Goal: Book appointment/travel/reservation

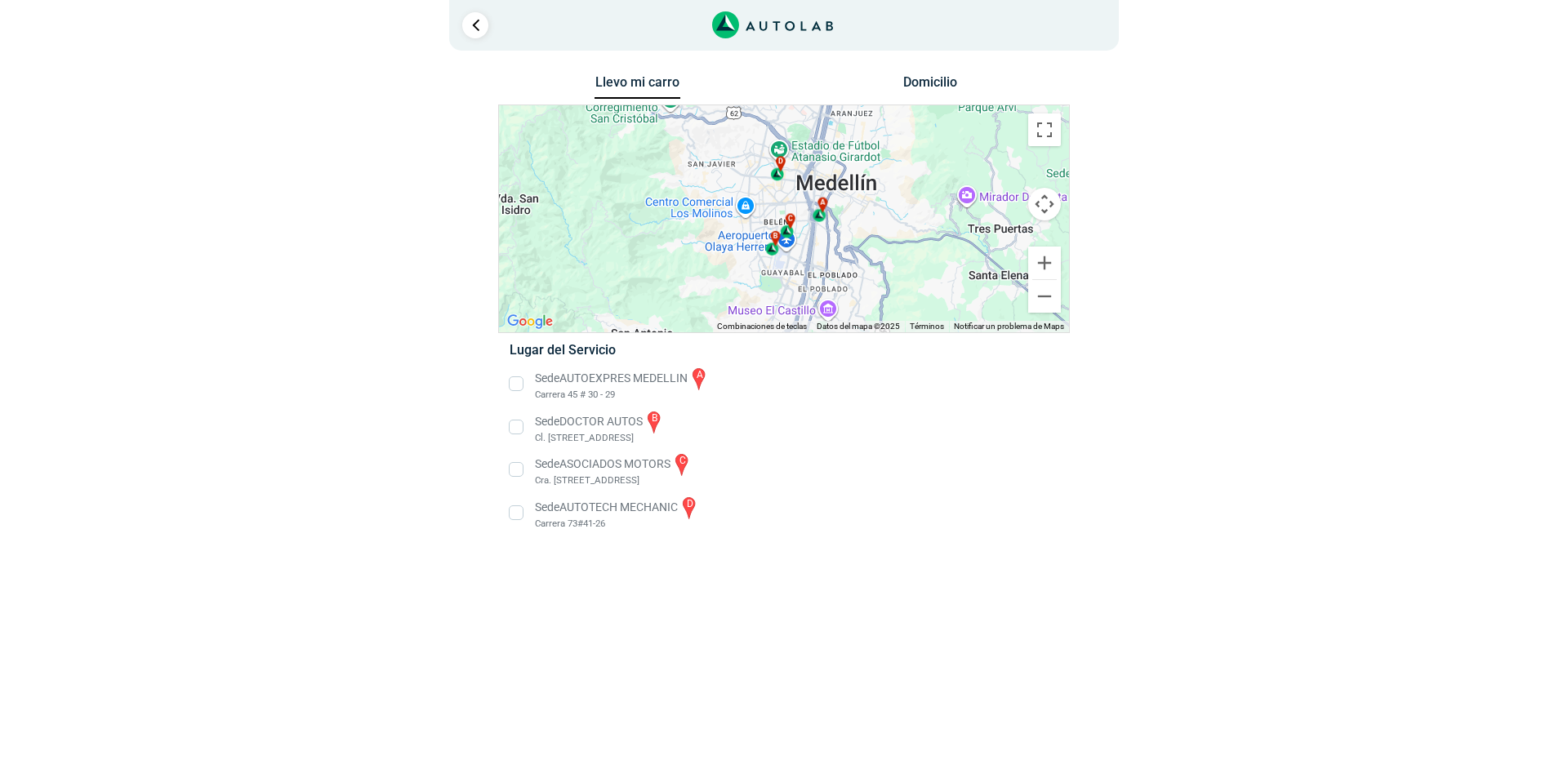
click at [517, 384] on li "Sede AUTOEXPRES MEDELLIN a Carrera 45 # 30 - 29" at bounding box center [784, 384] width 572 height 36
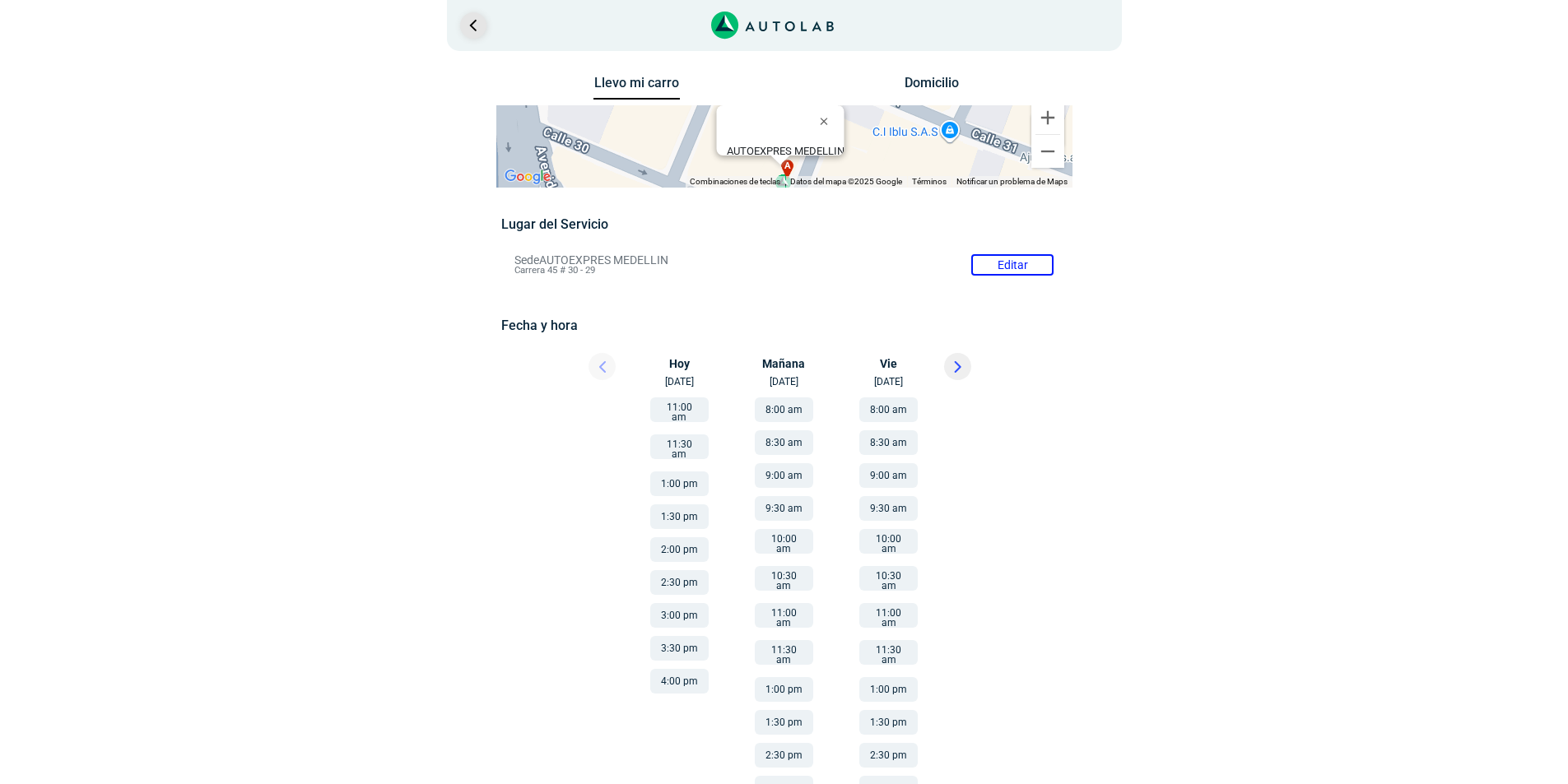
click at [483, 20] on link "Ir al paso anterior" at bounding box center [473, 25] width 27 height 27
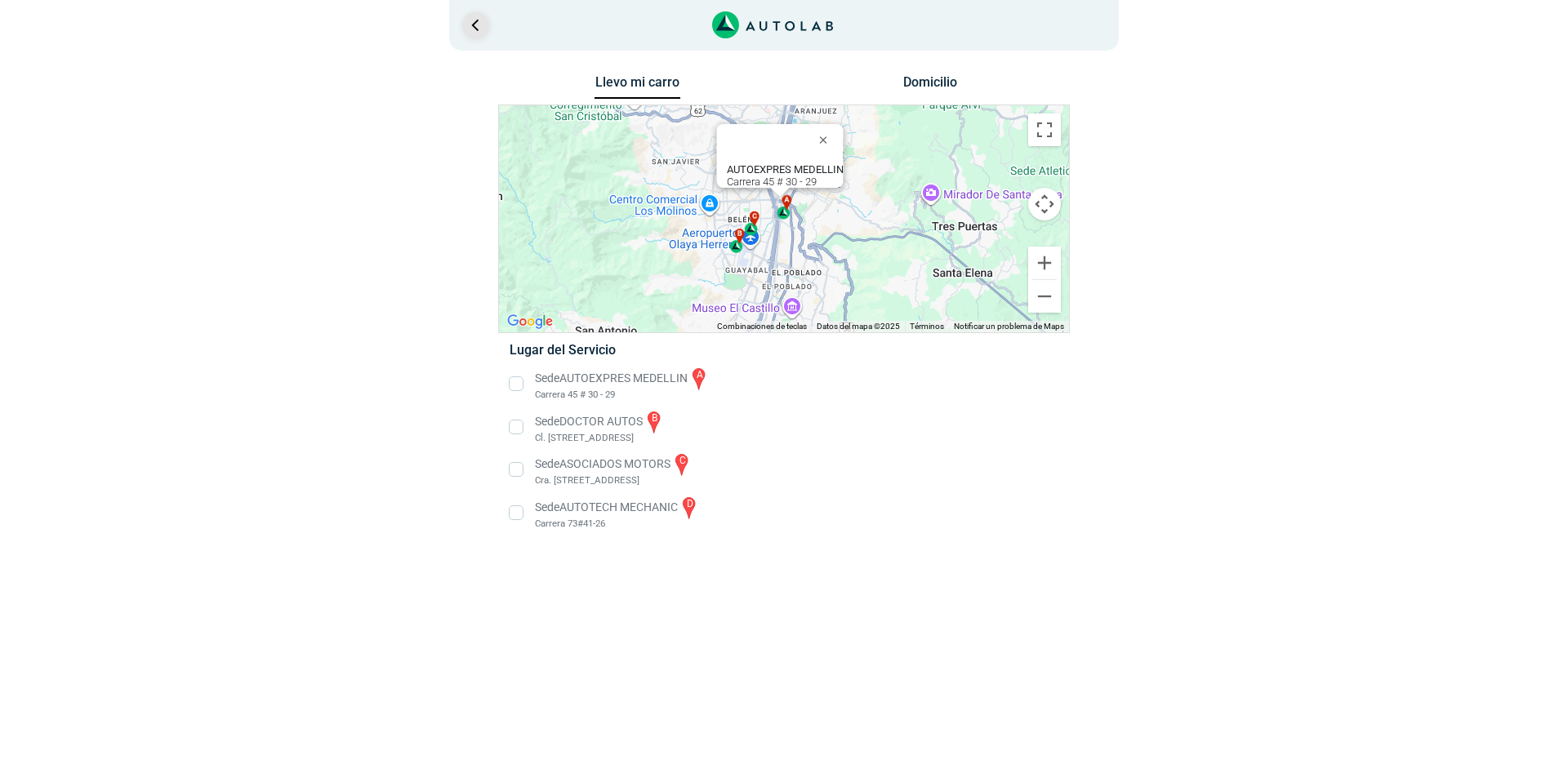
click at [479, 20] on link "Ir al paso anterior" at bounding box center [475, 25] width 26 height 26
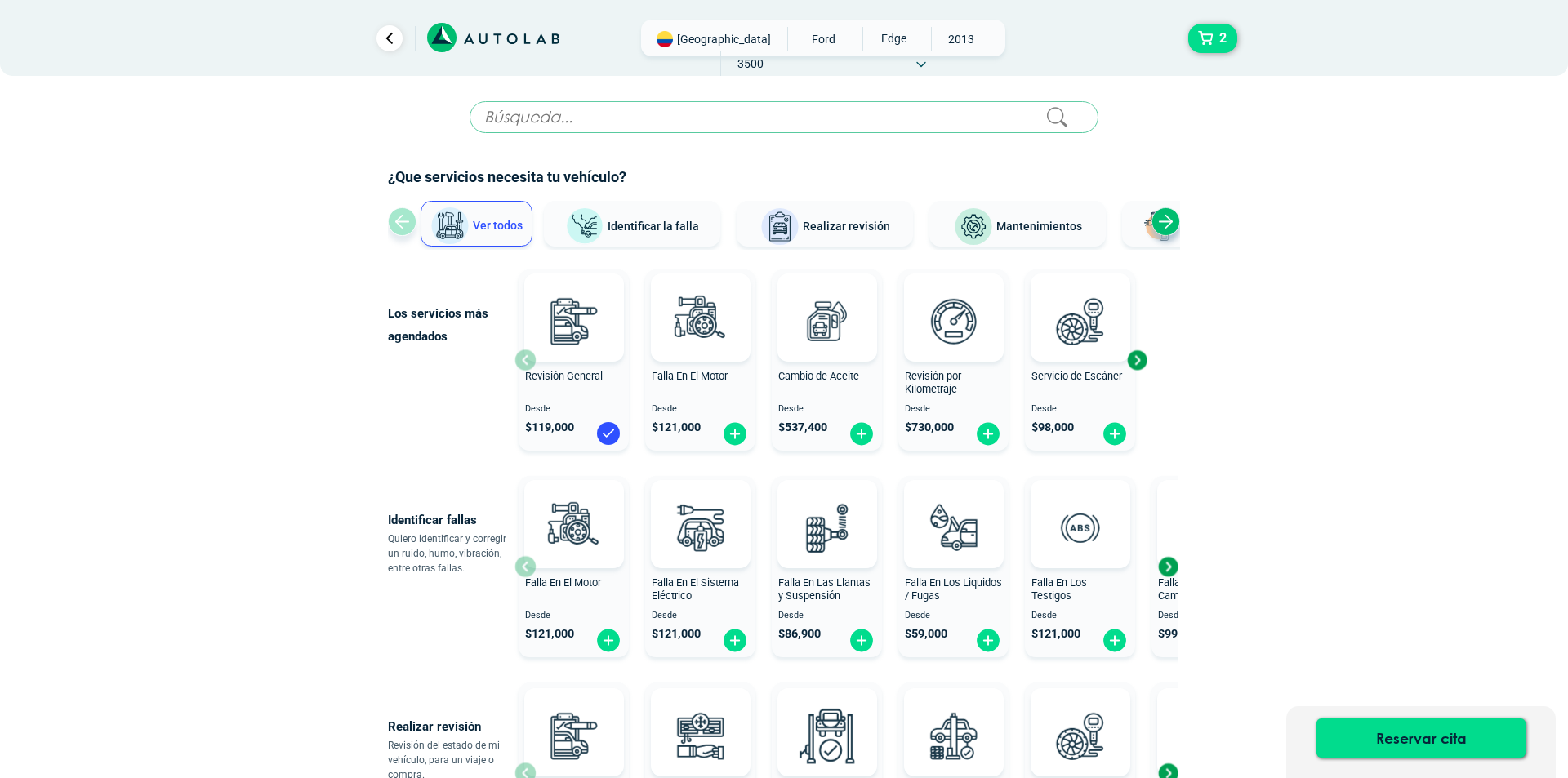
click at [479, 20] on div at bounding box center [474, 38] width 286 height 36
click at [377, 44] on link "Ir al paso anterior" at bounding box center [383, 38] width 26 height 26
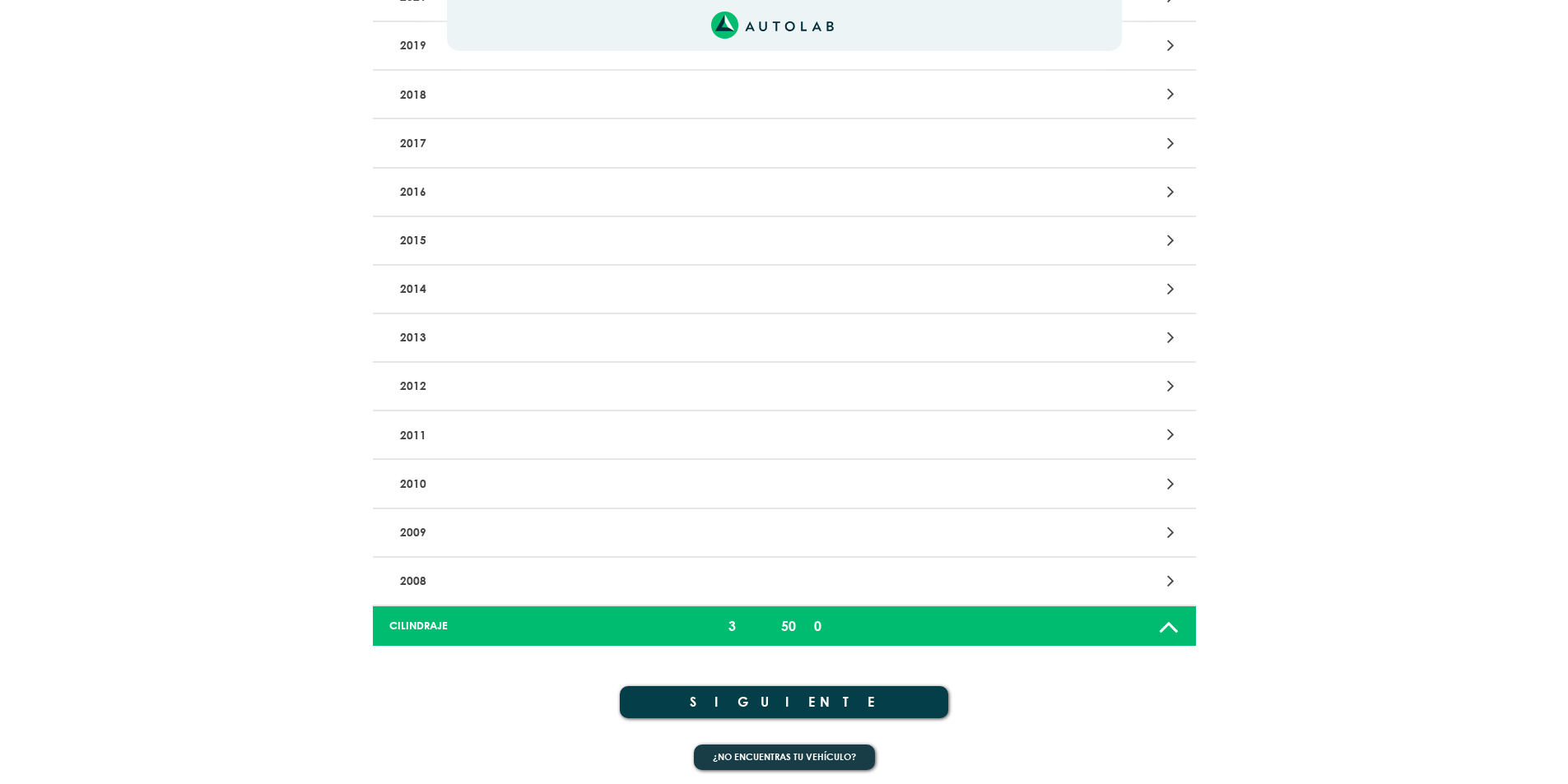
scroll to position [353, 0]
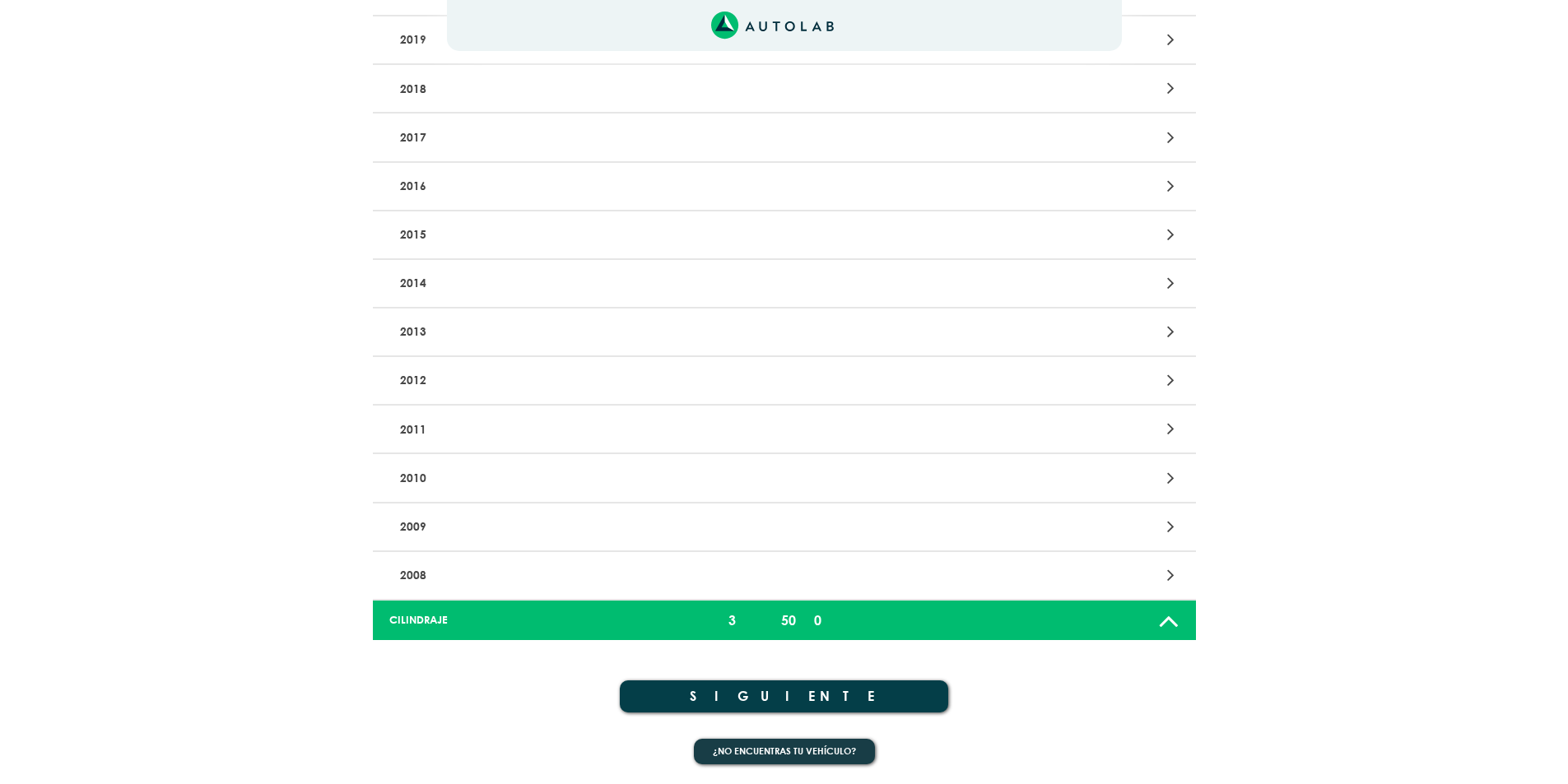
click at [426, 331] on p "2013" at bounding box center [649, 331] width 512 height 30
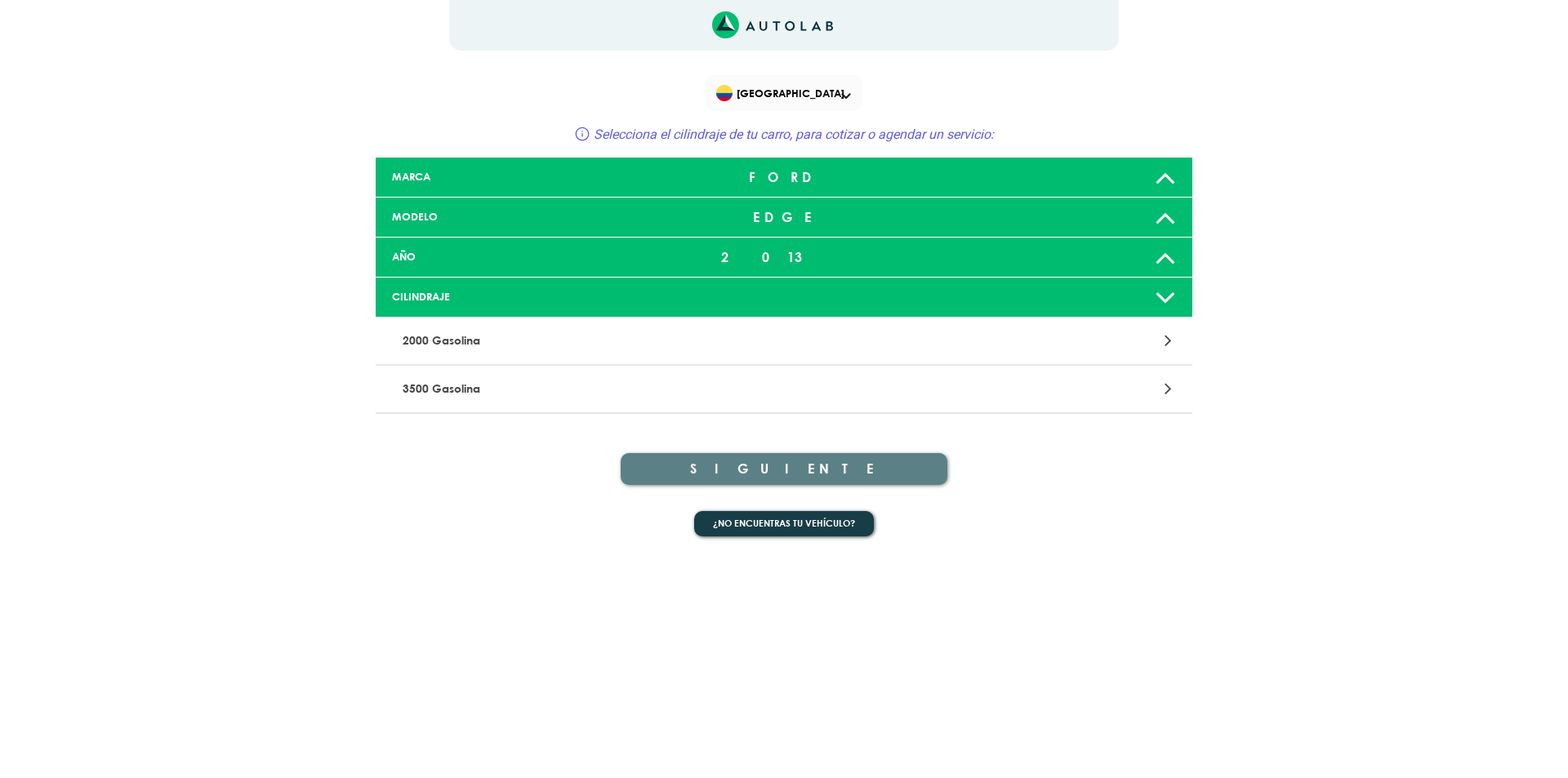
click at [456, 389] on p "3500 Gasolina" at bounding box center [651, 389] width 508 height 30
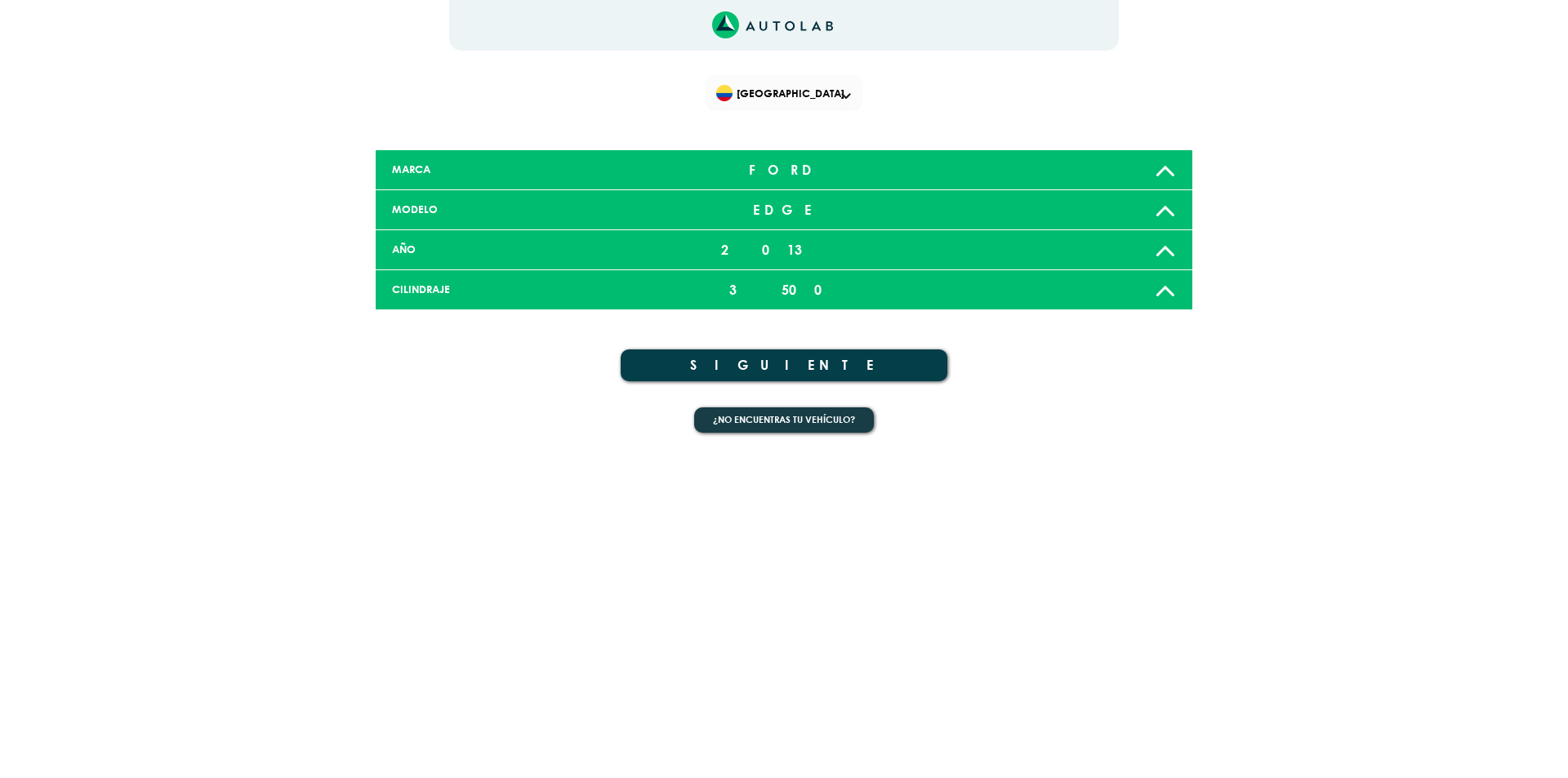
click at [863, 359] on button "SIGUIENTE" at bounding box center [784, 365] width 327 height 32
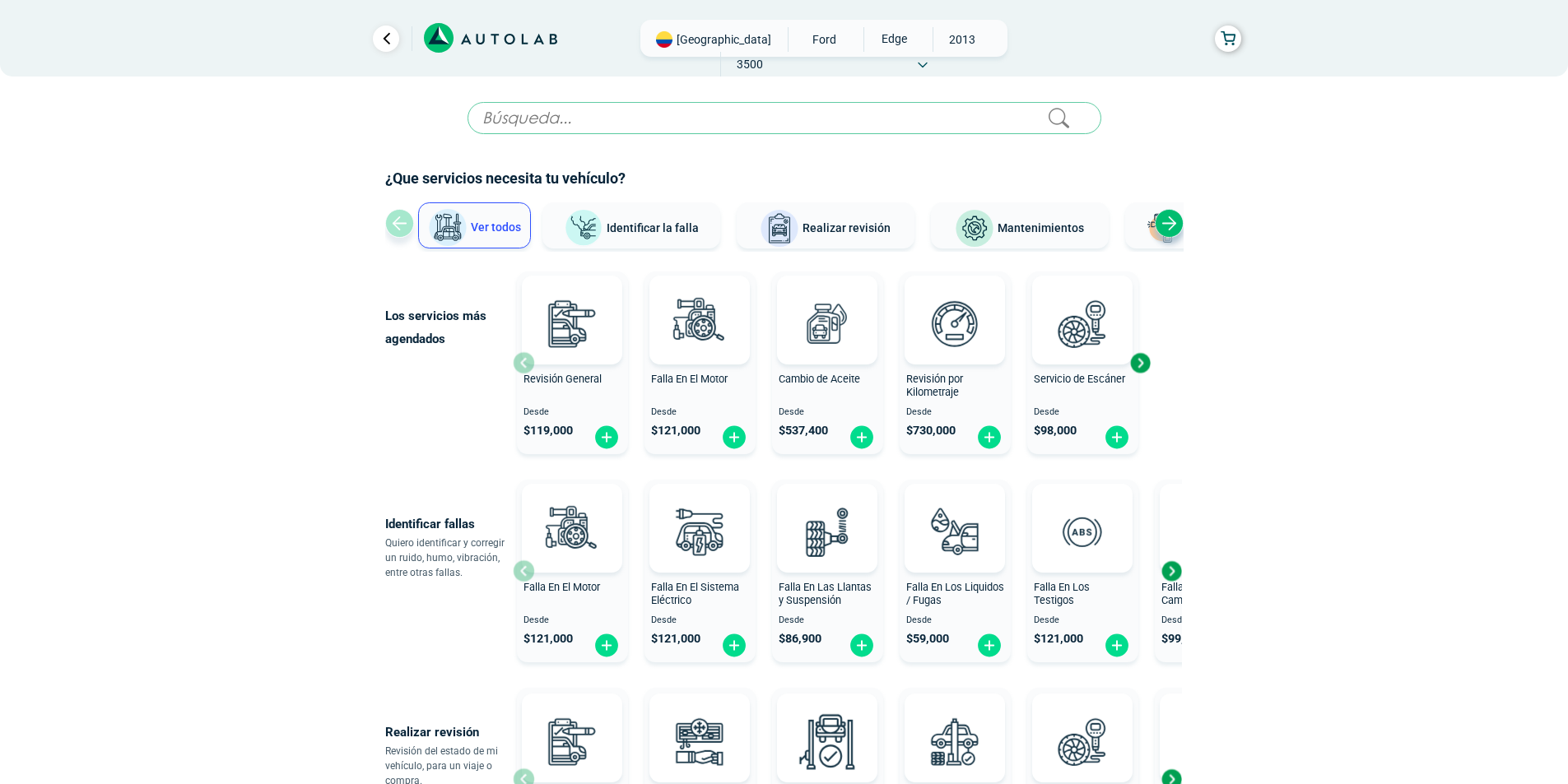
click at [1171, 223] on div "Next slide" at bounding box center [1169, 223] width 28 height 28
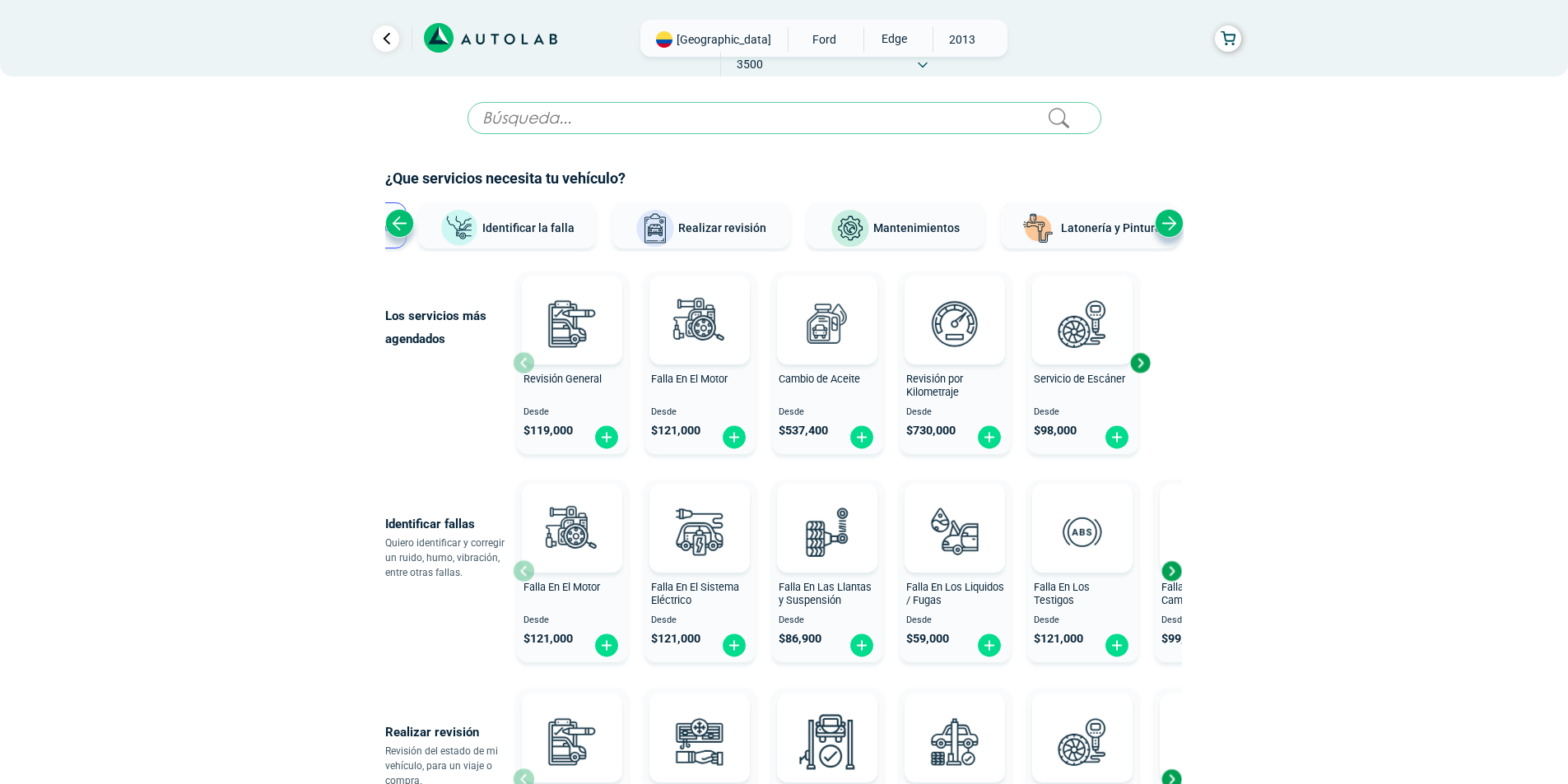
click at [1171, 223] on div "Next slide" at bounding box center [1169, 223] width 28 height 28
click at [1171, 223] on div "Ver todos Identificar la falla Realizar revisión Mantenimientos Latonería y Pin…" at bounding box center [785, 228] width 799 height 50
click at [487, 28] on icon at bounding box center [490, 38] width 133 height 30
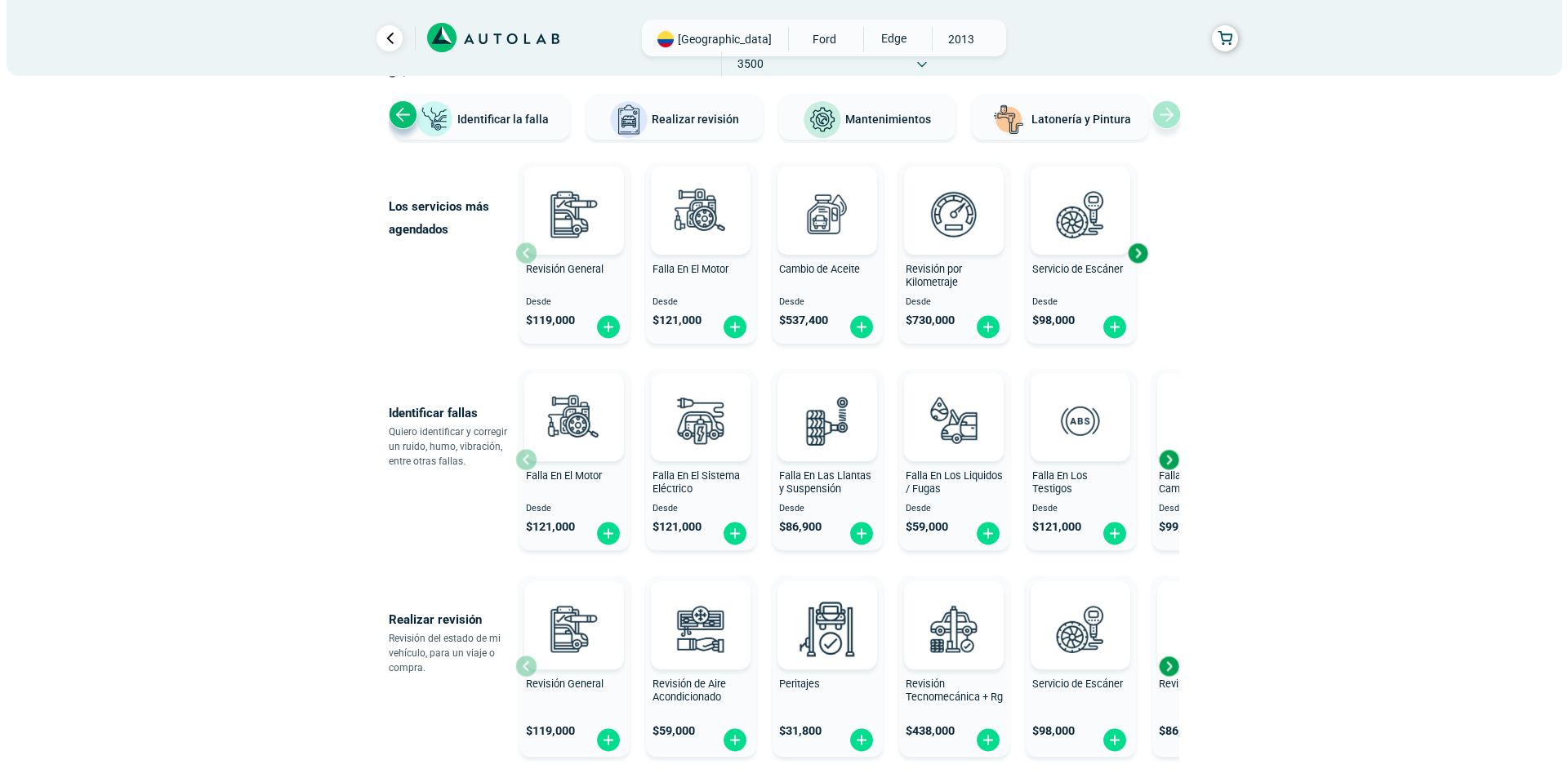
scroll to position [82, 0]
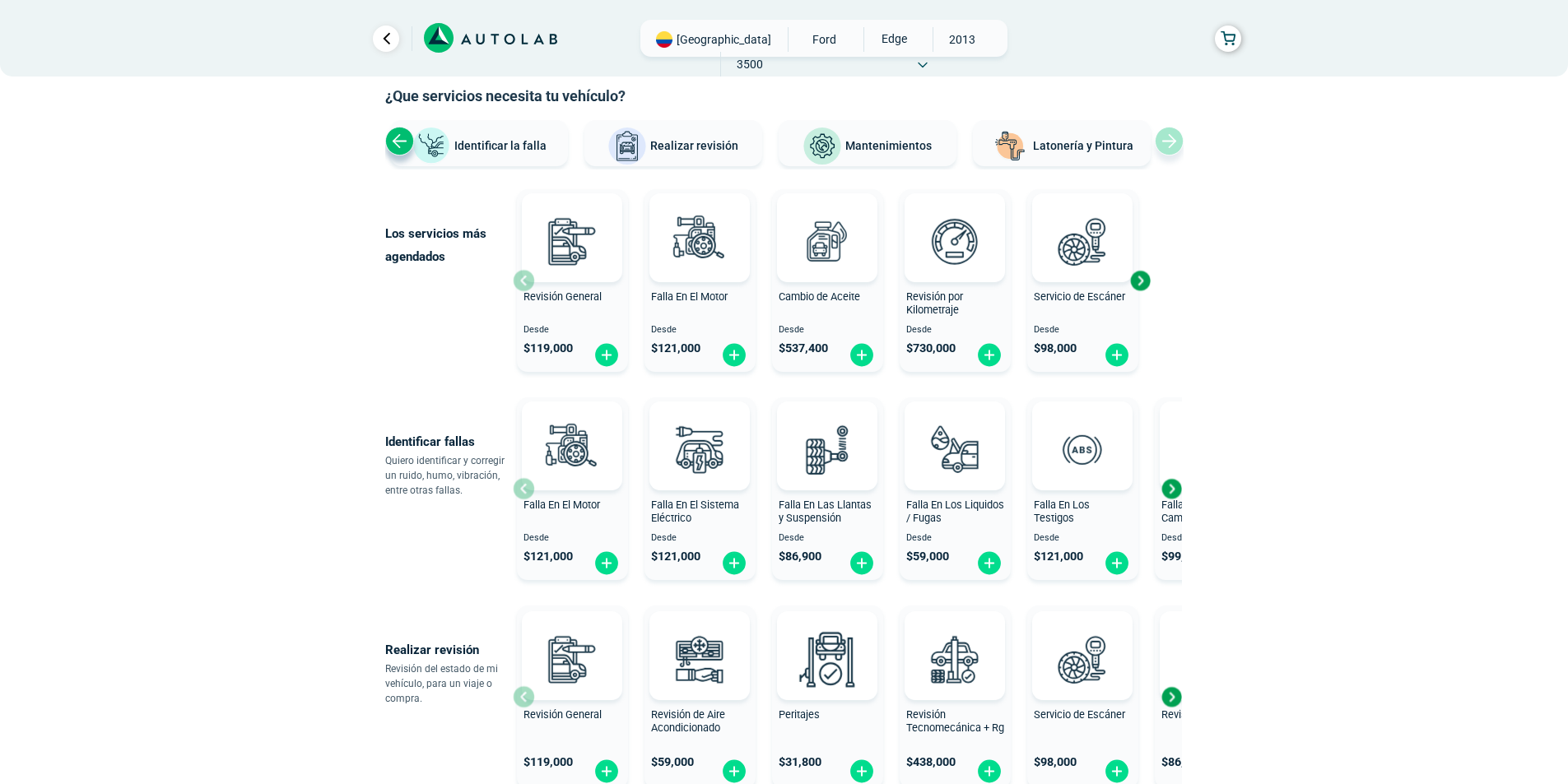
click at [524, 489] on div "Falla En El Motor Desde $ 121,000" at bounding box center [572, 488] width 111 height 175
click at [1174, 488] on div "Next slide" at bounding box center [1170, 488] width 25 height 25
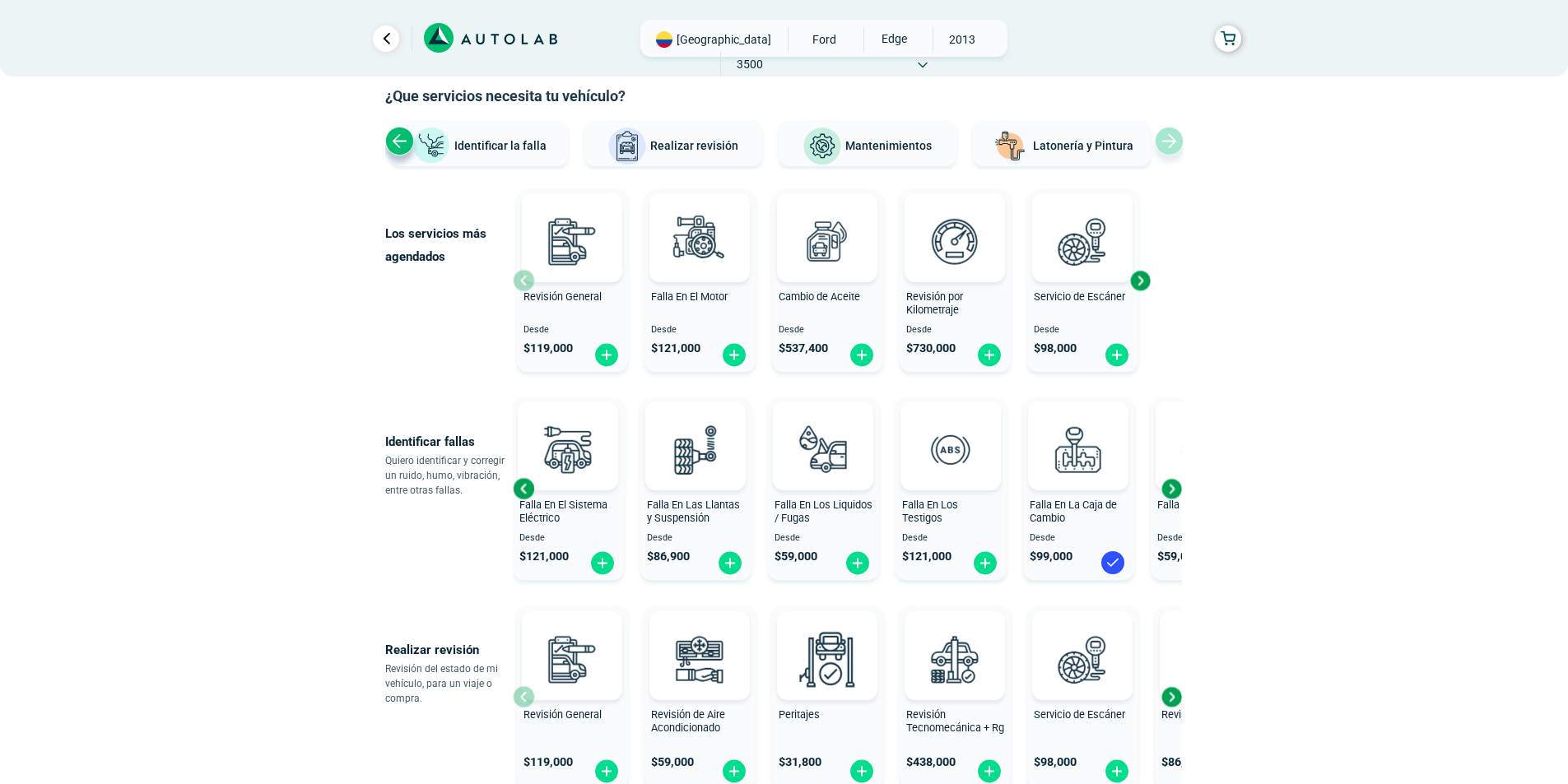
click at [1174, 488] on div "Next slide" at bounding box center [1170, 488] width 25 height 25
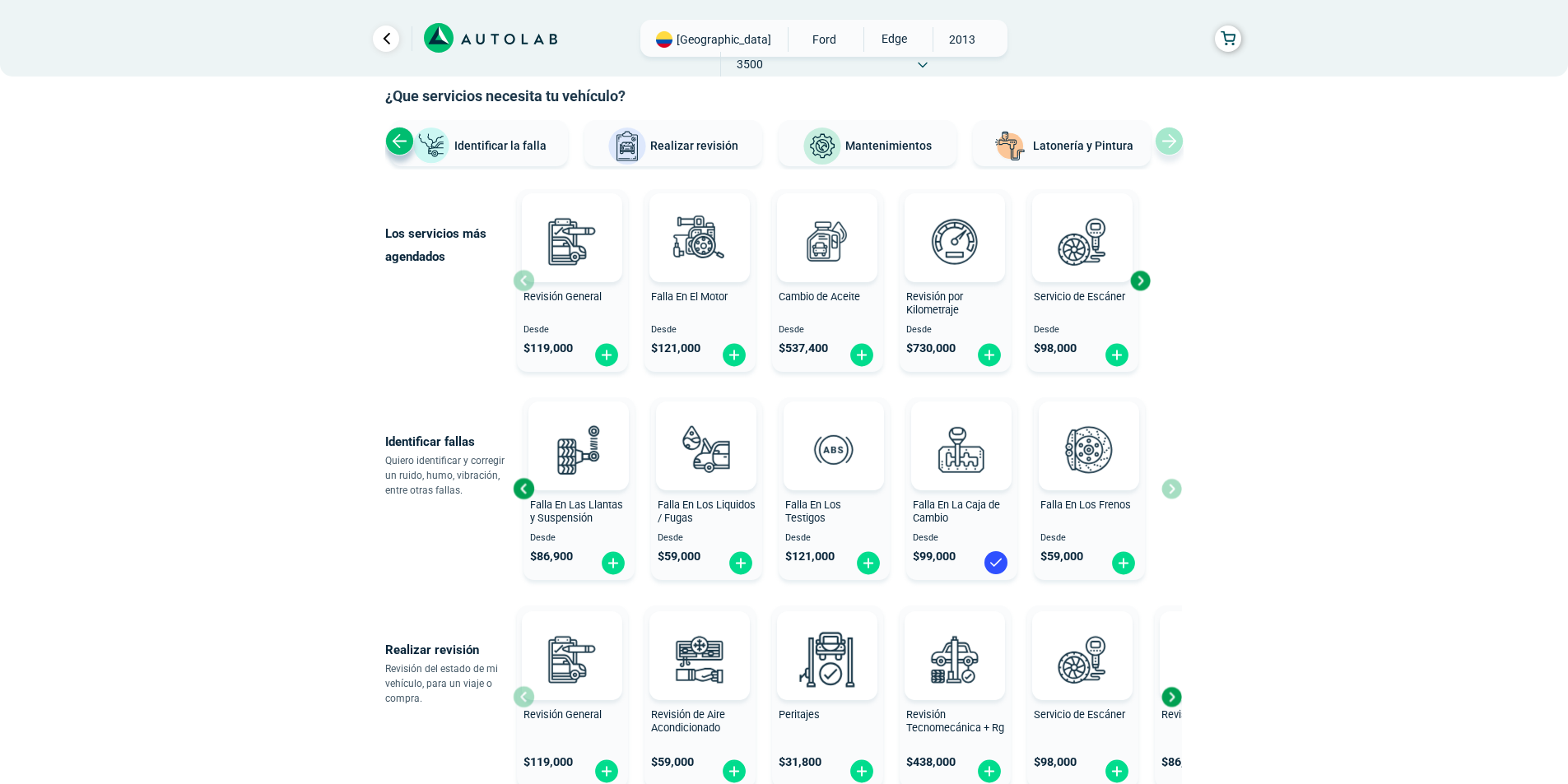
click at [1174, 488] on div "Falla En El Motor Desde $ 121,000 Falla En El Sistema Eléctrico Desde $ 121,000…" at bounding box center [846, 488] width 669 height 196
click at [527, 497] on div "Previous slide" at bounding box center [523, 488] width 25 height 25
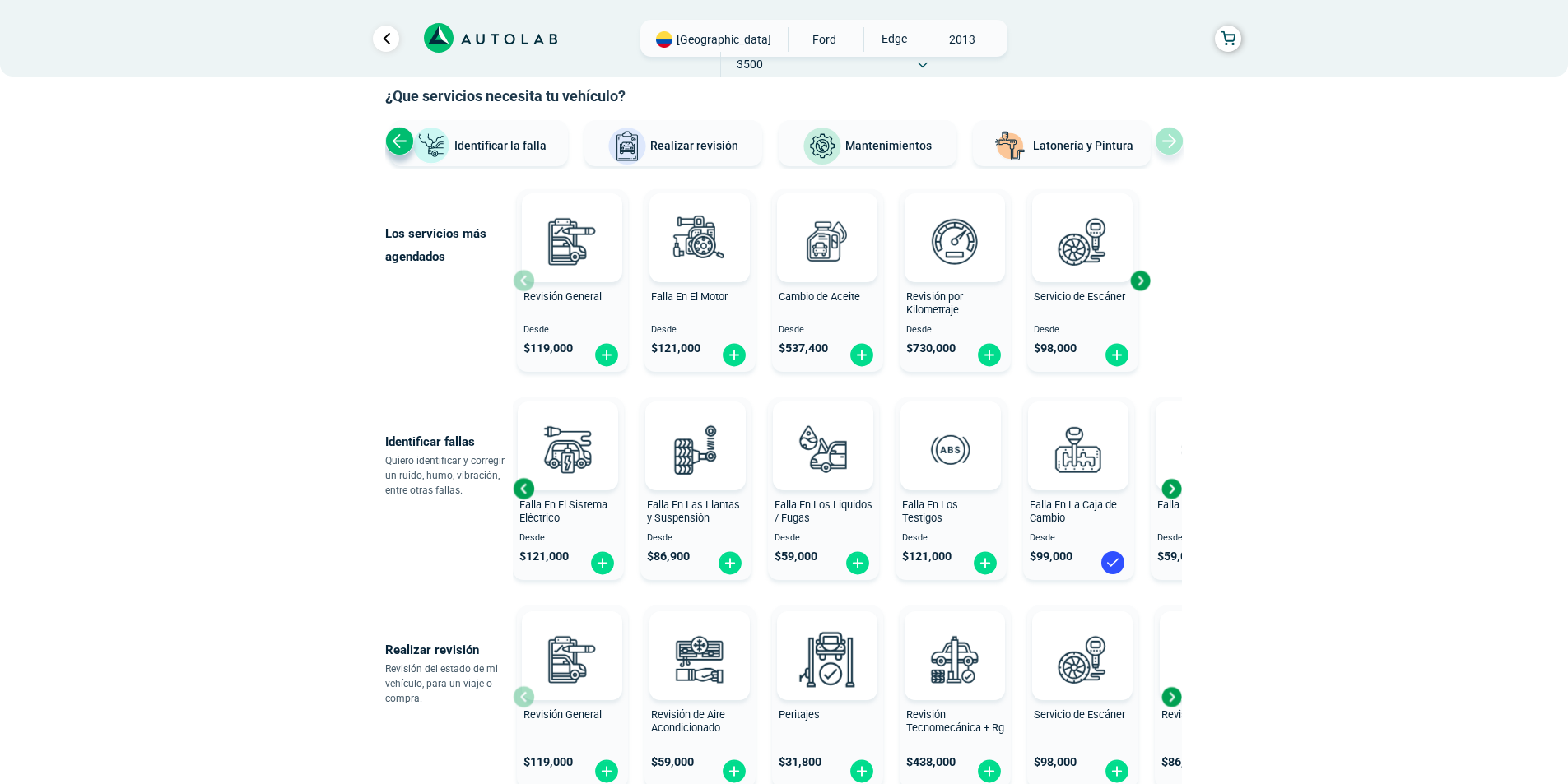
click at [527, 497] on div "Previous slide" at bounding box center [523, 488] width 25 height 25
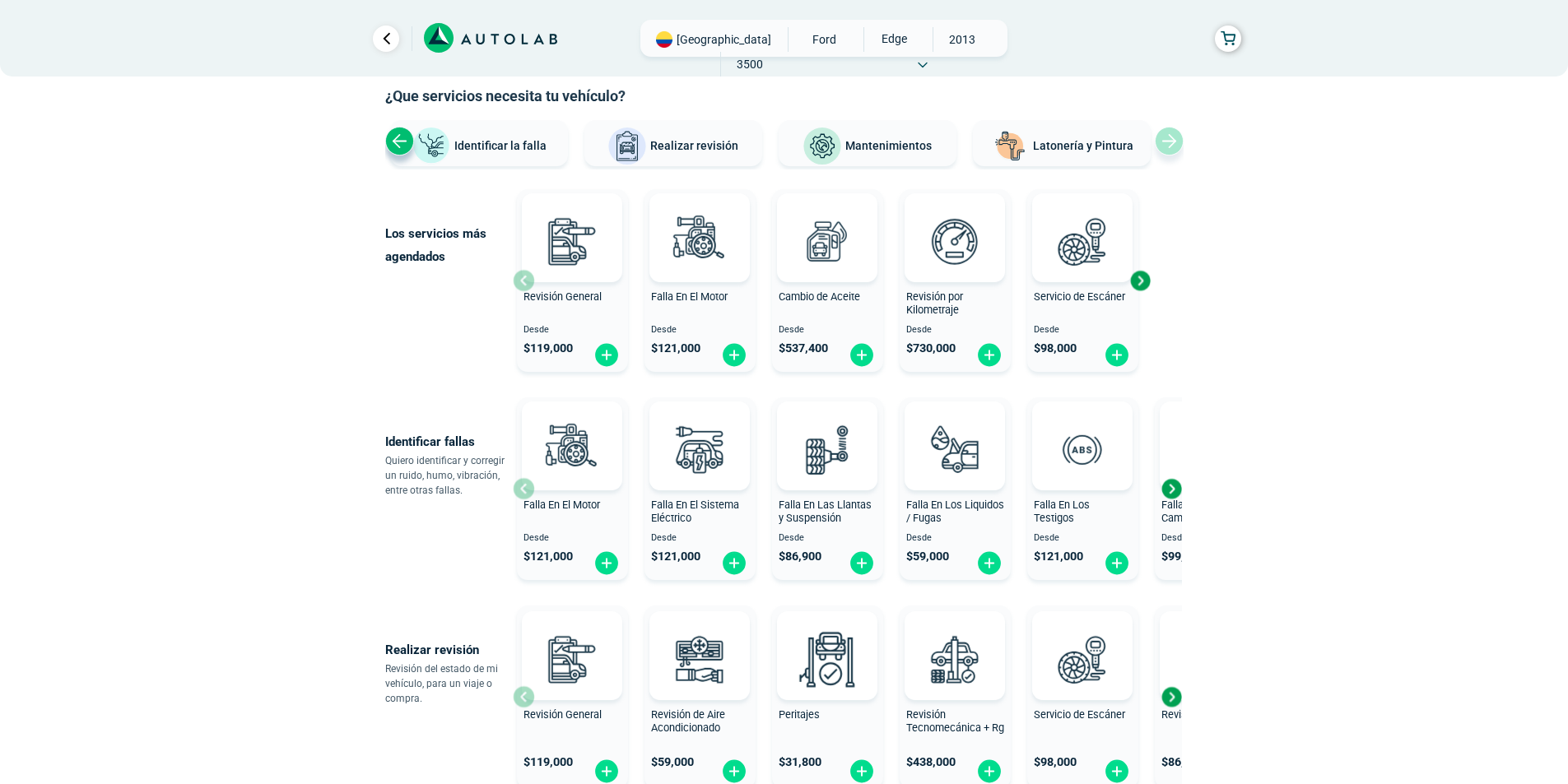
click at [527, 497] on div "Falla En El Motor Desde $ 121,000" at bounding box center [572, 488] width 111 height 175
click at [1116, 570] on img at bounding box center [1116, 564] width 27 height 26
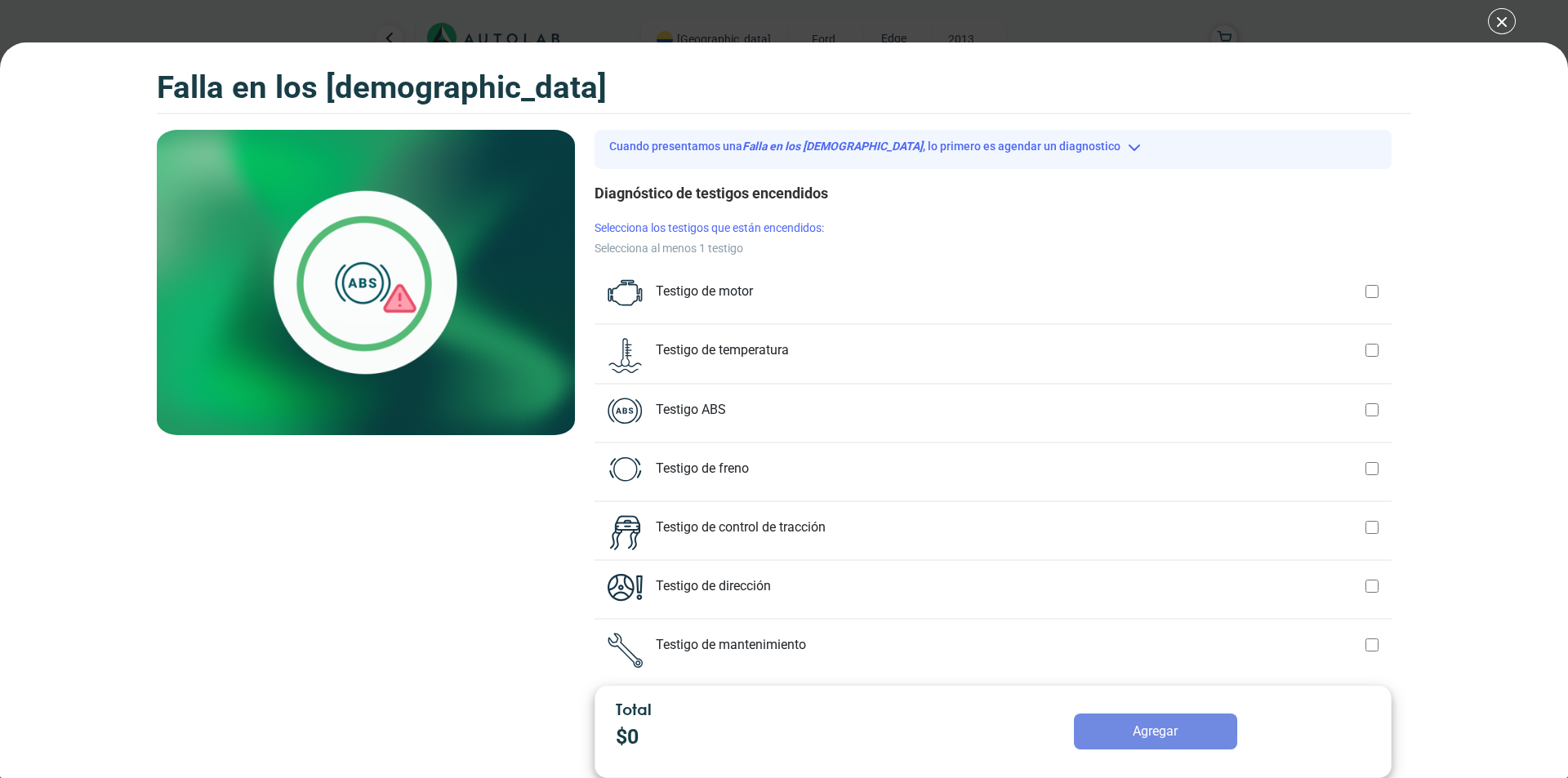
click at [1366, 297] on div at bounding box center [1372, 292] width 13 height 25
click at [1366, 287] on div at bounding box center [1372, 292] width 13 height 25
checkbox input "false"
click at [1366, 345] on div at bounding box center [1372, 350] width 13 height 25
click at [1366, 353] on div at bounding box center [1372, 350] width 13 height 25
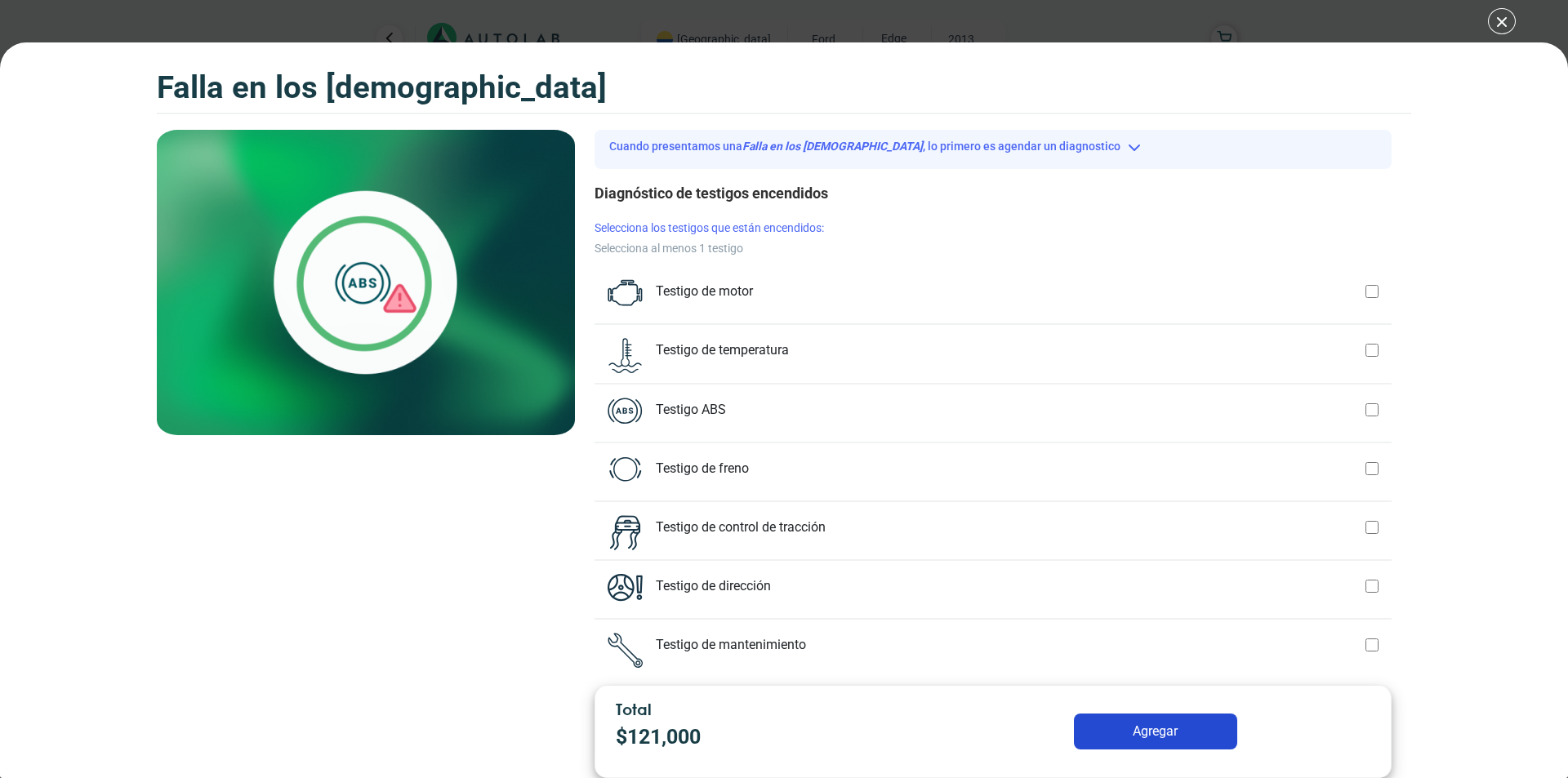
checkbox input "false"
click at [1366, 288] on div at bounding box center [1372, 292] width 13 height 25
checkbox input "true"
click at [1501, 15] on div "Falla en los Testigos 2 Falla en los Testigos Cuando presentamos una" at bounding box center [784, 389] width 1568 height 778
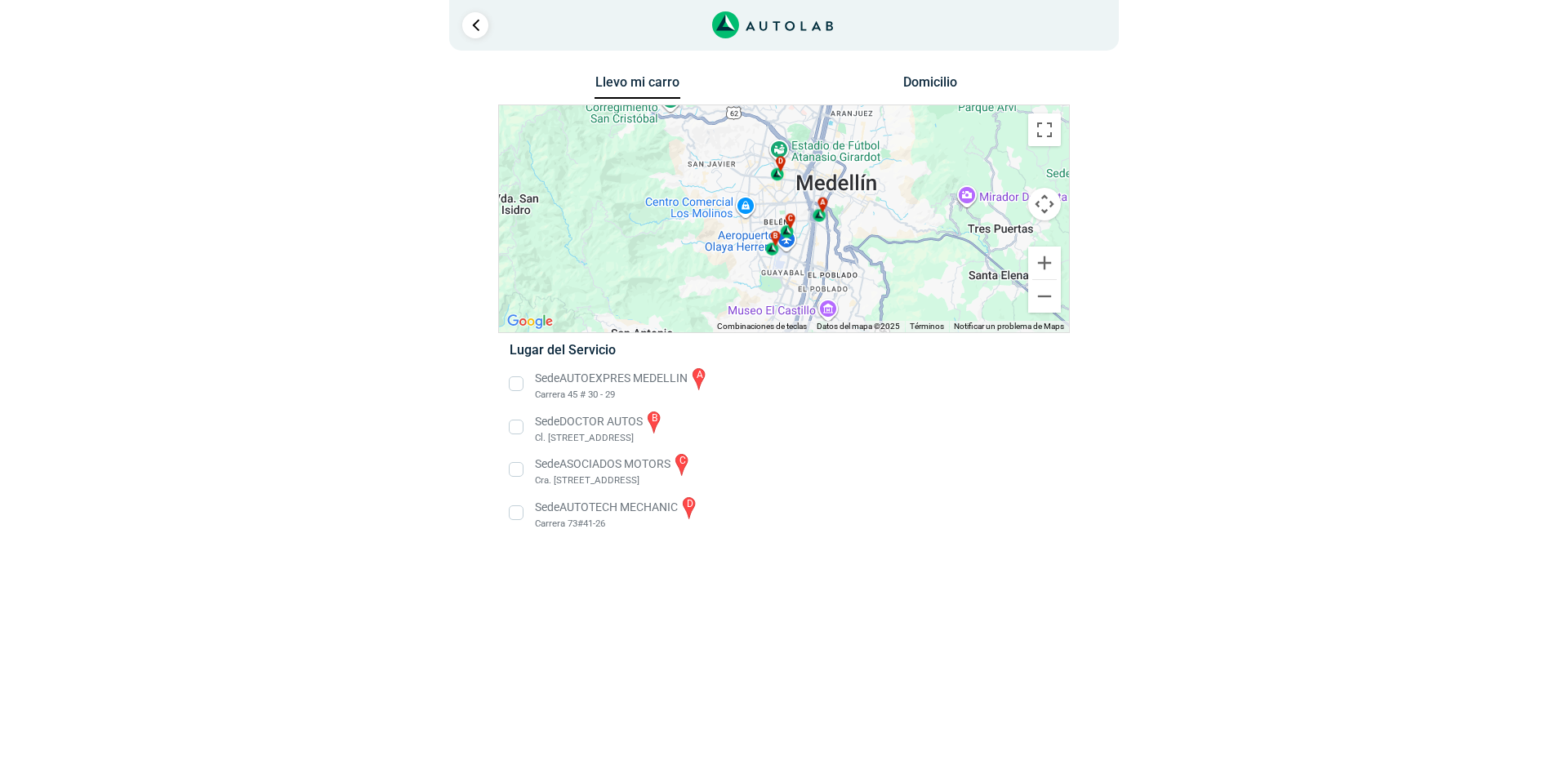
click at [518, 389] on li "Sede AUTOEXPRES MEDELLIN a Carrera 45 # 30 - 29" at bounding box center [784, 384] width 572 height 36
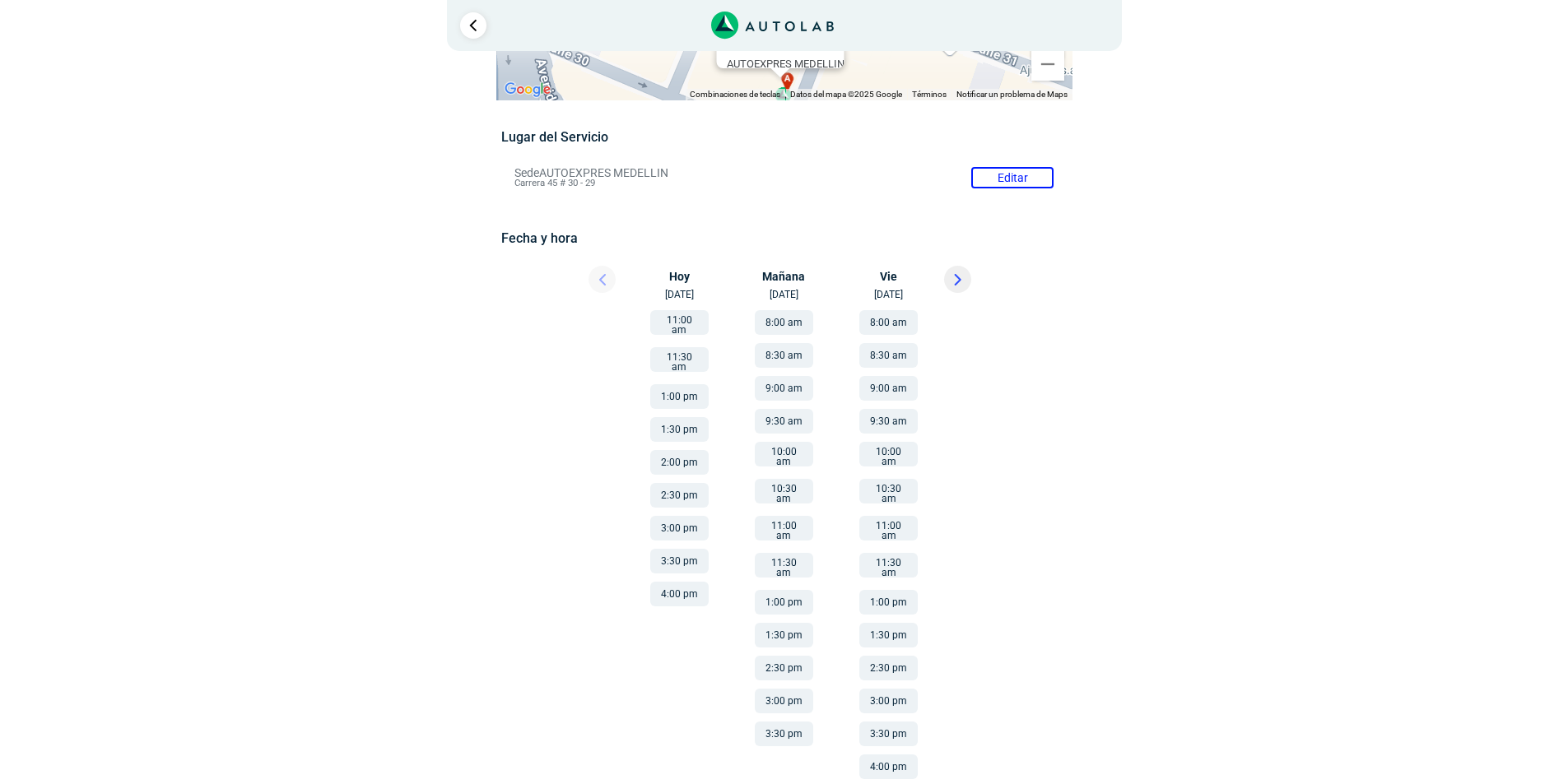
scroll to position [88, 0]
click at [961, 274] on button at bounding box center [958, 279] width 28 height 28
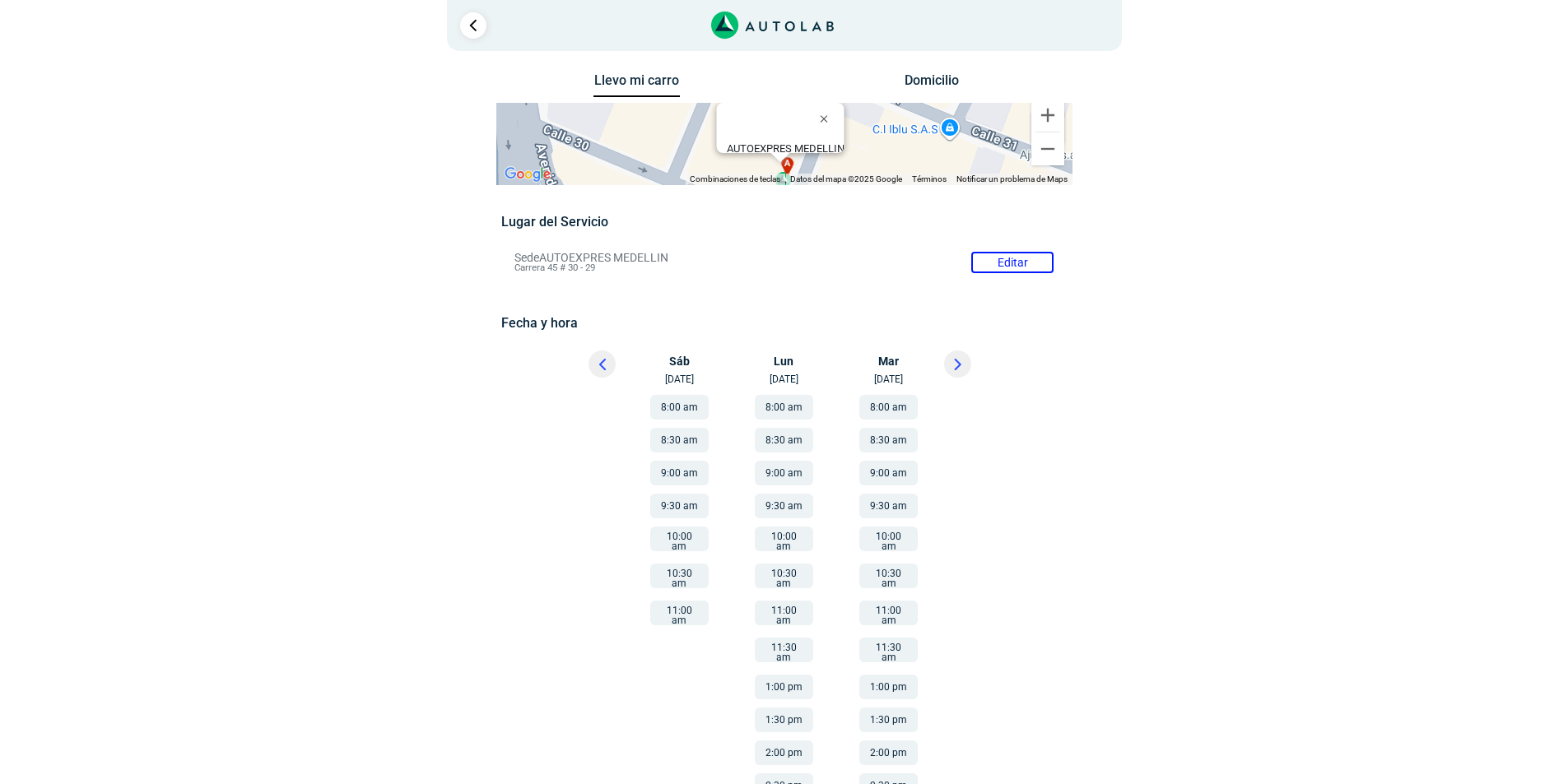
scroll to position [0, 0]
click at [603, 362] on icon at bounding box center [601, 366] width 5 height 10
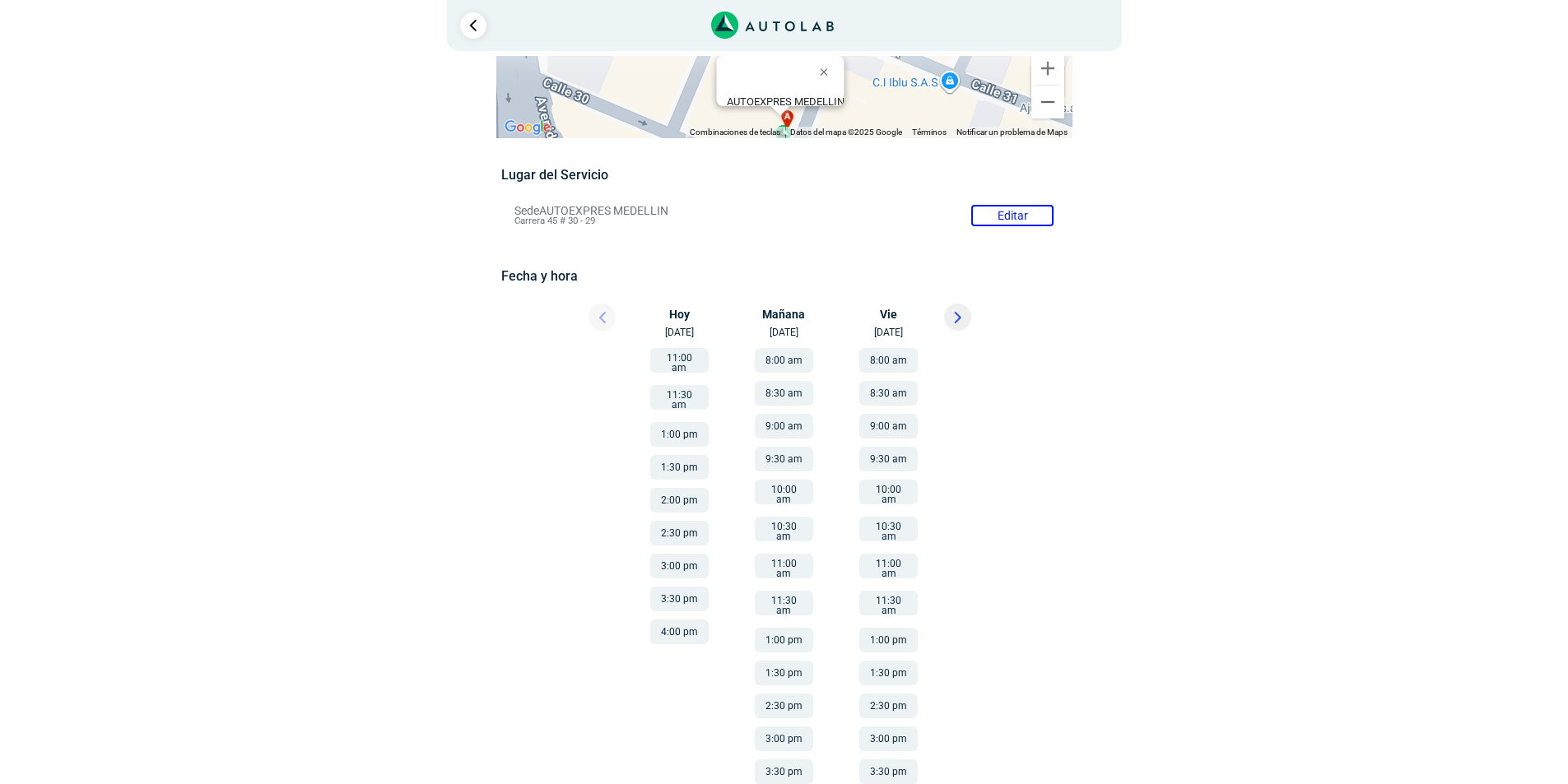
scroll to position [88, 0]
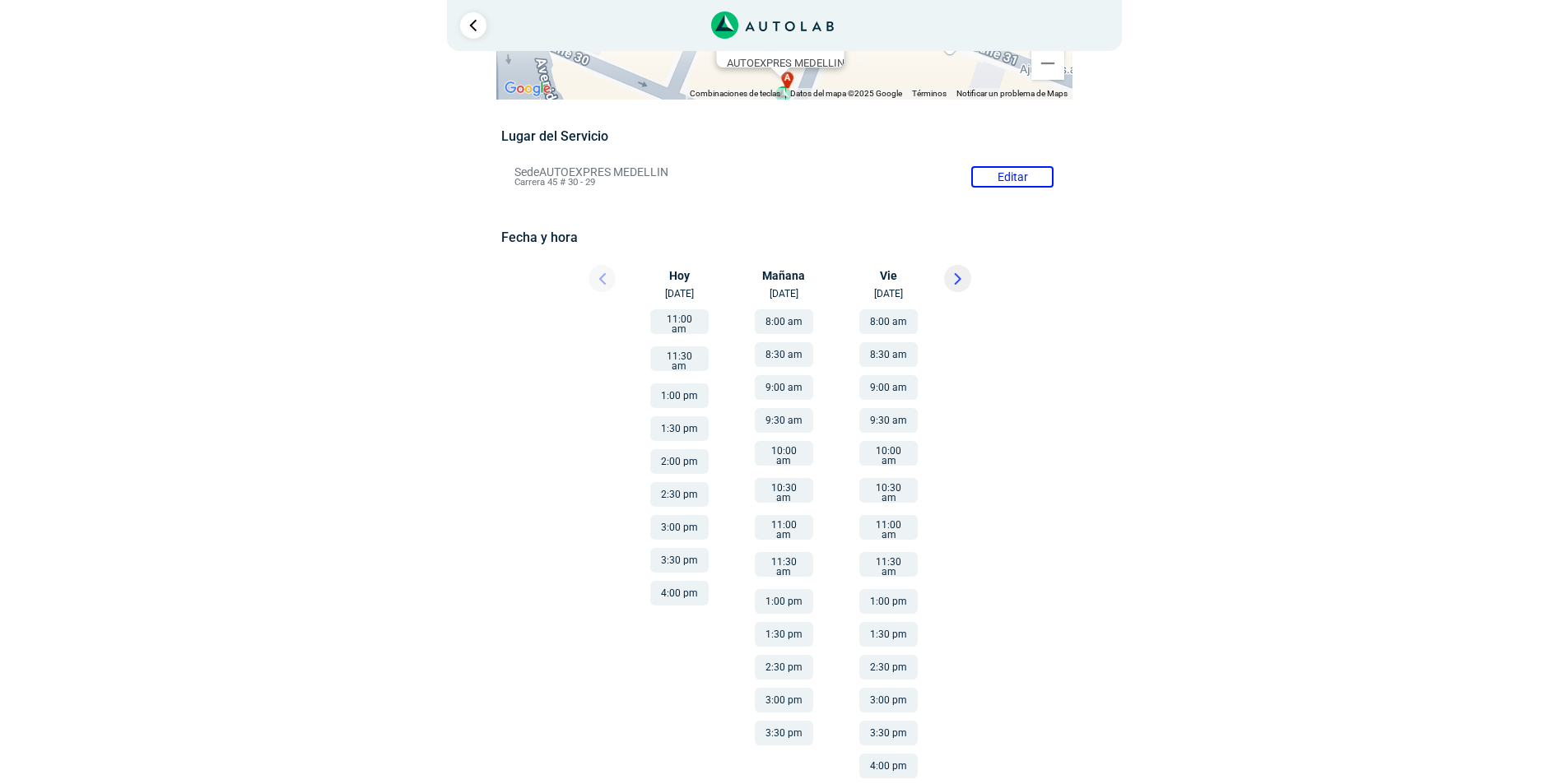
click at [686, 449] on button "2:00 pm" at bounding box center [679, 461] width 59 height 25
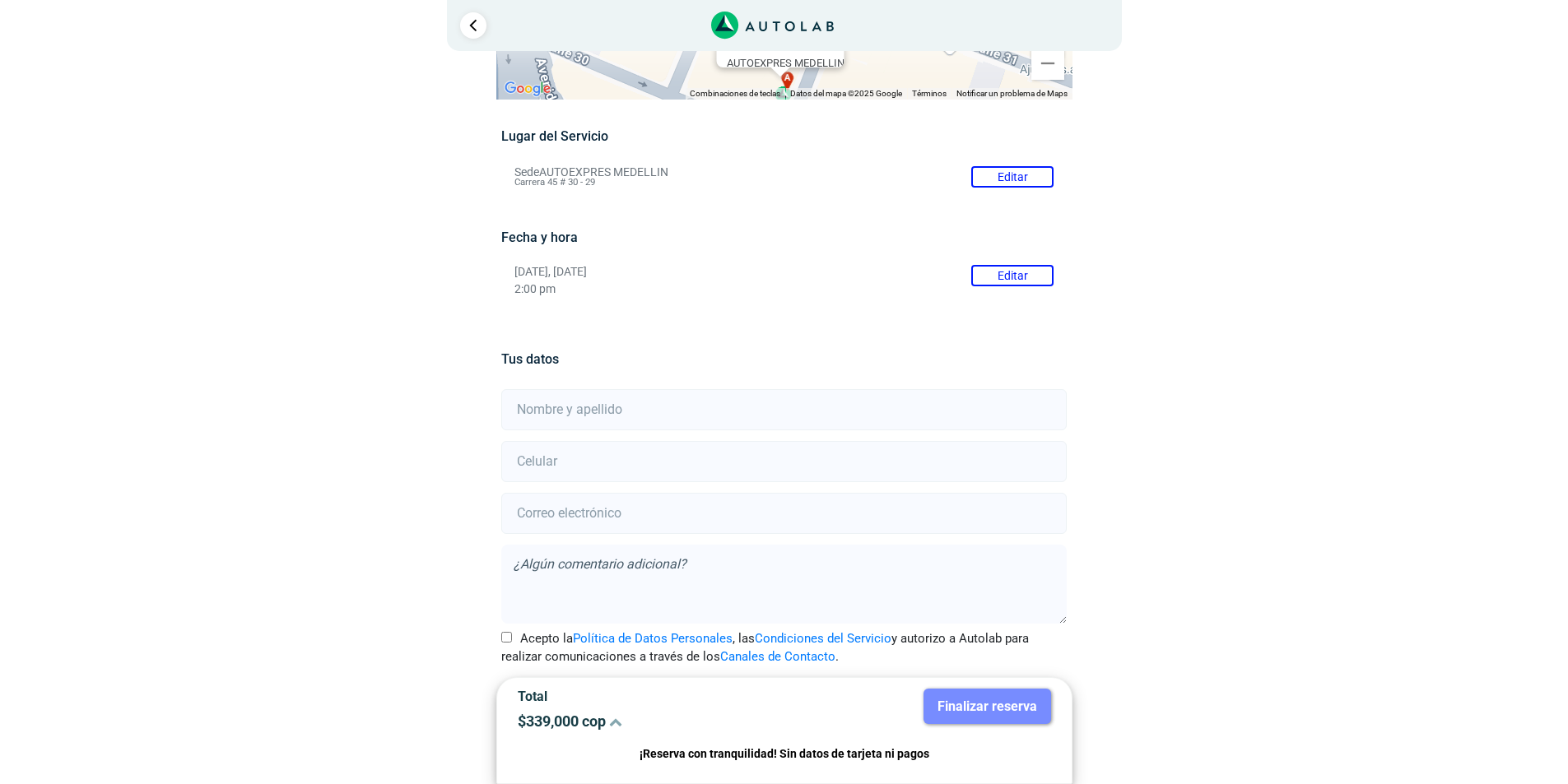
scroll to position [110, 0]
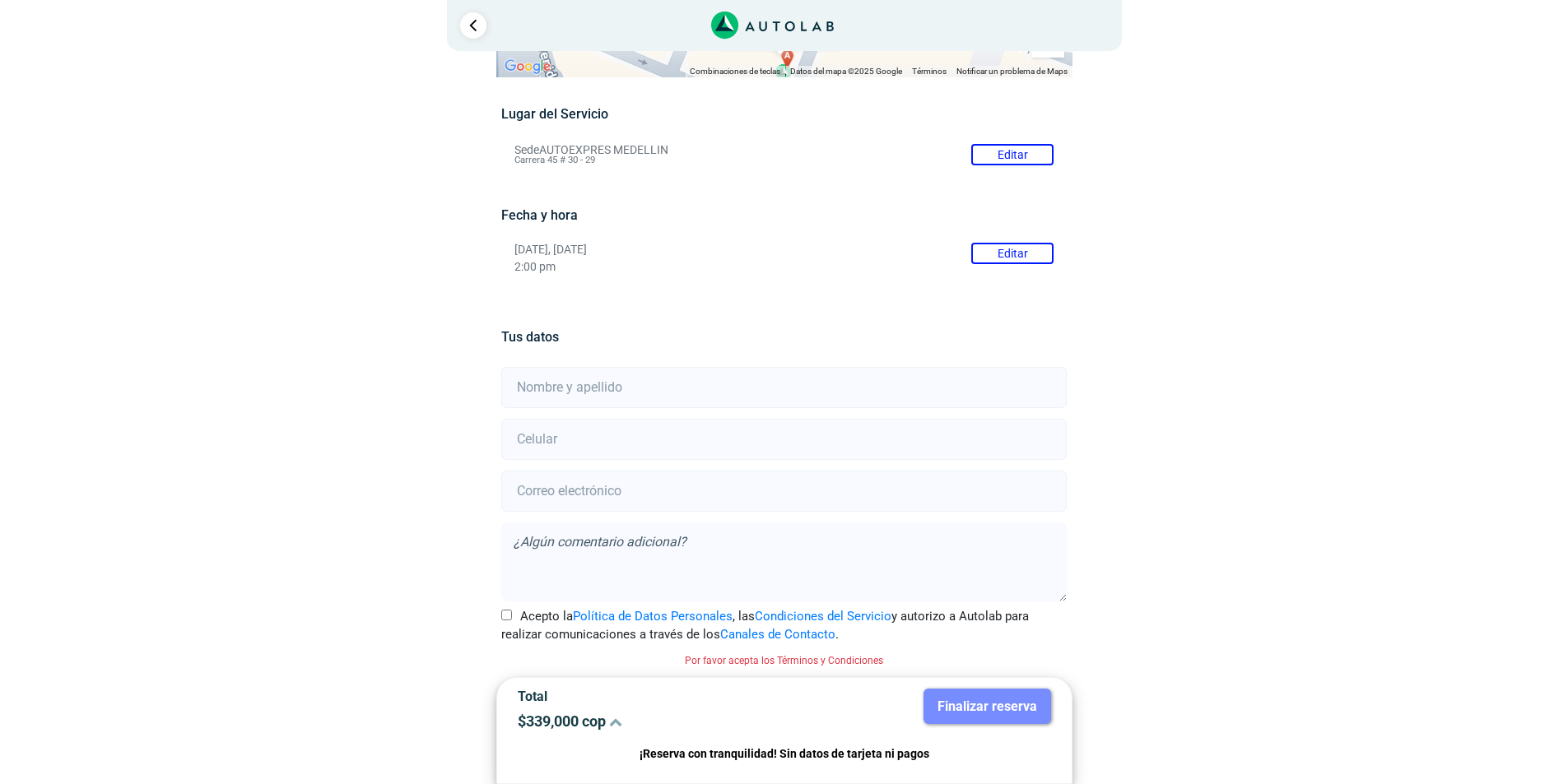
click at [973, 155] on li "Sede AUTOEXPRES MEDELLIN Editar Carrera 45 # 30 - 29" at bounding box center [784, 154] width 564 height 27
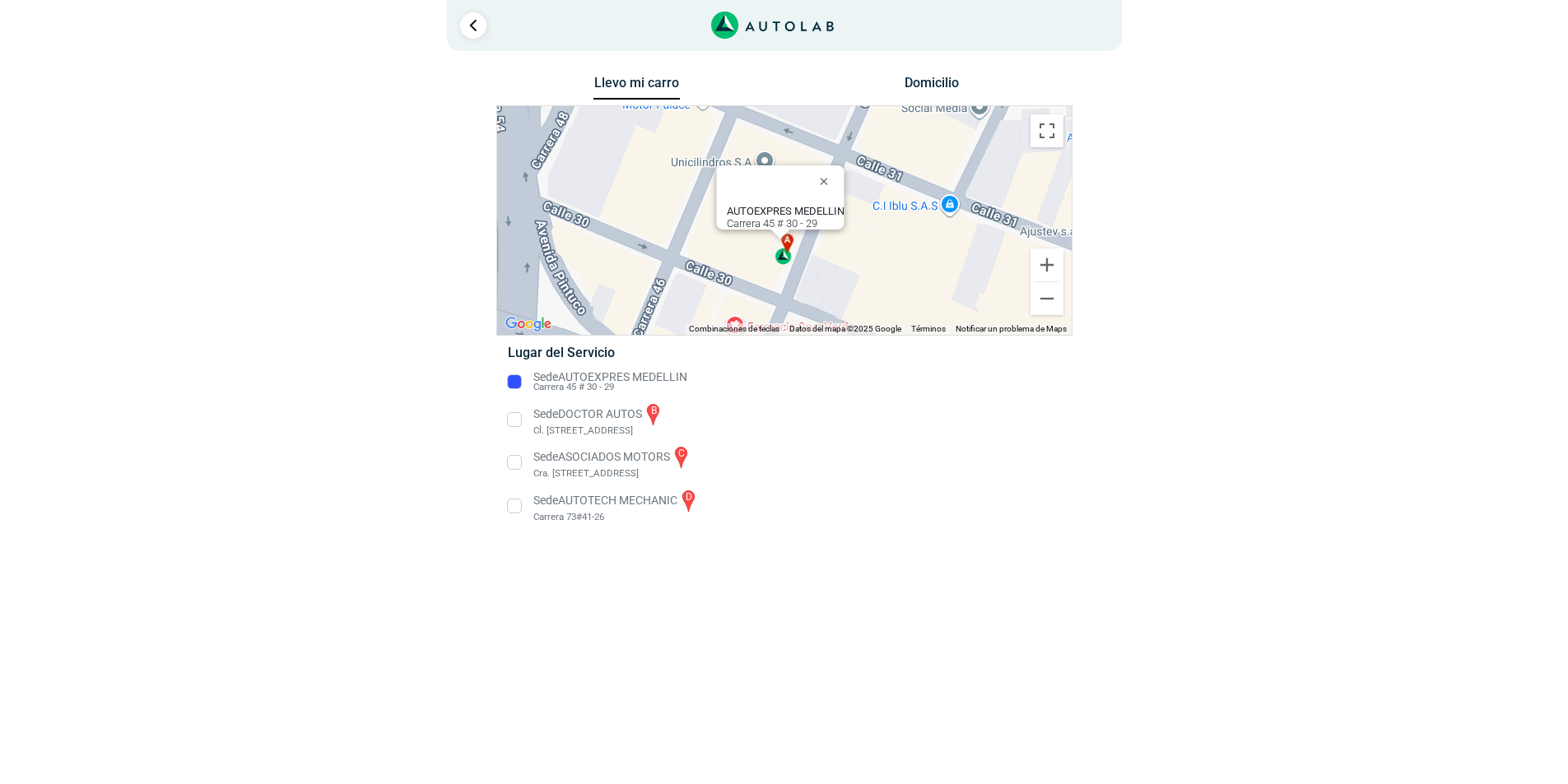
scroll to position [0, 0]
click at [924, 82] on button "Domicilio" at bounding box center [937, 87] width 86 height 24
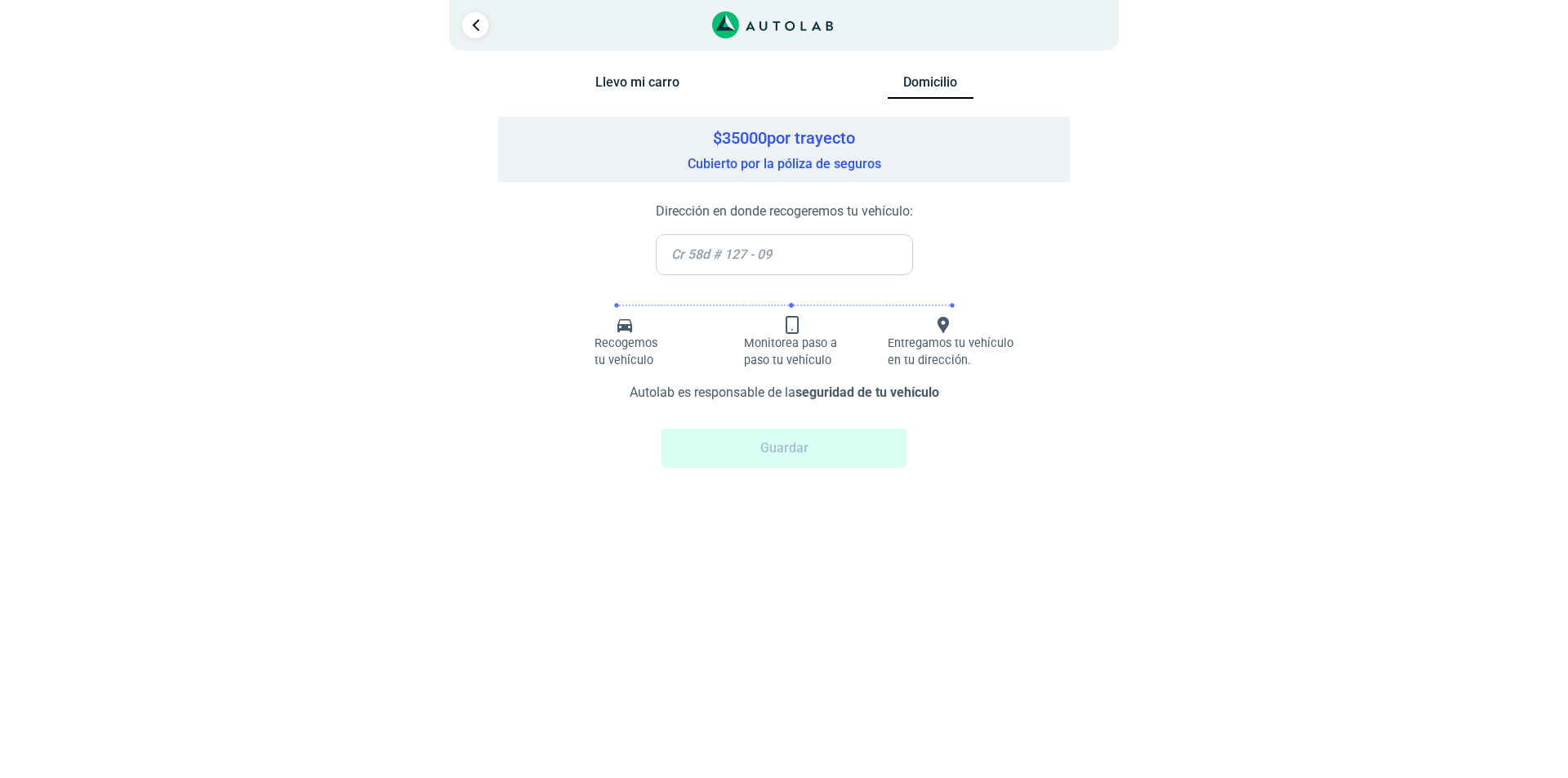
click at [831, 264] on input "text" at bounding box center [784, 254] width 257 height 41
click at [790, 251] on input "text" at bounding box center [784, 254] width 257 height 41
type input "cl49#25-56 ap 505"
click at [823, 461] on button "Guardar" at bounding box center [784, 448] width 245 height 39
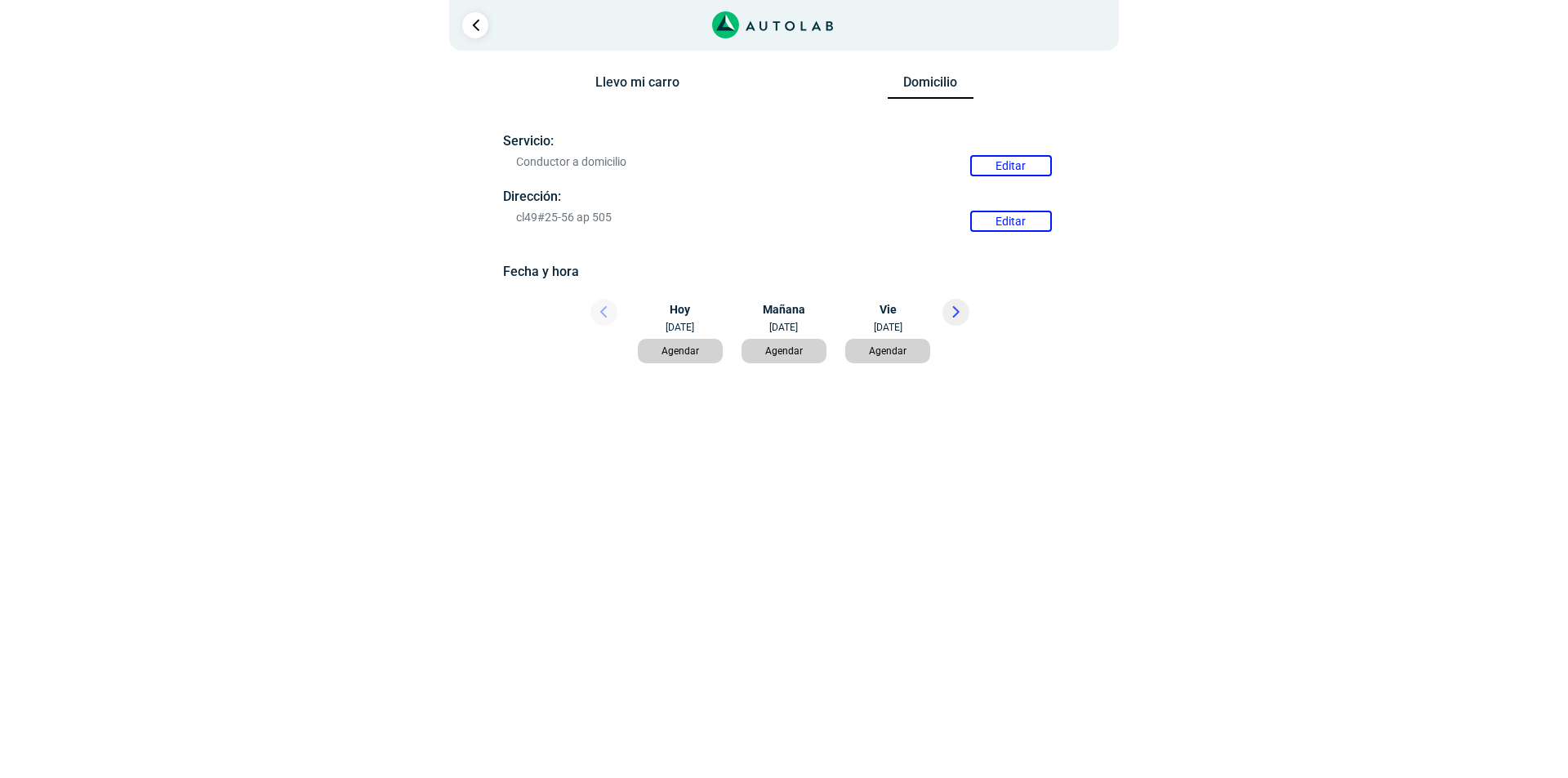
click at [1002, 163] on button "Editar" at bounding box center [1011, 165] width 82 height 21
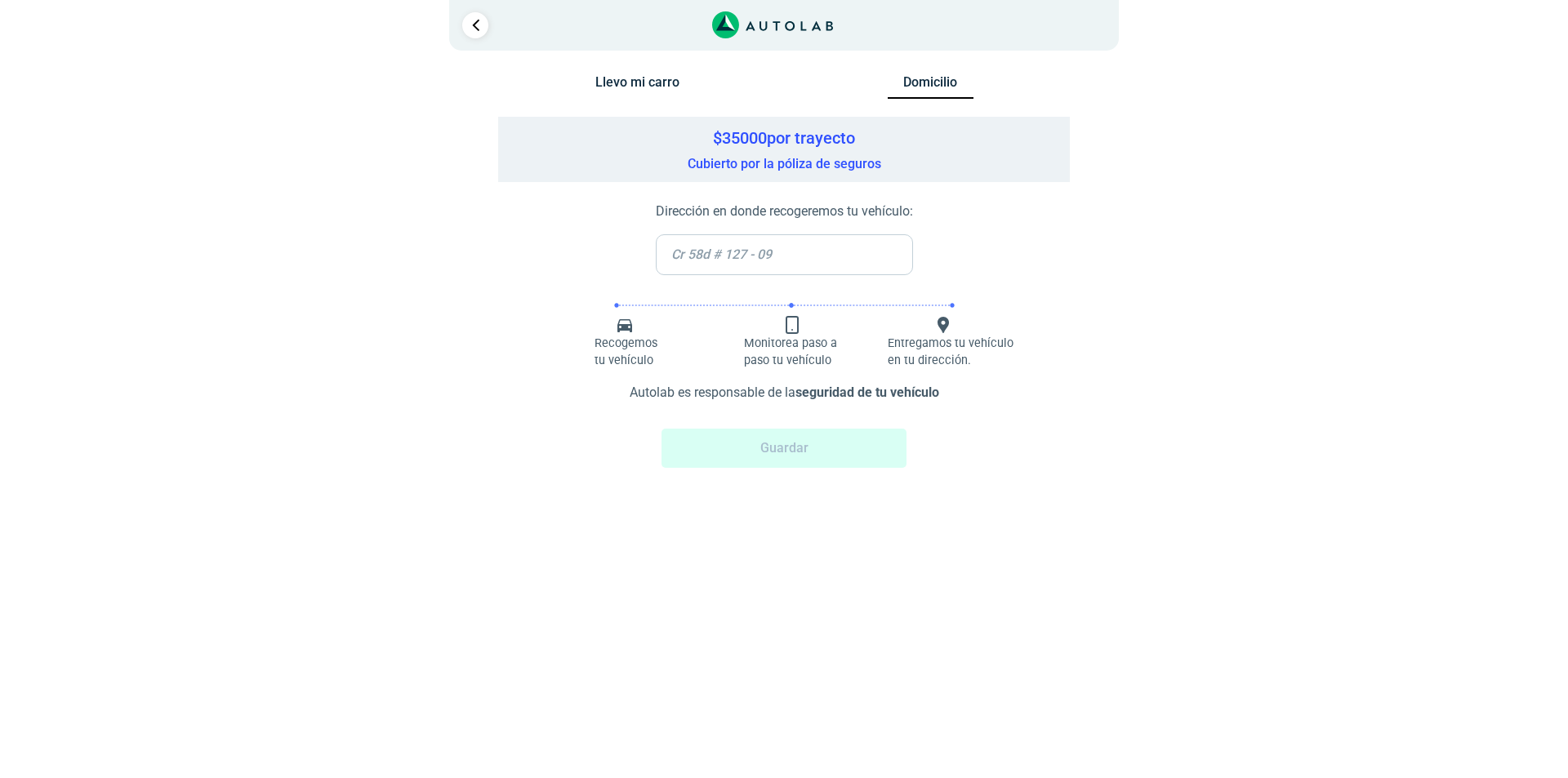
drag, startPoint x: 1085, startPoint y: 164, endPoint x: 1108, endPoint y: 176, distance: 25.9
click at [1102, 171] on div "Llevo mi carro [GEOGRAPHIC_DATA] ← Mover a la izquierda → Mover a la derecha ↑ …" at bounding box center [784, 289] width 793 height 436
click at [487, 35] on div at bounding box center [475, 25] width 26 height 26
click at [473, 27] on link "Ir al paso anterior" at bounding box center [475, 25] width 26 height 26
click at [477, 29] on link "Ir al paso anterior" at bounding box center [475, 25] width 26 height 26
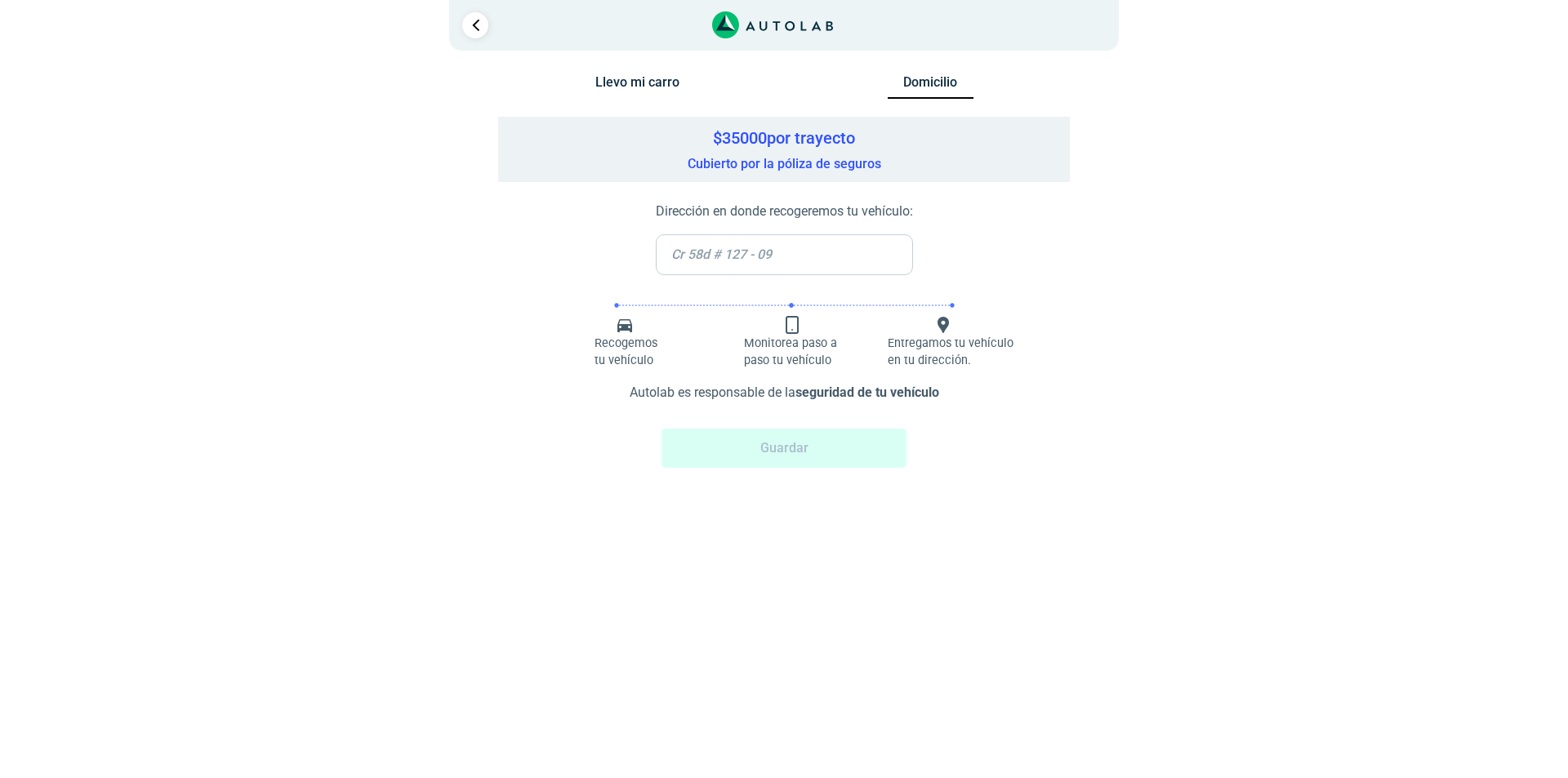
click at [698, 236] on input "text" at bounding box center [784, 254] width 257 height 41
type input "cl49#25-56 ap 505"
click at [782, 450] on button "Guardar" at bounding box center [784, 448] width 245 height 39
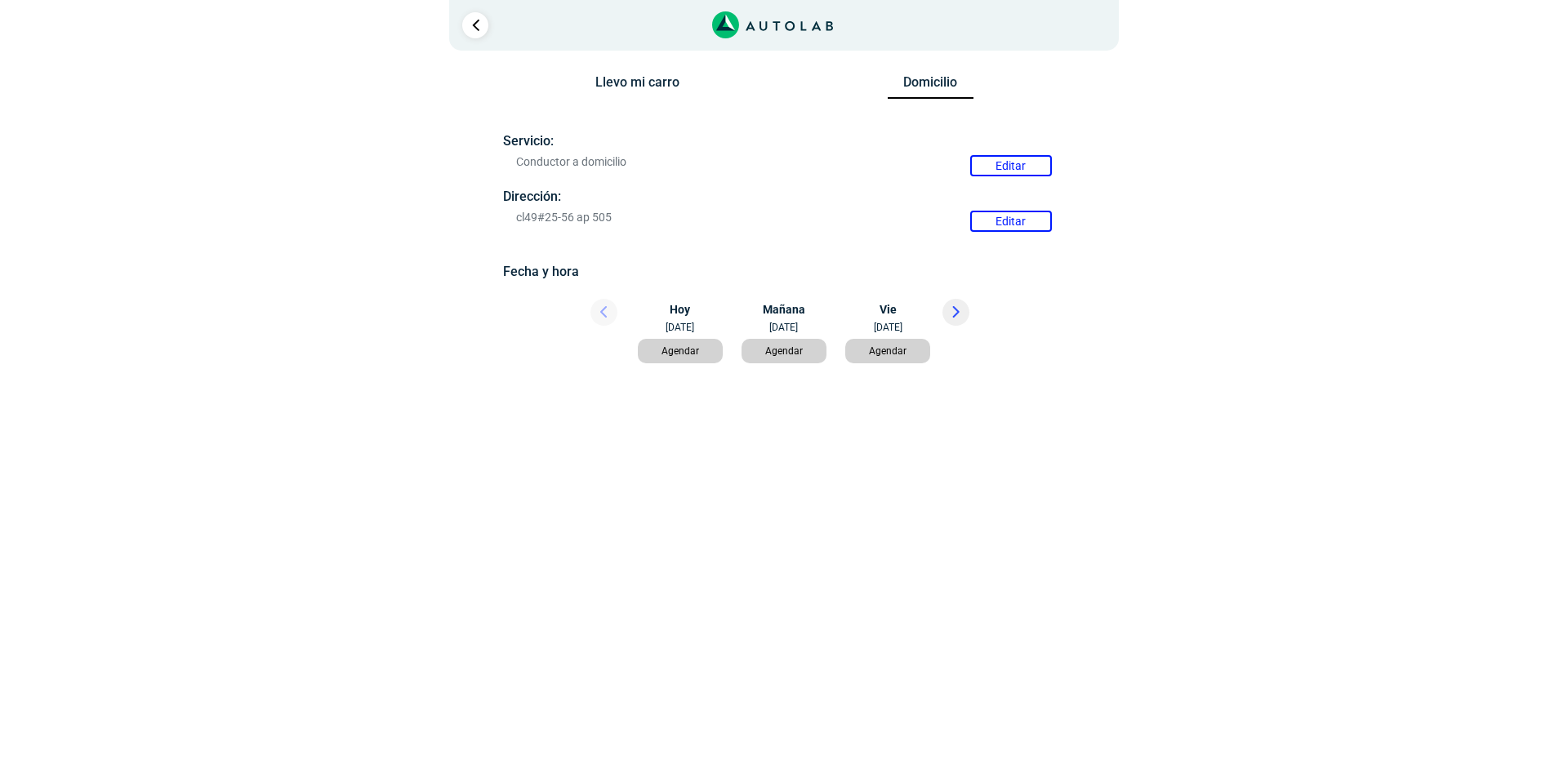
click at [682, 357] on button "Agendar" at bounding box center [681, 351] width 86 height 25
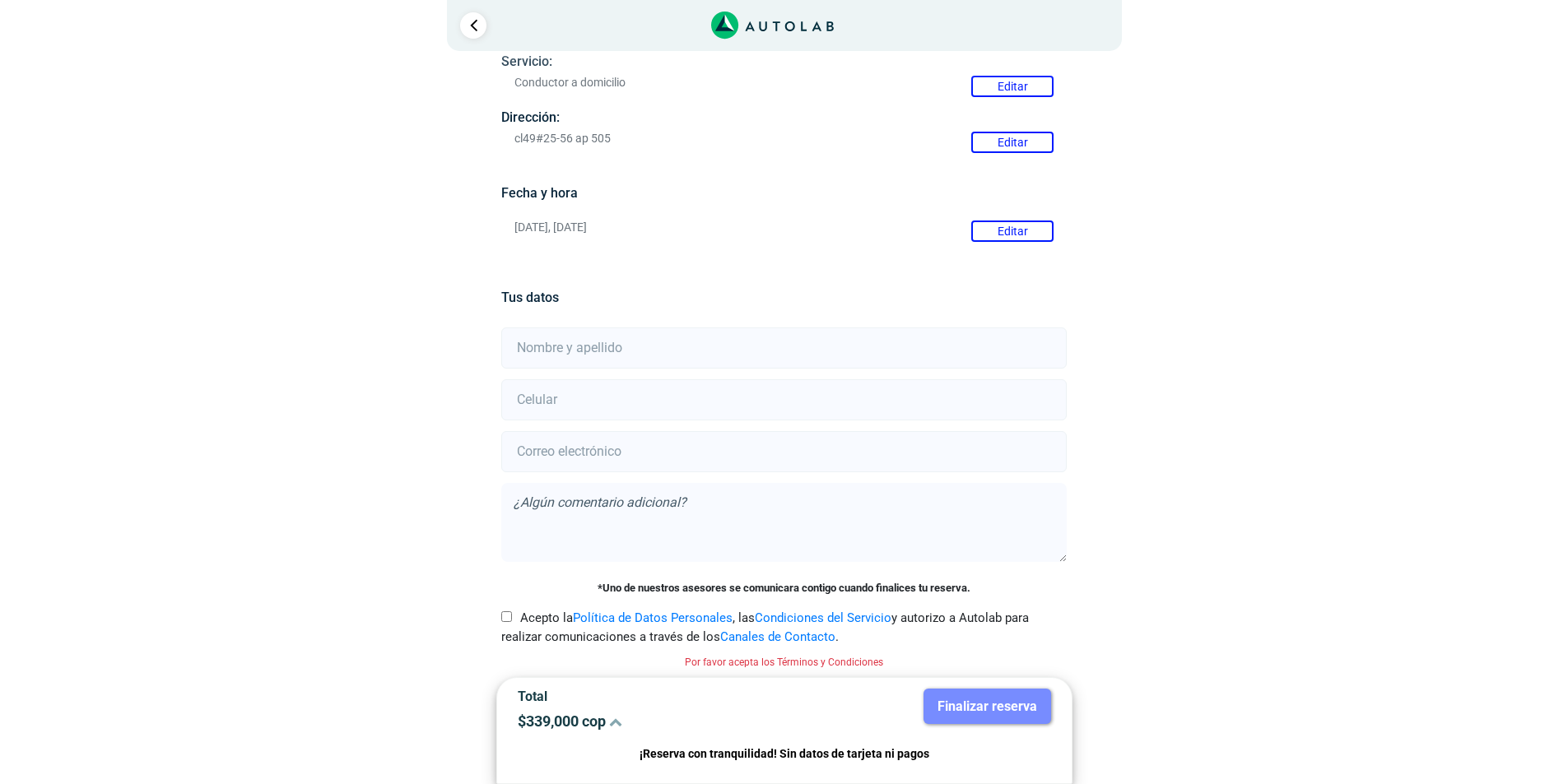
scroll to position [103, 0]
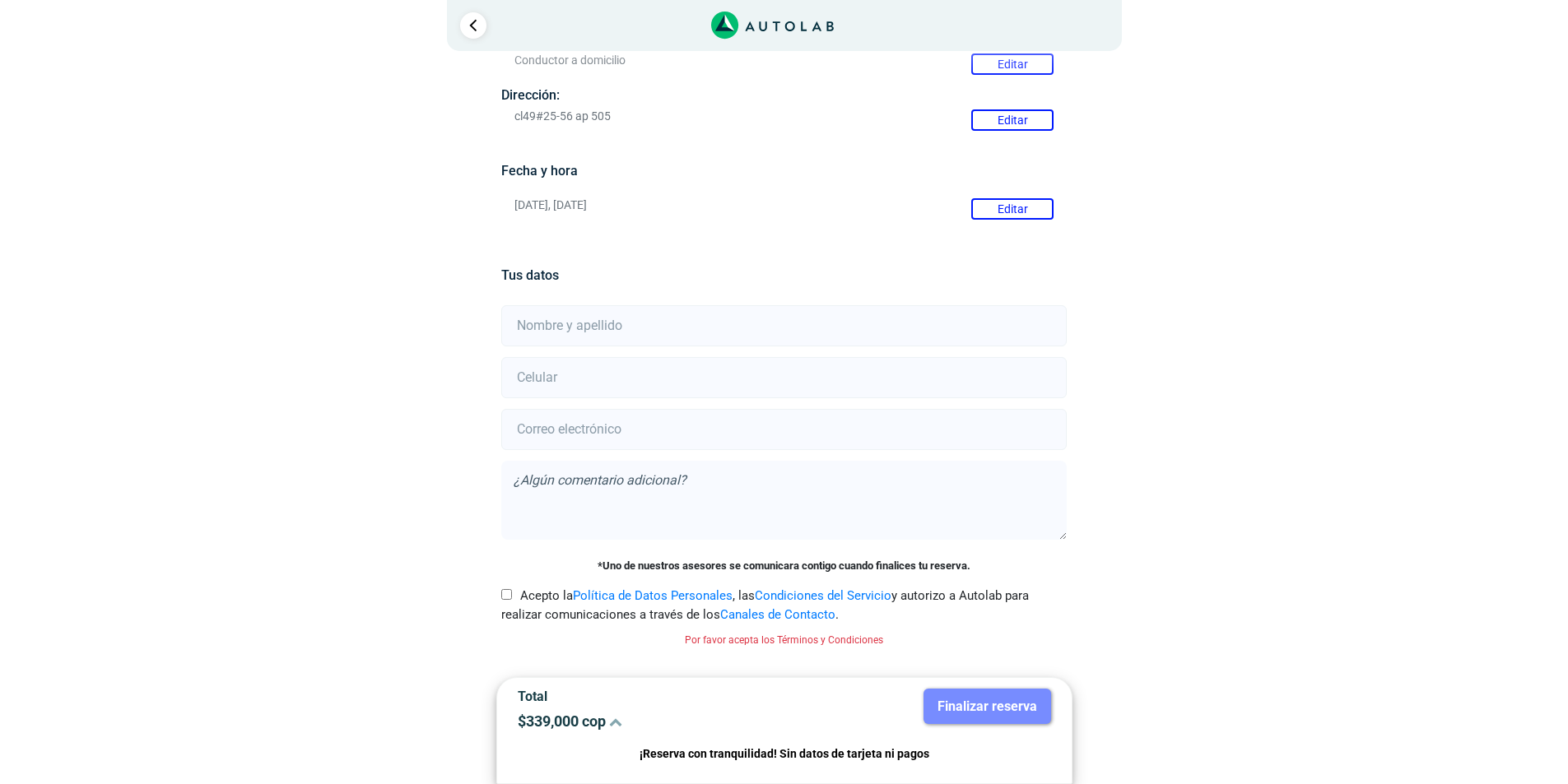
click at [510, 595] on input "Acepto la Política de Datos Personales , las Condiciones del Servicio y autoriz…" at bounding box center [507, 595] width 11 height 11
checkbox input "true"
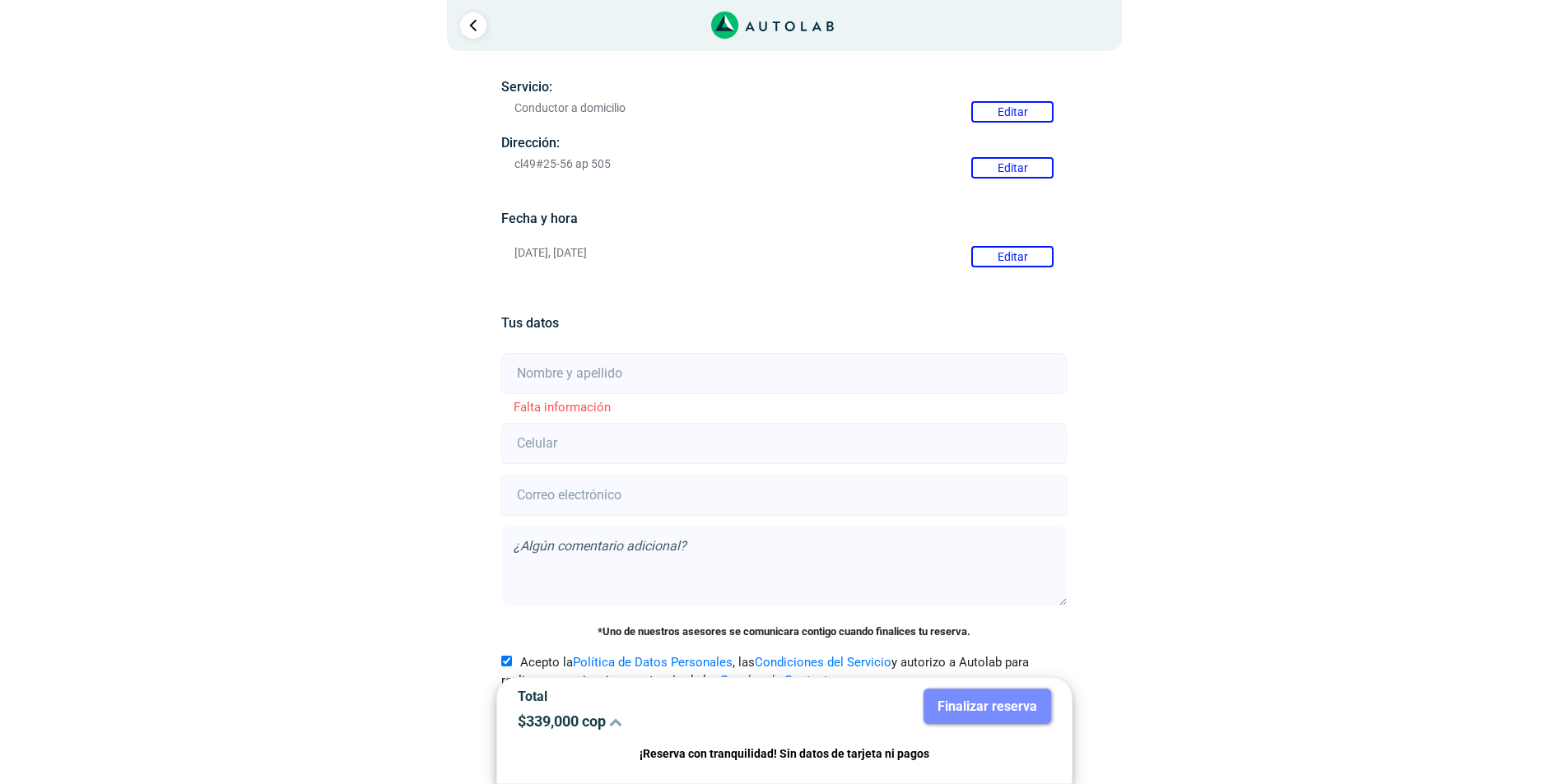
scroll to position [99, 0]
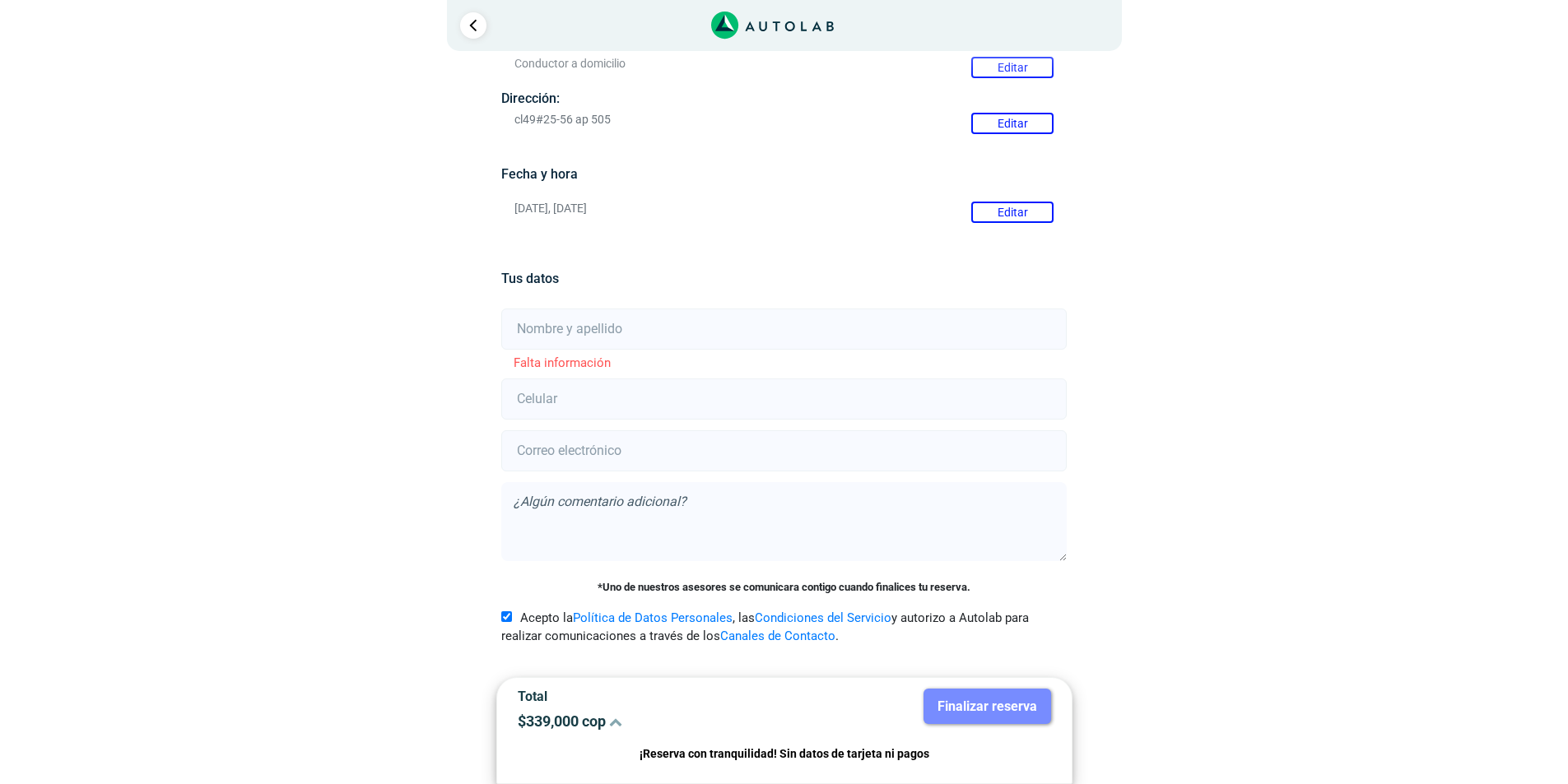
click at [592, 329] on input "text" at bounding box center [784, 329] width 566 height 41
type input "[PERSON_NAME]"
type input "3205365228"
type input "[EMAIL_ADDRESS][DOMAIN_NAME]"
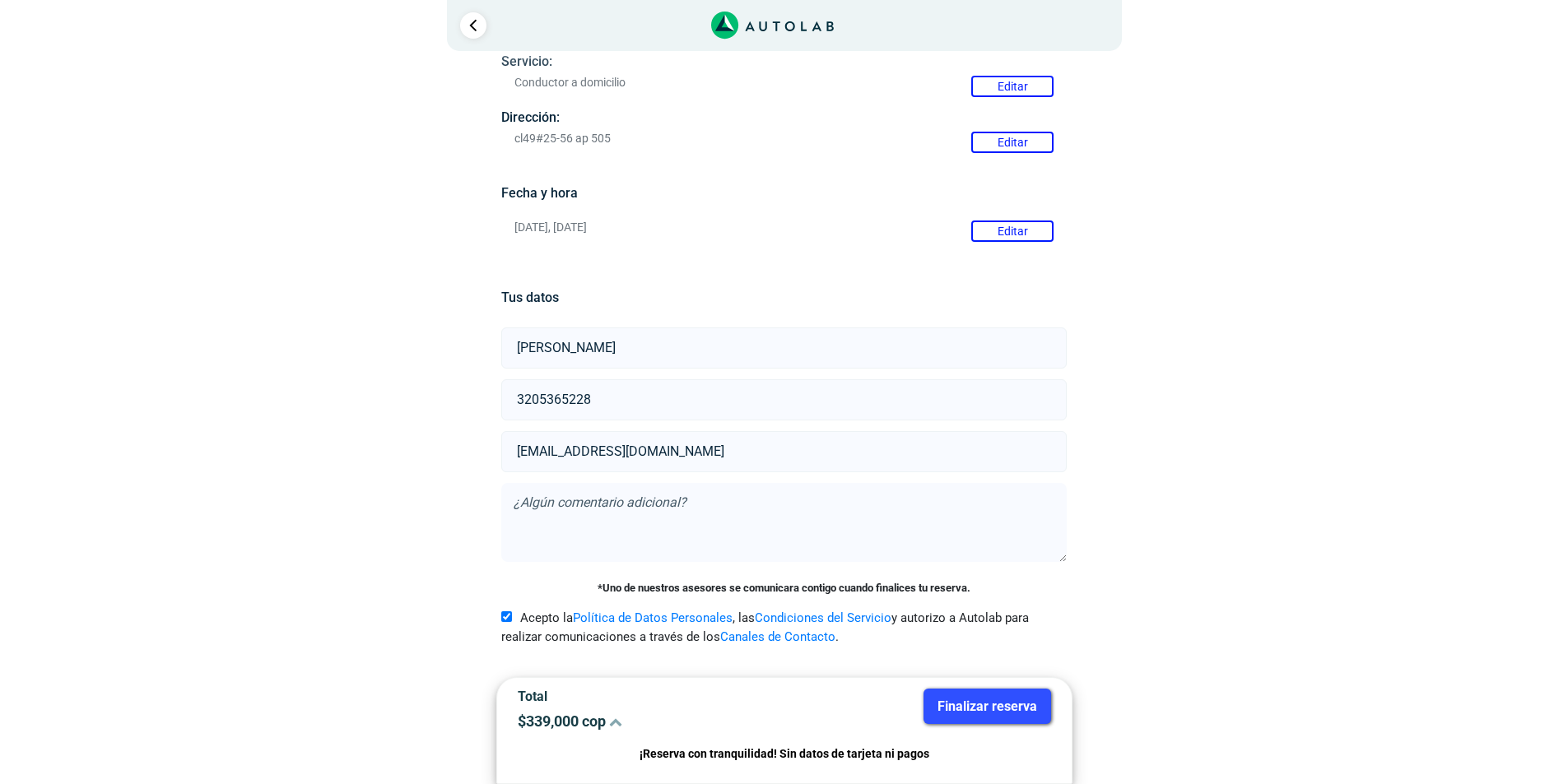
click at [642, 534] on textarea at bounding box center [784, 522] width 566 height 79
click at [465, 33] on link "Ir al paso anterior" at bounding box center [473, 25] width 27 height 27
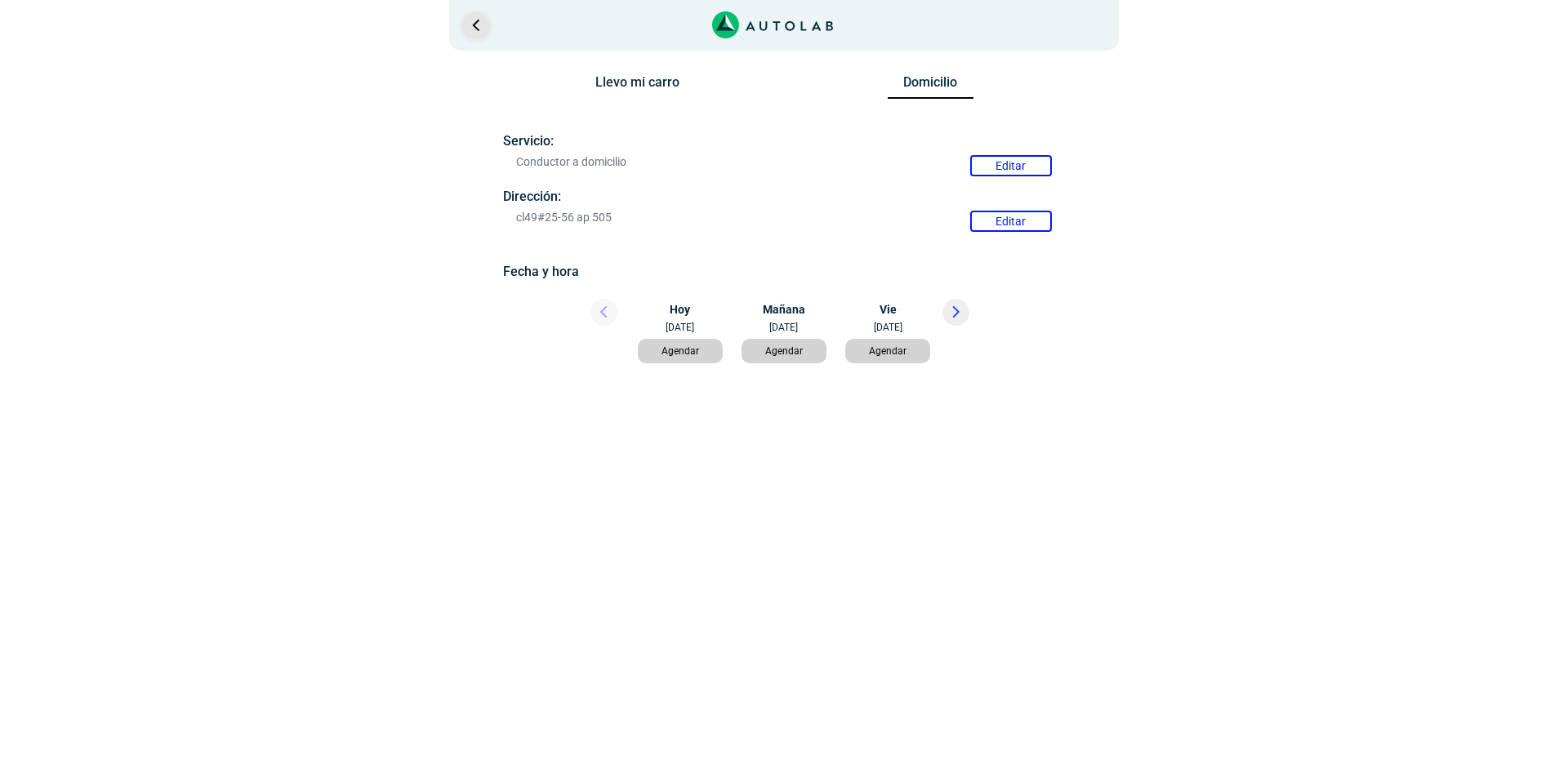
click at [478, 32] on link "Ir al paso anterior" at bounding box center [475, 25] width 26 height 26
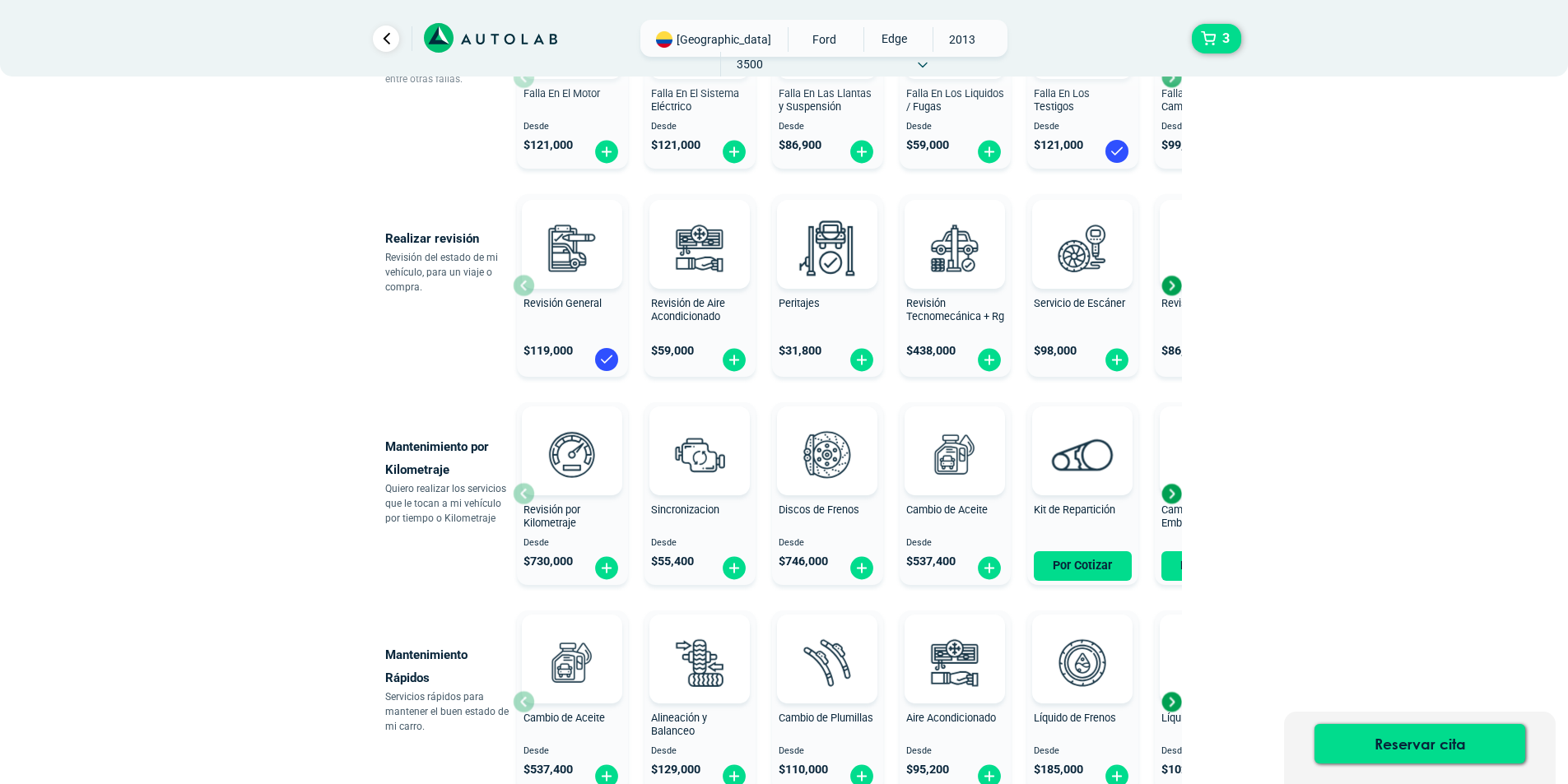
scroll to position [862, 0]
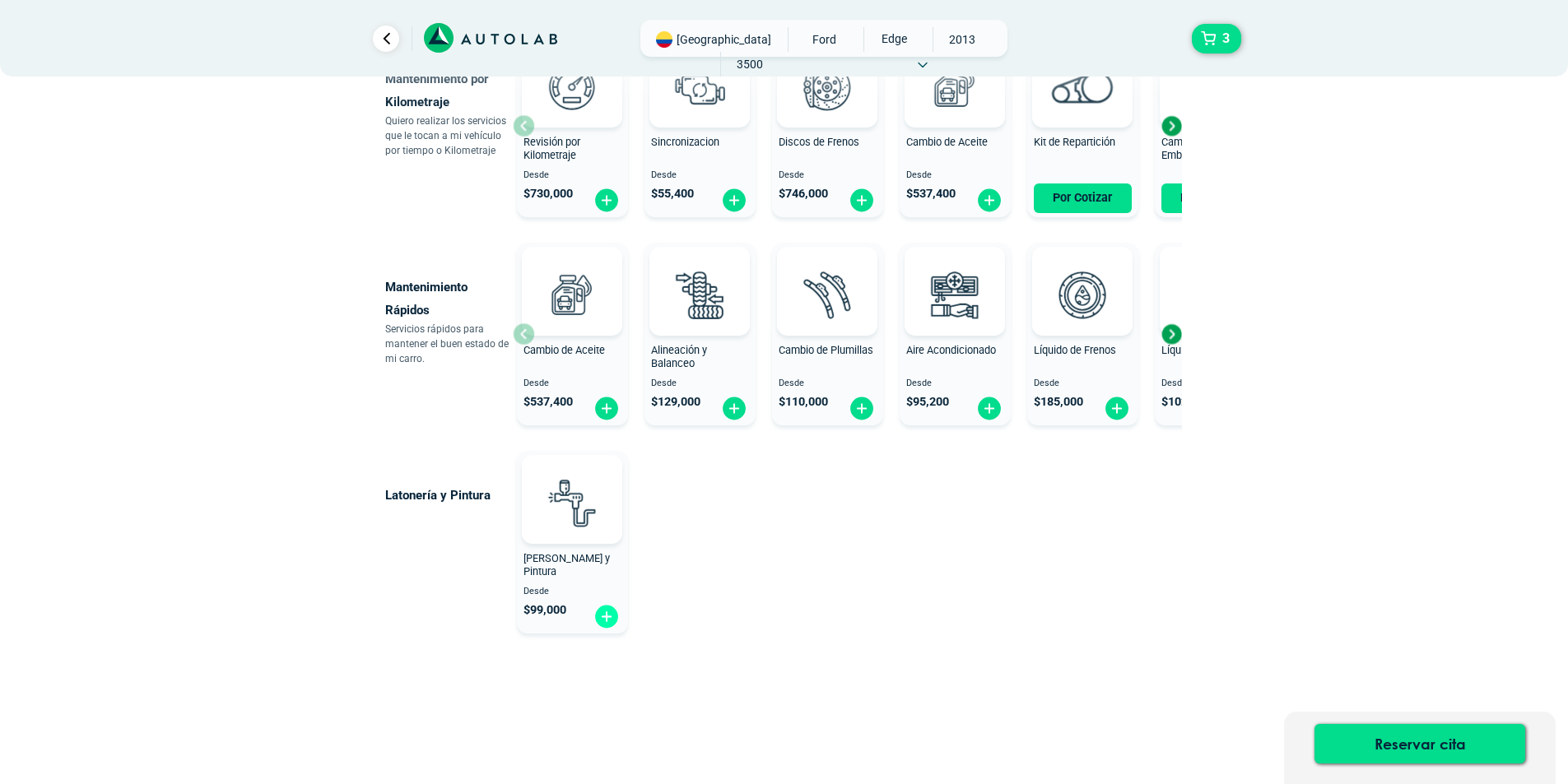
click at [608, 617] on img at bounding box center [606, 617] width 27 height 26
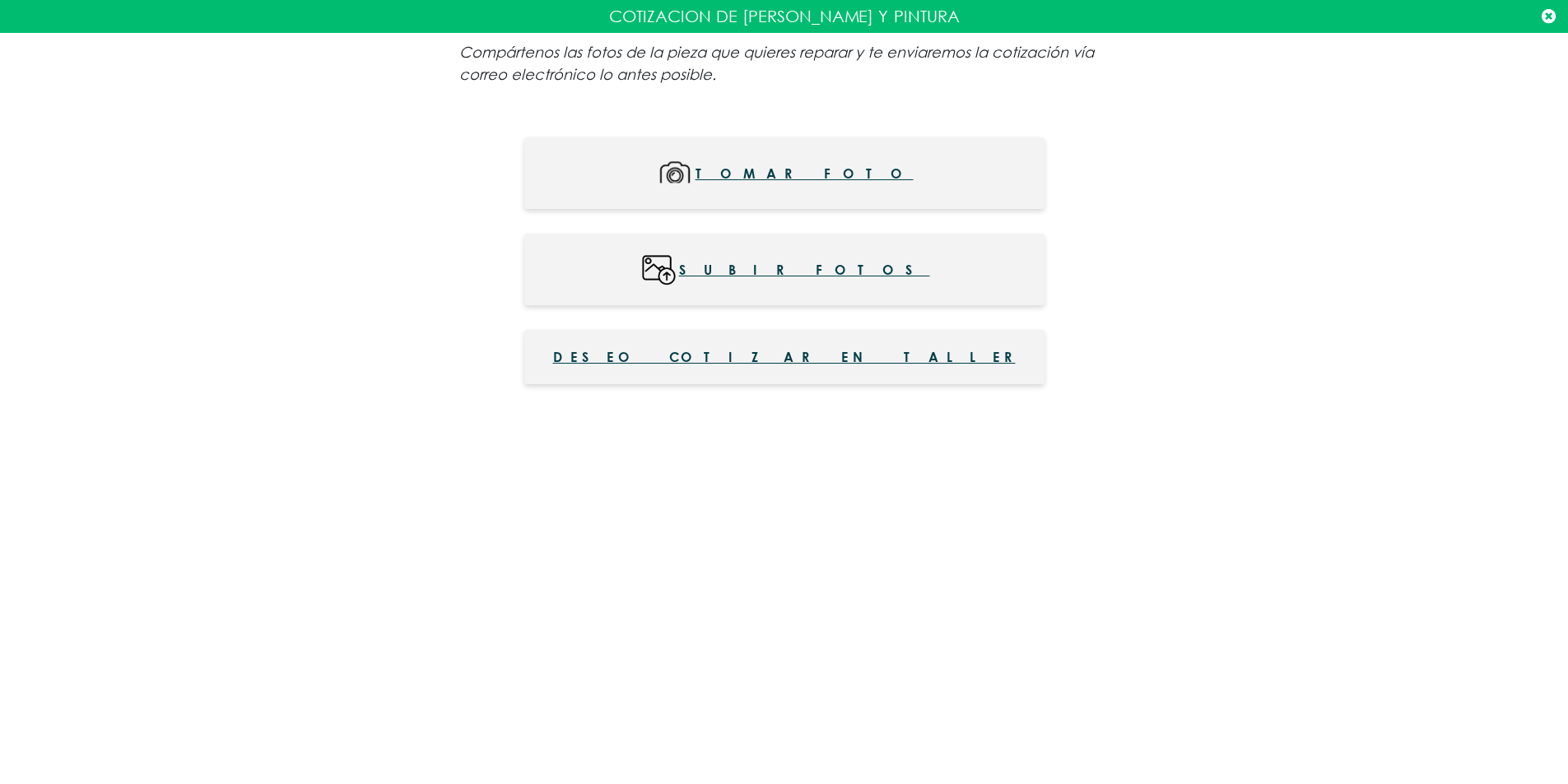
click at [810, 362] on span "Deseo cotizar en taller" at bounding box center [784, 357] width 463 height 20
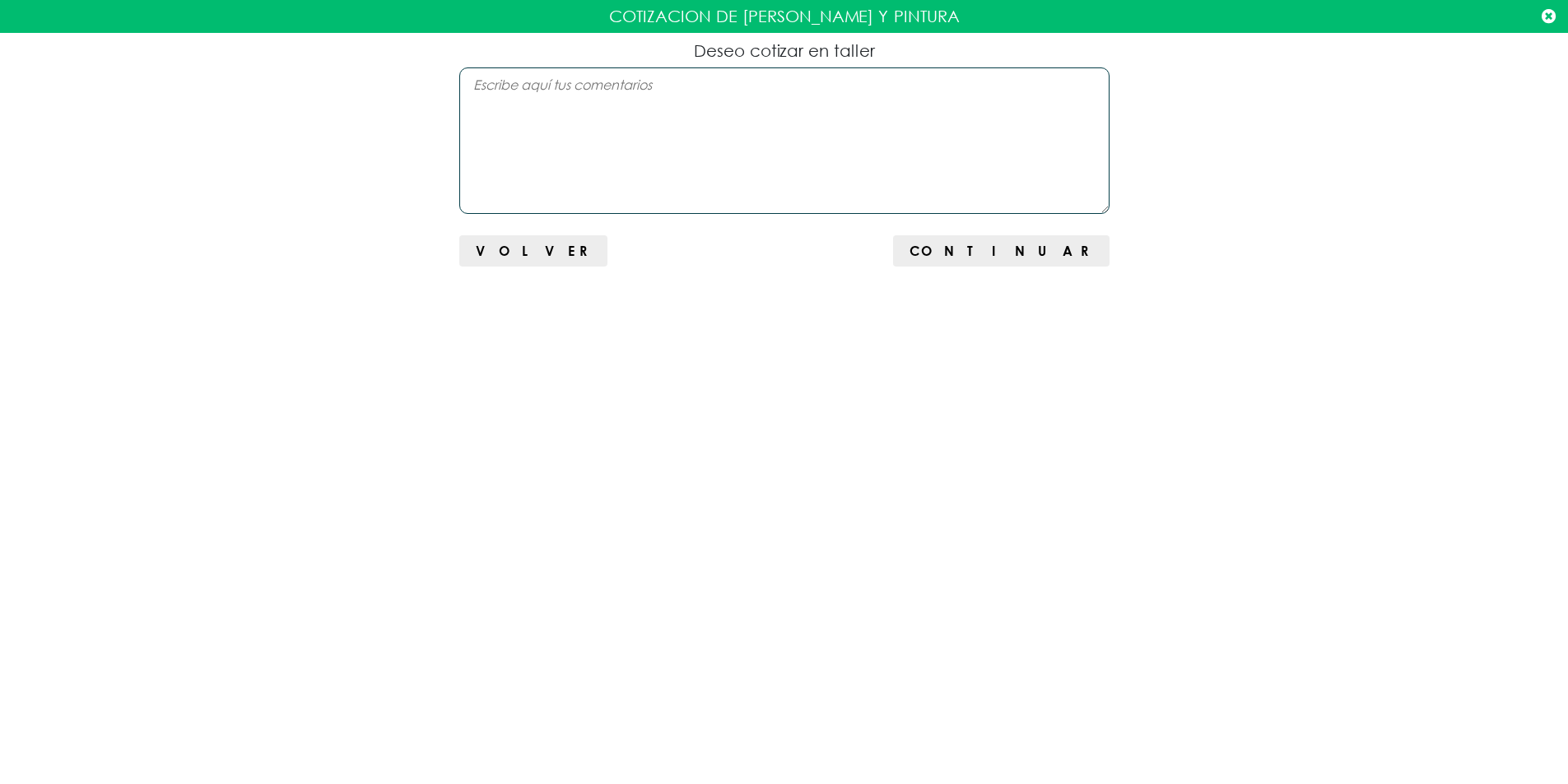
click at [751, 148] on textarea at bounding box center [784, 141] width 650 height 147
type textarea "La idea es revisarlo y cotizar para reparación que quede asegurable"
click at [1049, 255] on span "Continuar" at bounding box center [1001, 250] width 183 height 16
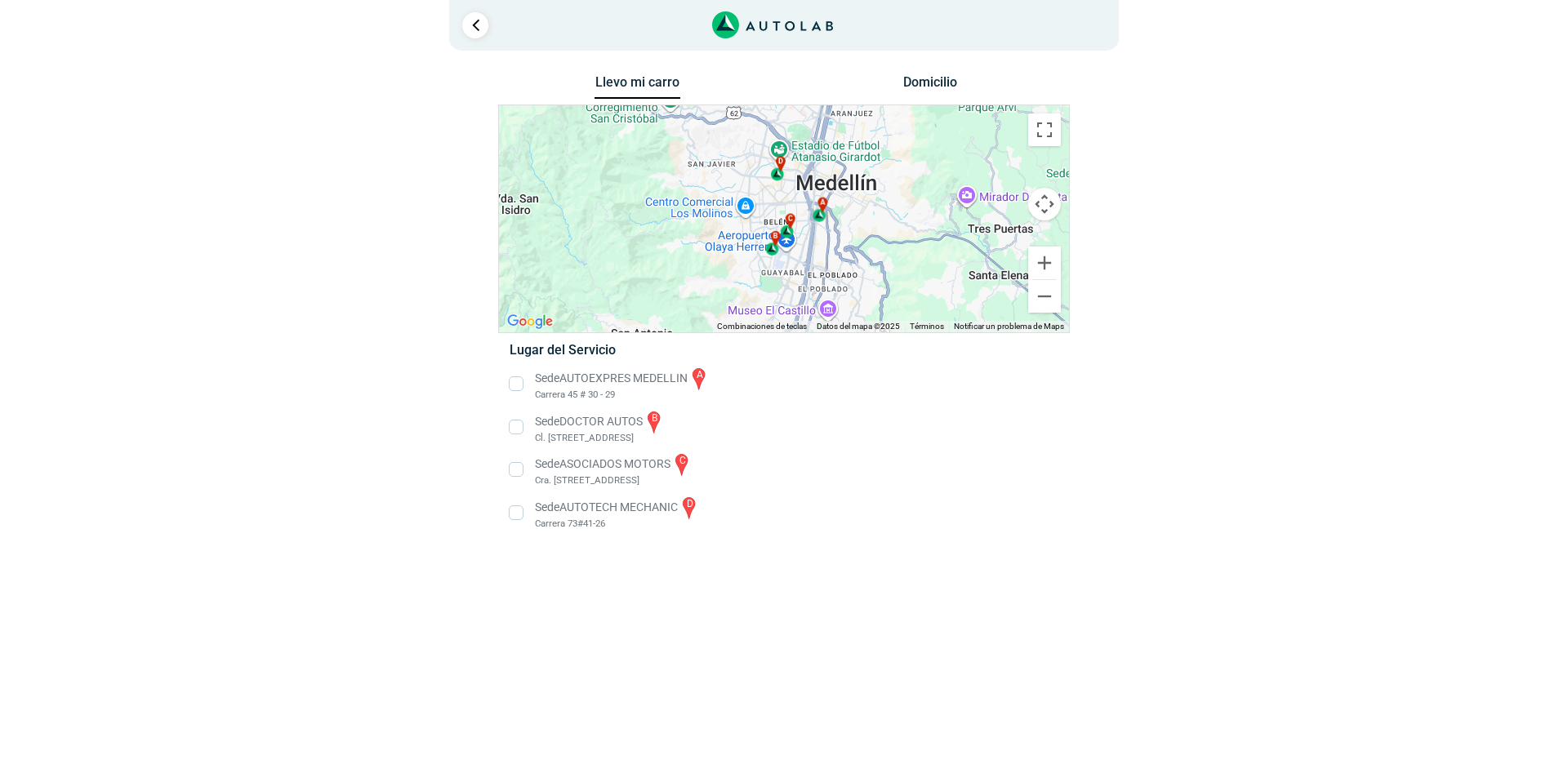
click at [923, 80] on button "Domicilio" at bounding box center [930, 87] width 86 height 24
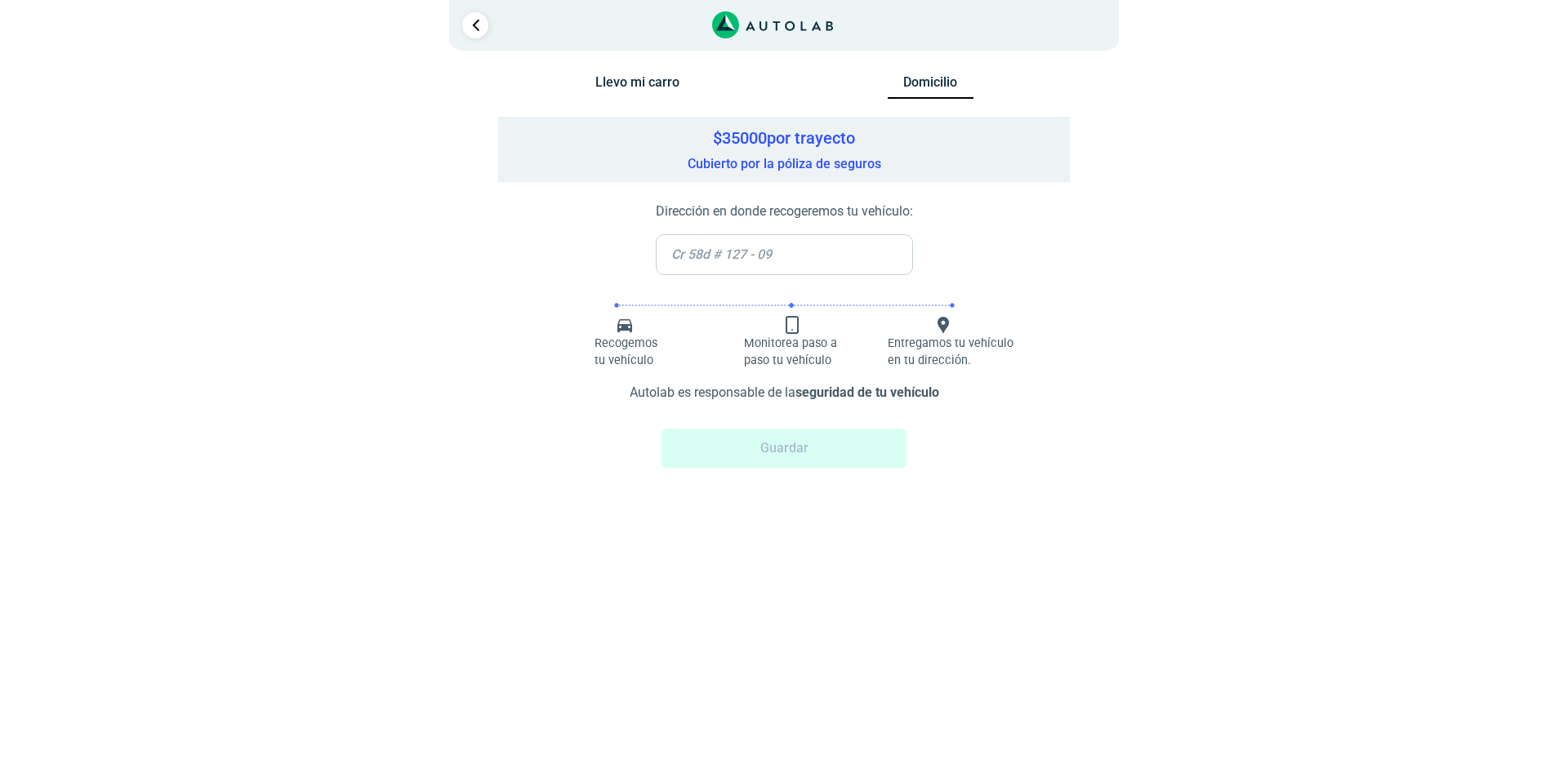
click at [792, 271] on input "text" at bounding box center [784, 254] width 257 height 41
type input "cl49#25-56 ap 505"
click at [831, 455] on button "Guardar" at bounding box center [784, 448] width 245 height 39
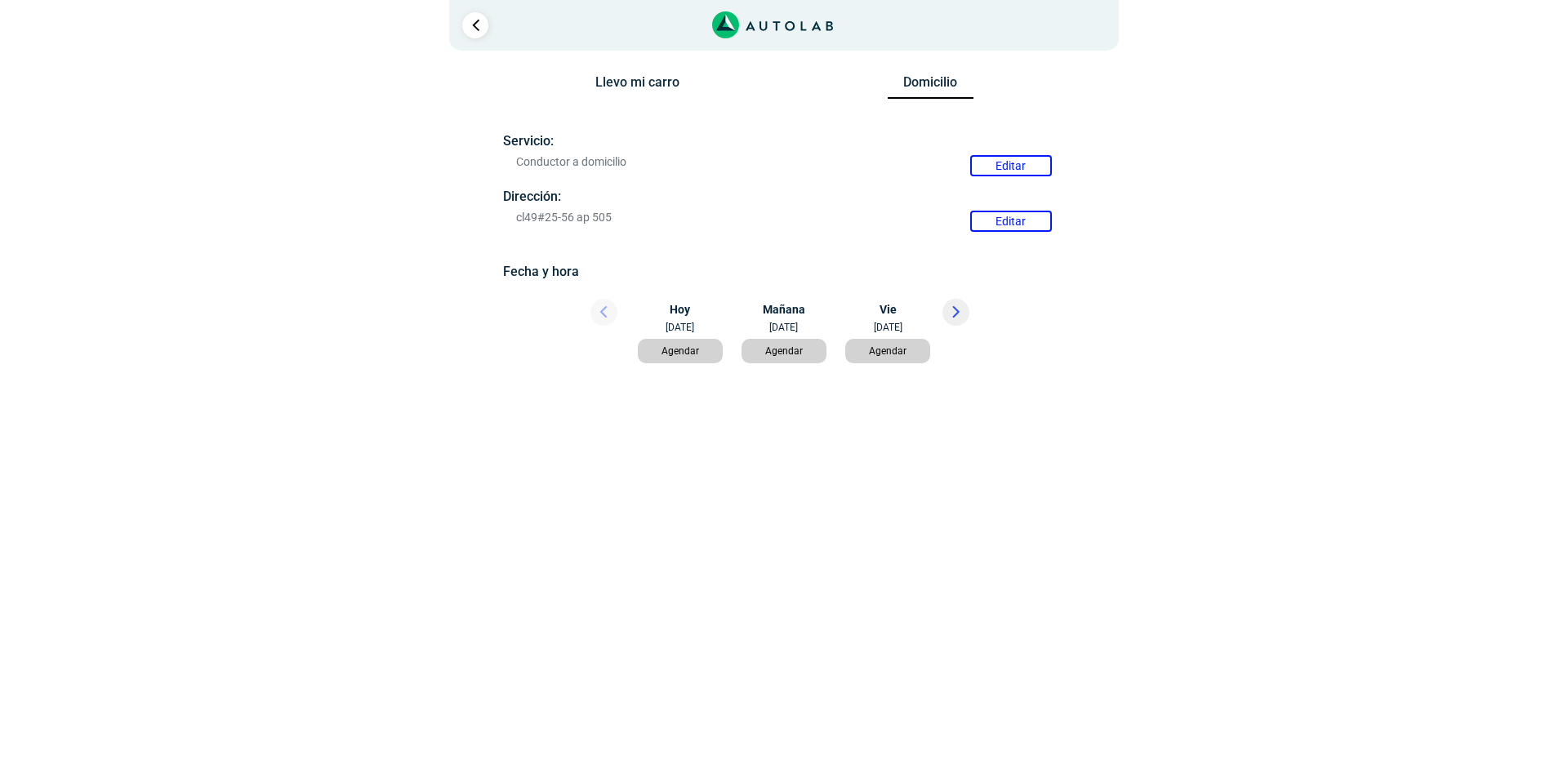
click at [668, 352] on button "Agendar" at bounding box center [681, 351] width 86 height 25
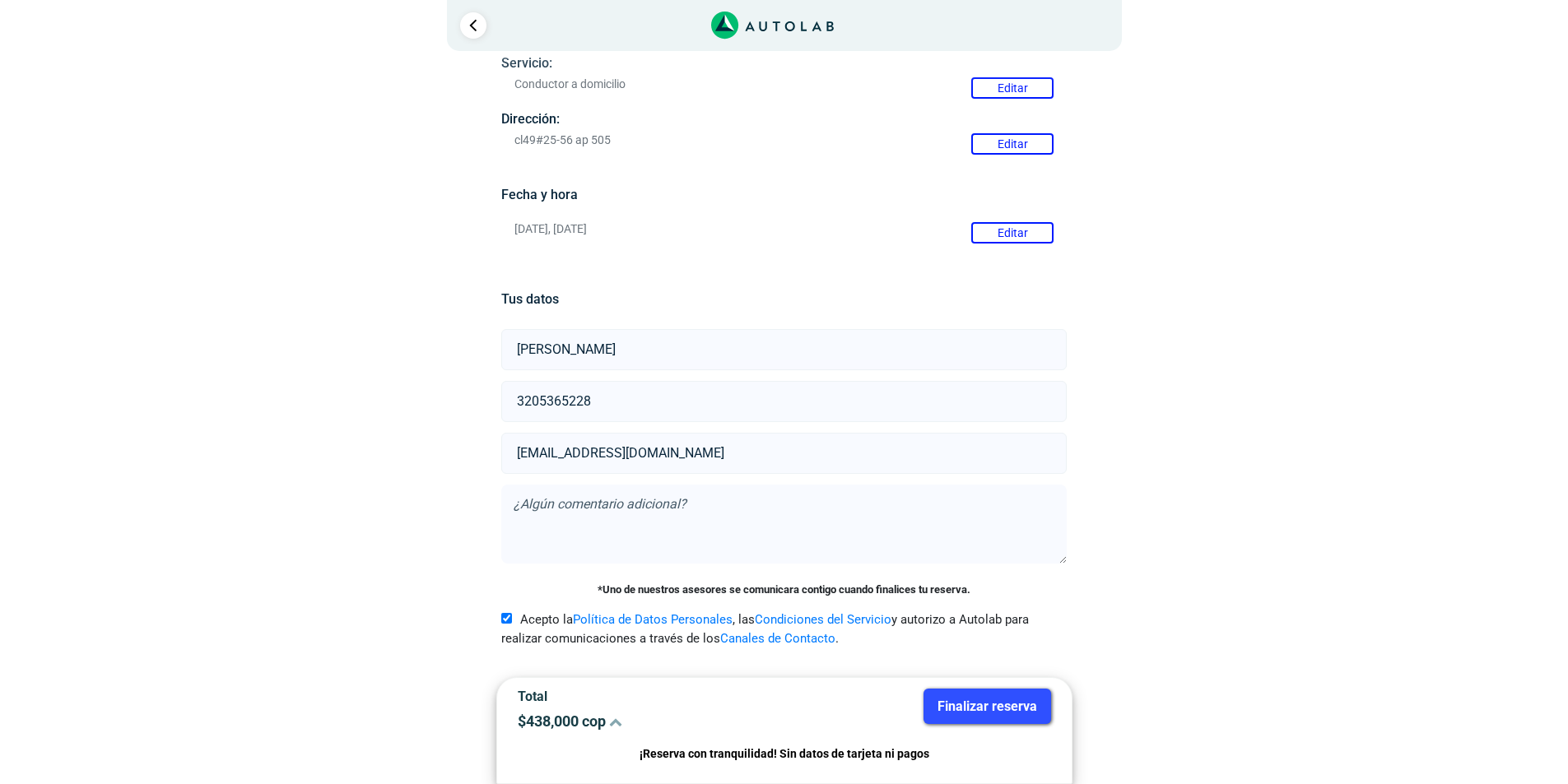
scroll to position [81, 0]
click at [982, 705] on button "Finalizar reserva" at bounding box center [987, 706] width 128 height 36
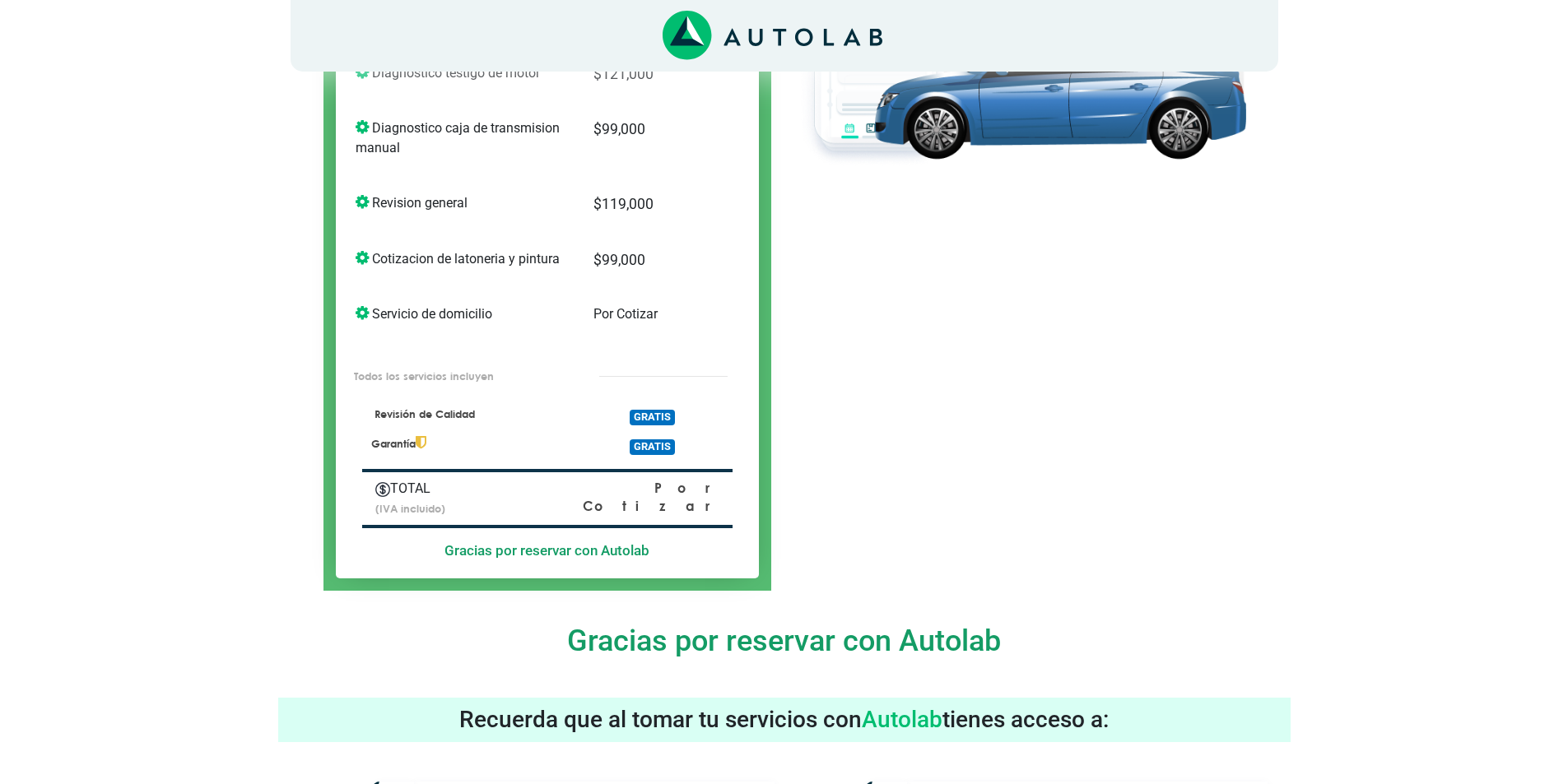
scroll to position [330, 0]
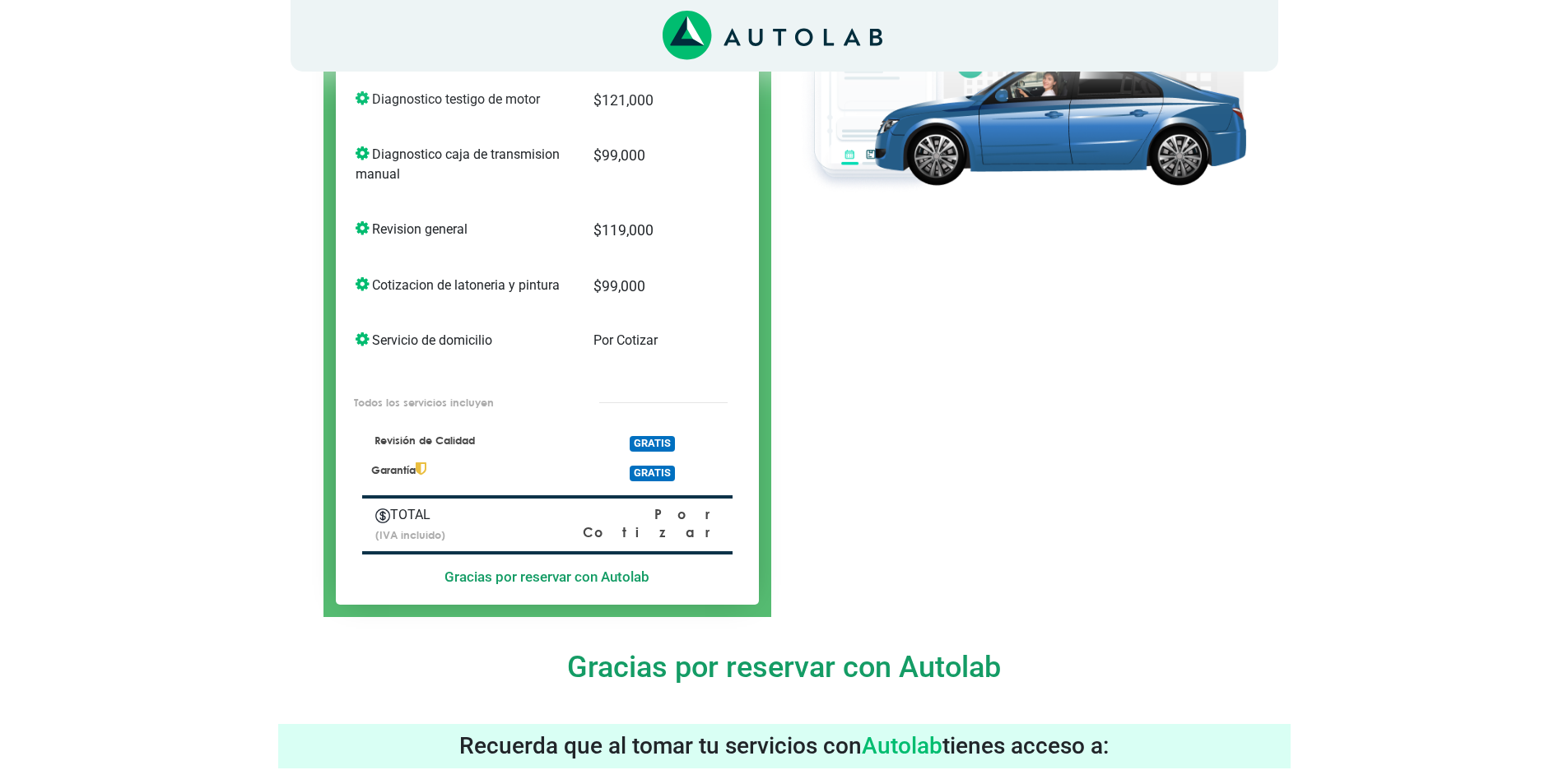
click at [636, 330] on p "Por Cotizar" at bounding box center [648, 341] width 111 height 20
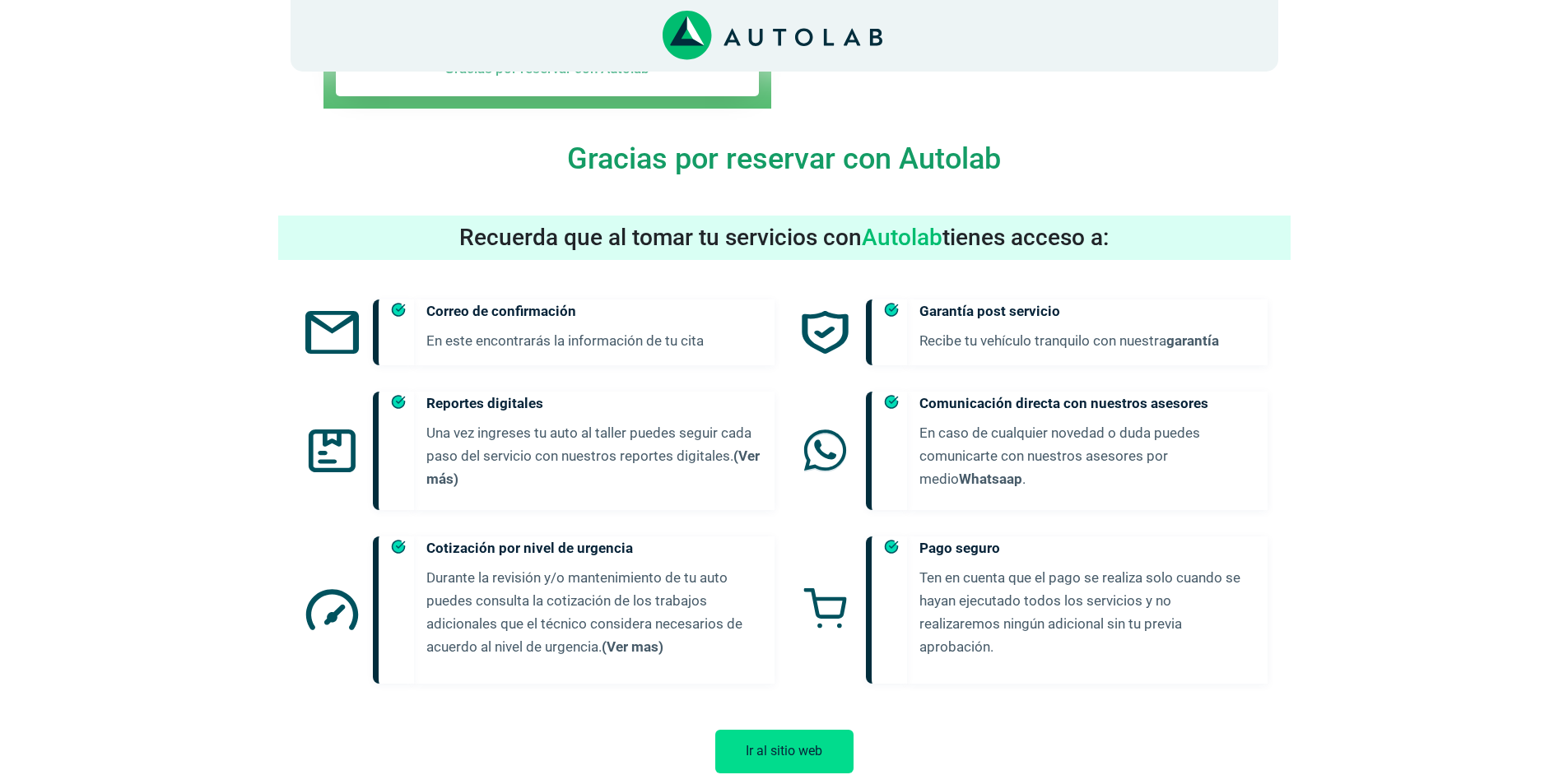
scroll to position [864, 0]
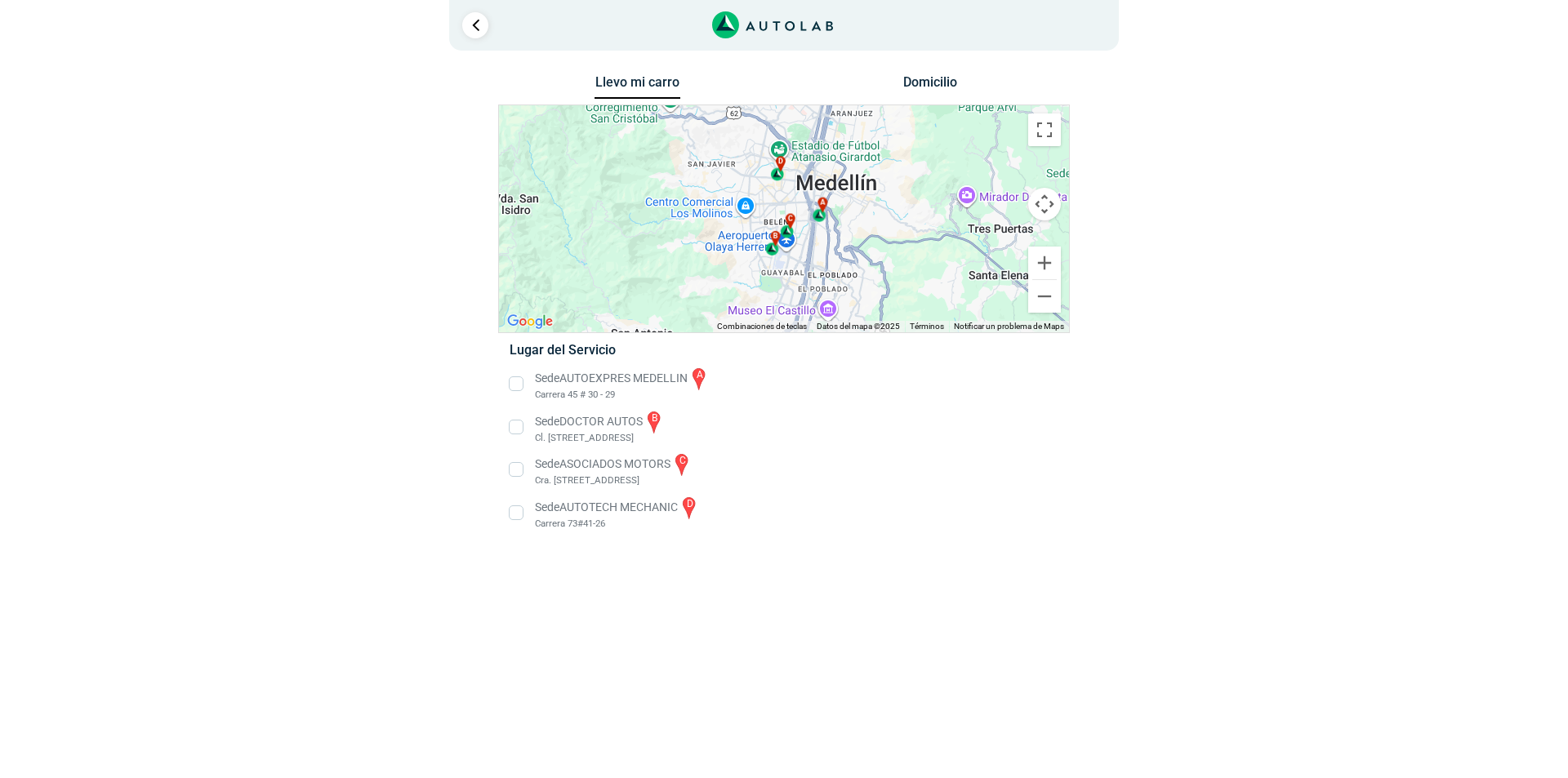
click at [945, 83] on button "Domicilio" at bounding box center [930, 87] width 86 height 24
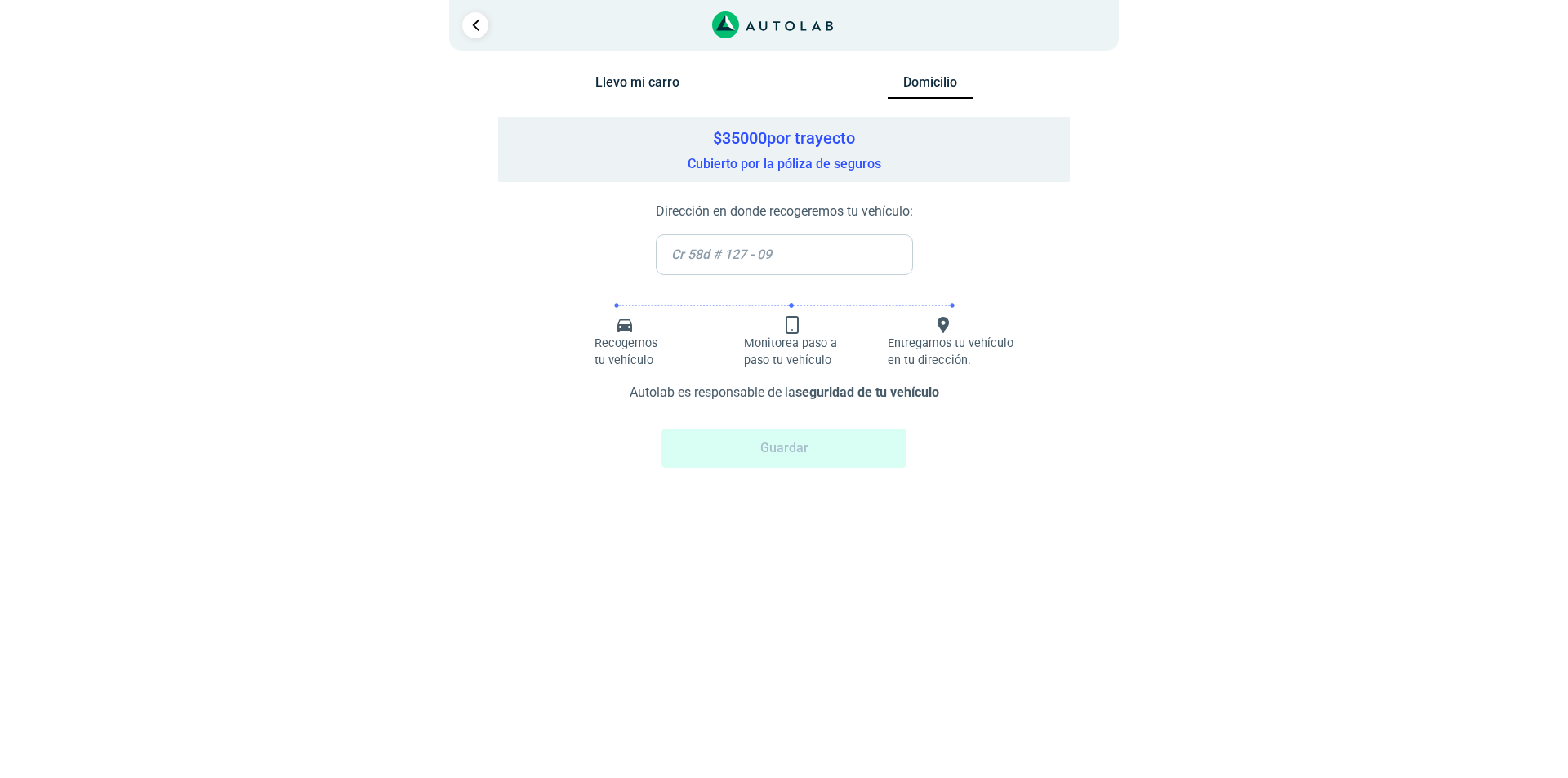
click at [737, 280] on div "Recogemos tu vehículo" at bounding box center [784, 342] width 507 height 134
click at [744, 240] on input "text" at bounding box center [784, 254] width 257 height 41
type input "cl49#25-56 ap 505"
click at [815, 447] on button "Guardar" at bounding box center [784, 448] width 245 height 39
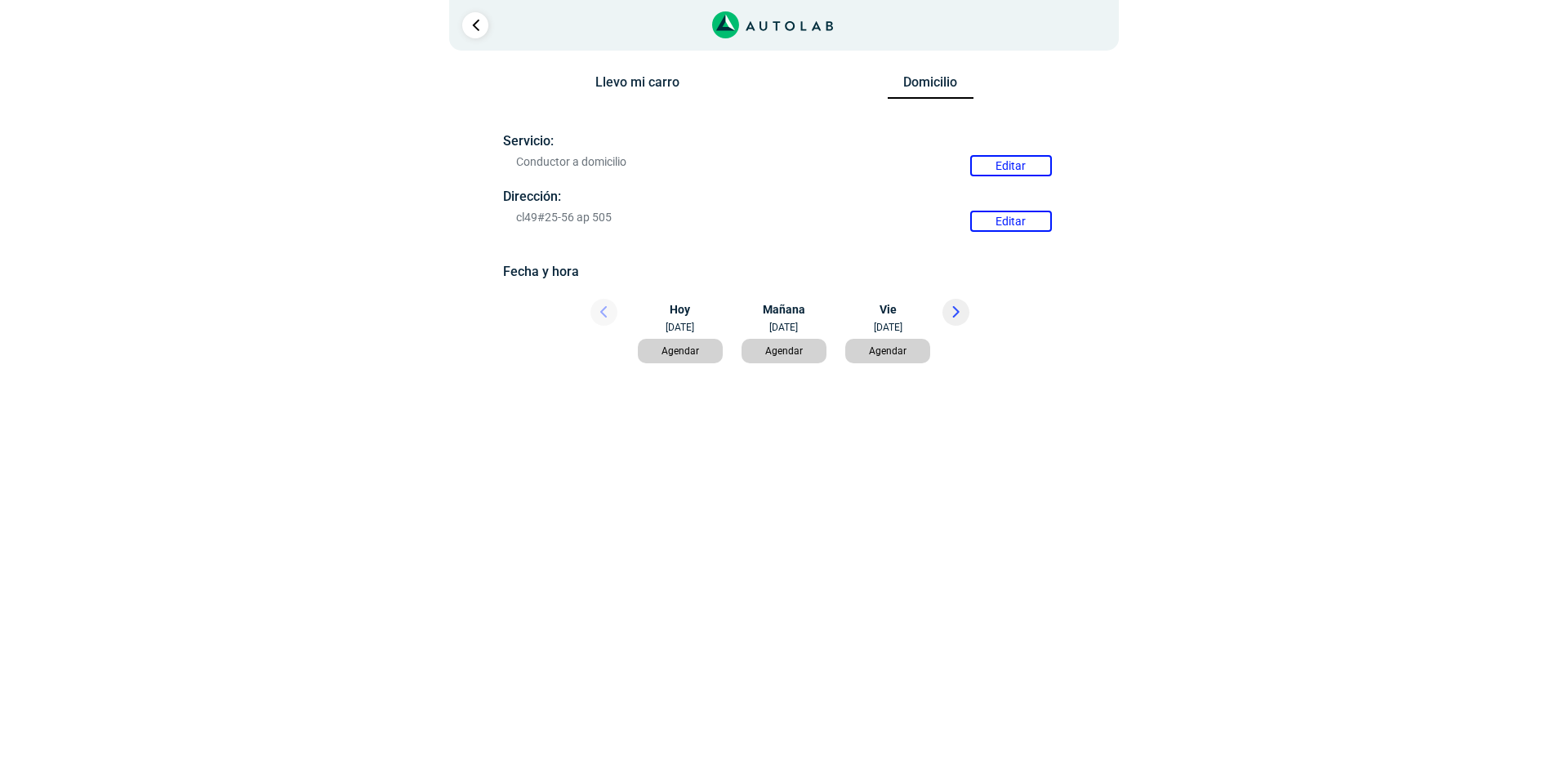
click at [674, 352] on button "Agendar" at bounding box center [681, 351] width 86 height 25
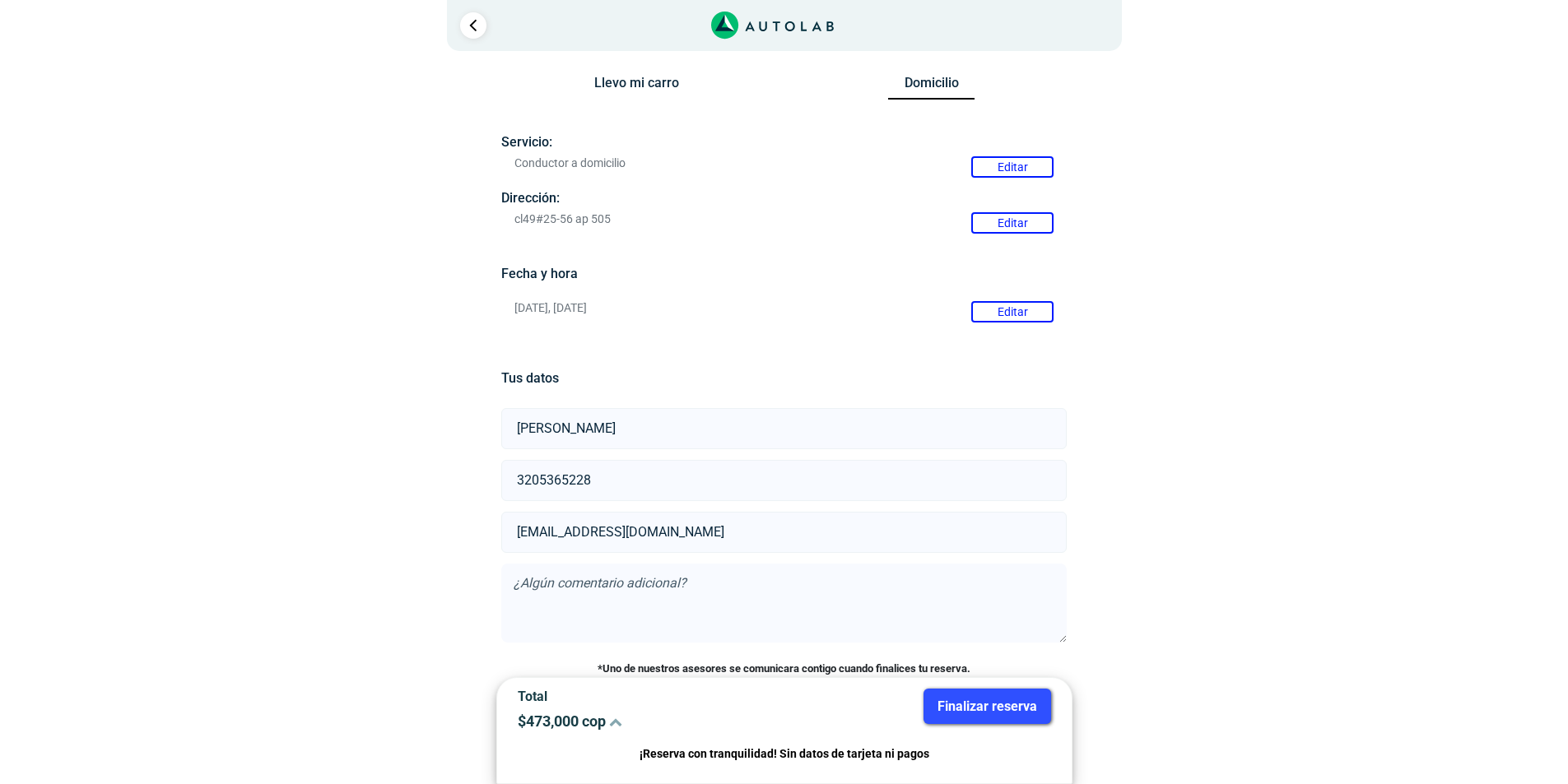
click at [1014, 310] on button "Editar" at bounding box center [1013, 311] width 83 height 21
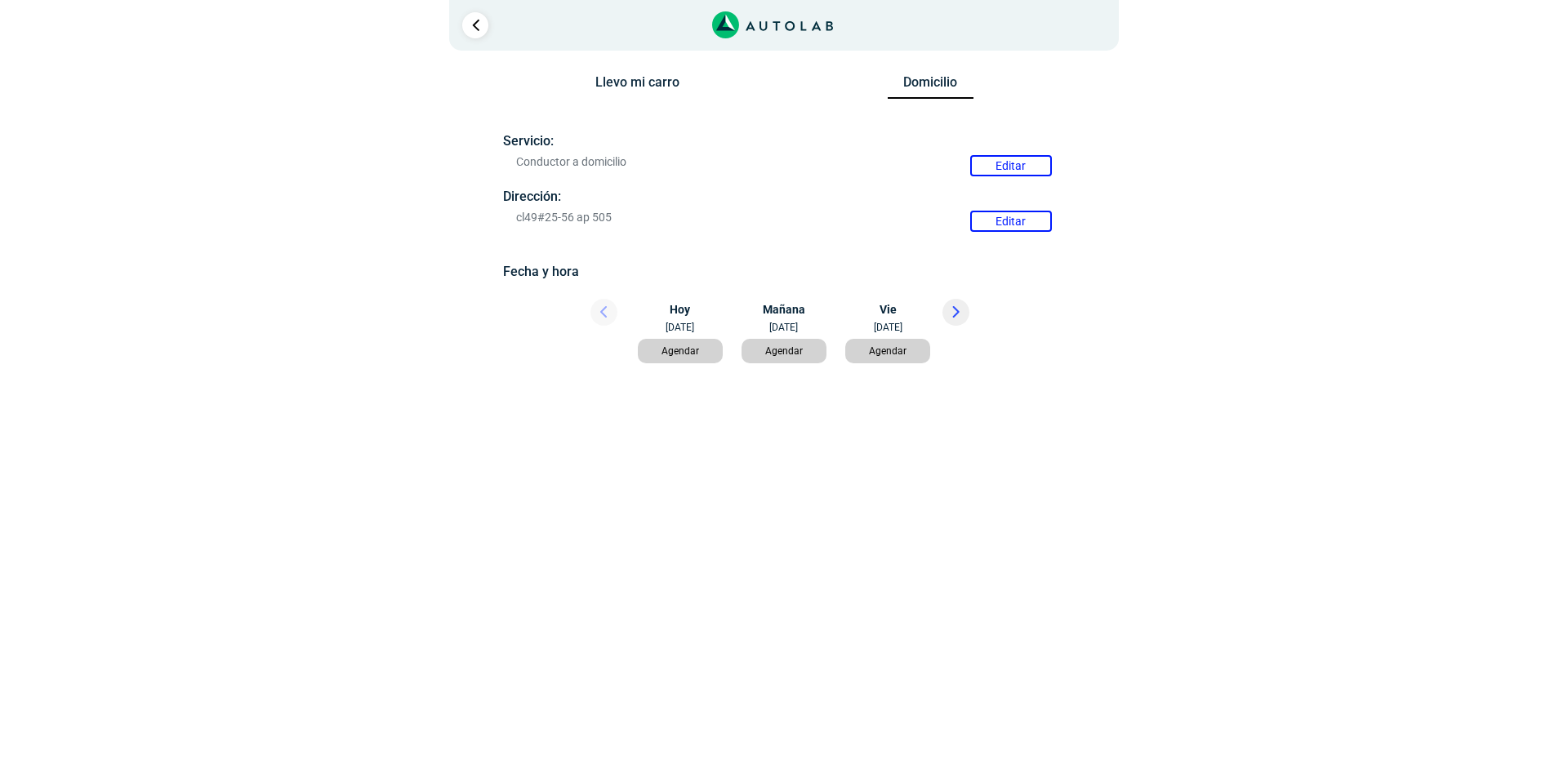
click at [674, 352] on button "Agendar" at bounding box center [681, 351] width 86 height 25
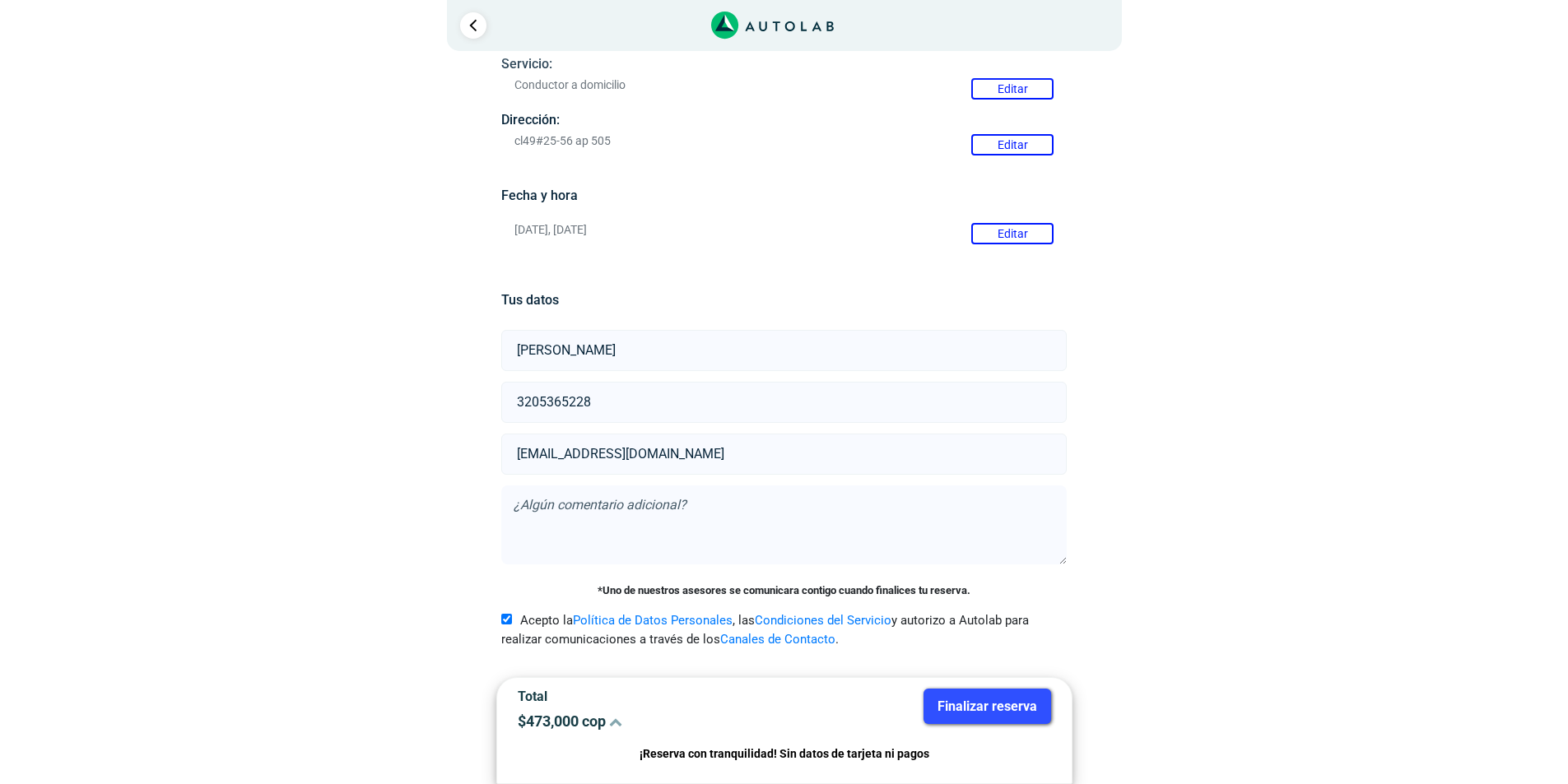
scroll to position [81, 0]
click at [989, 713] on button "Finalizar reserva" at bounding box center [987, 706] width 128 height 36
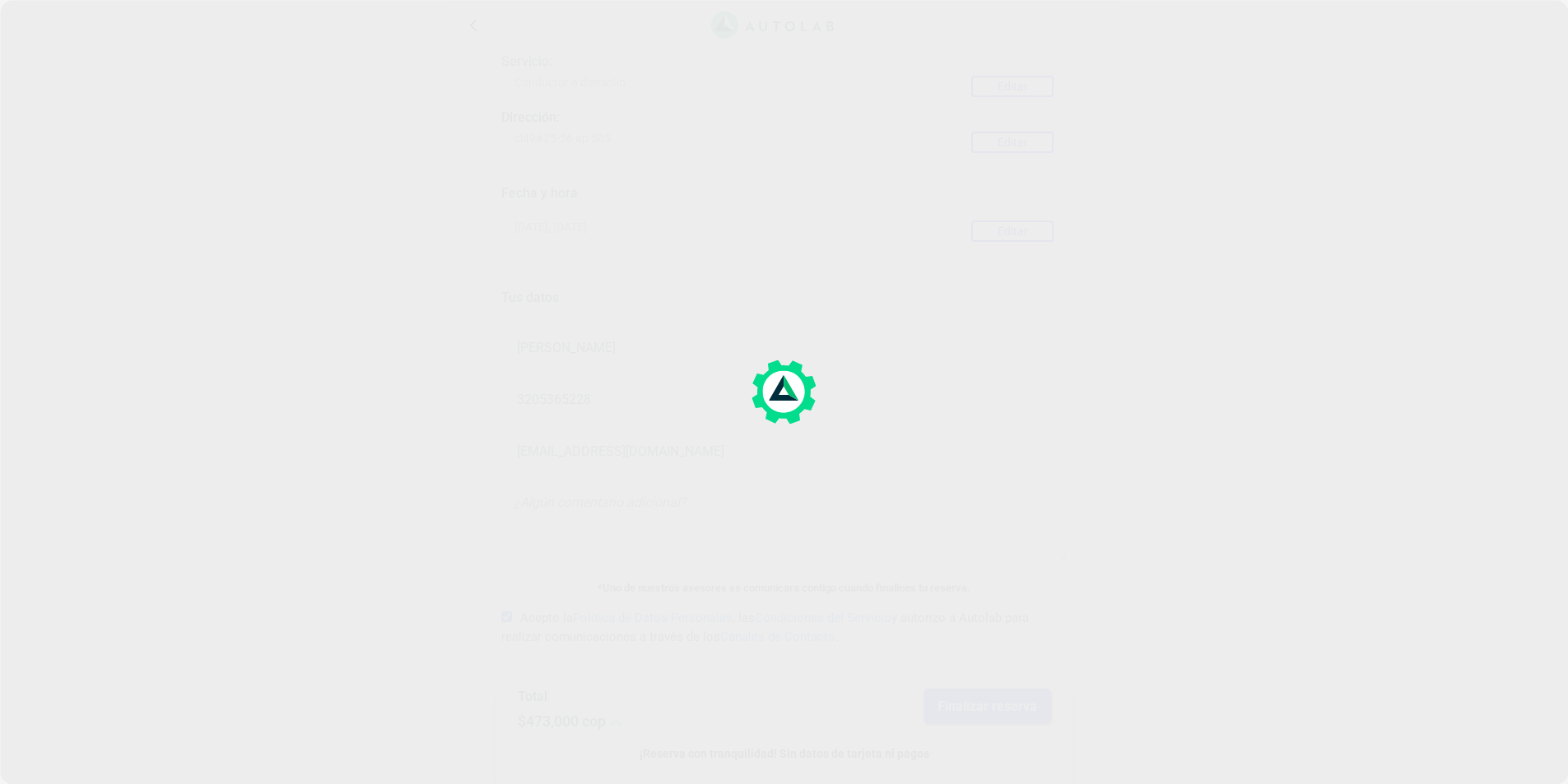
scroll to position [0, 0]
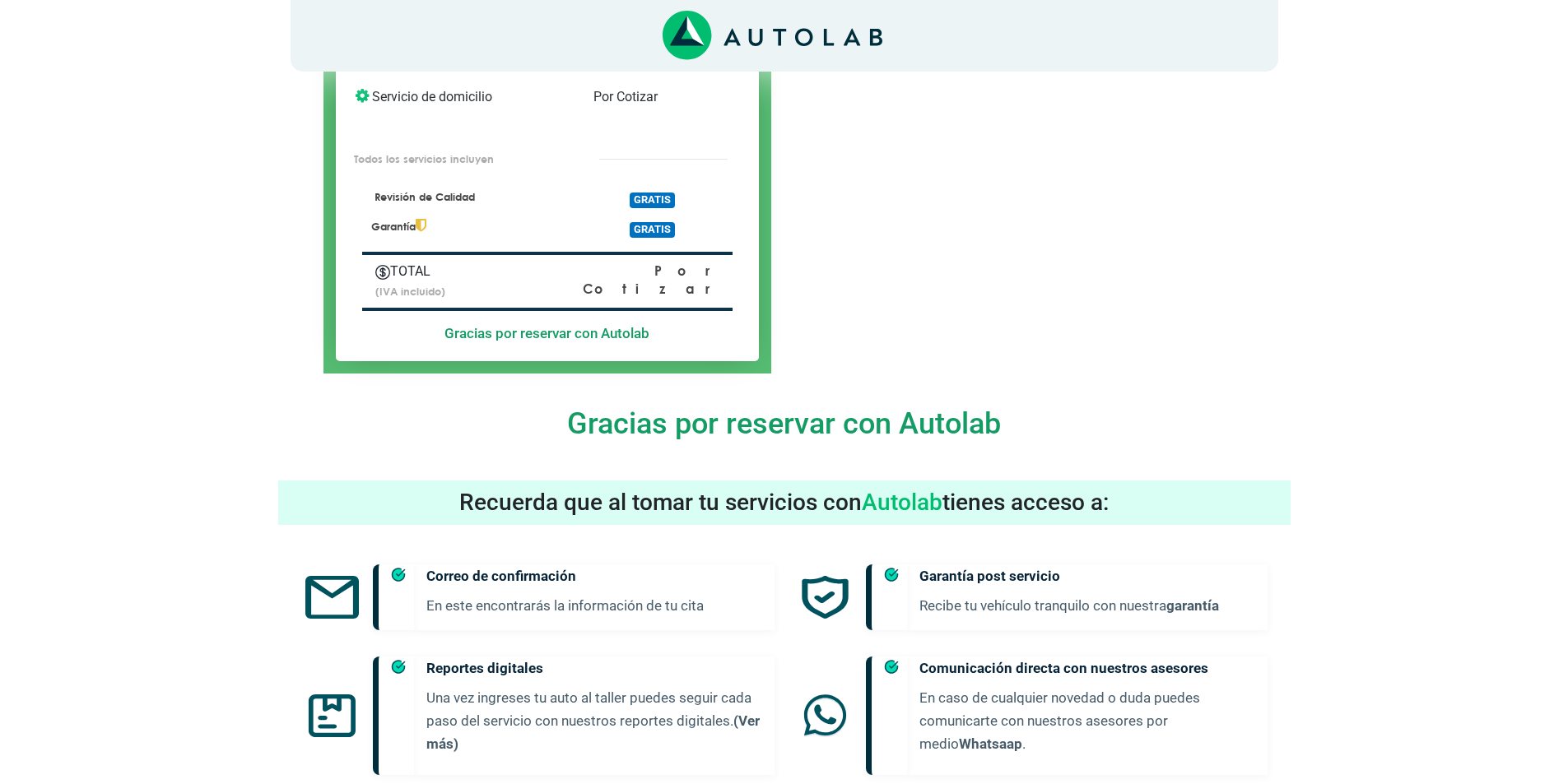
scroll to position [576, 0]
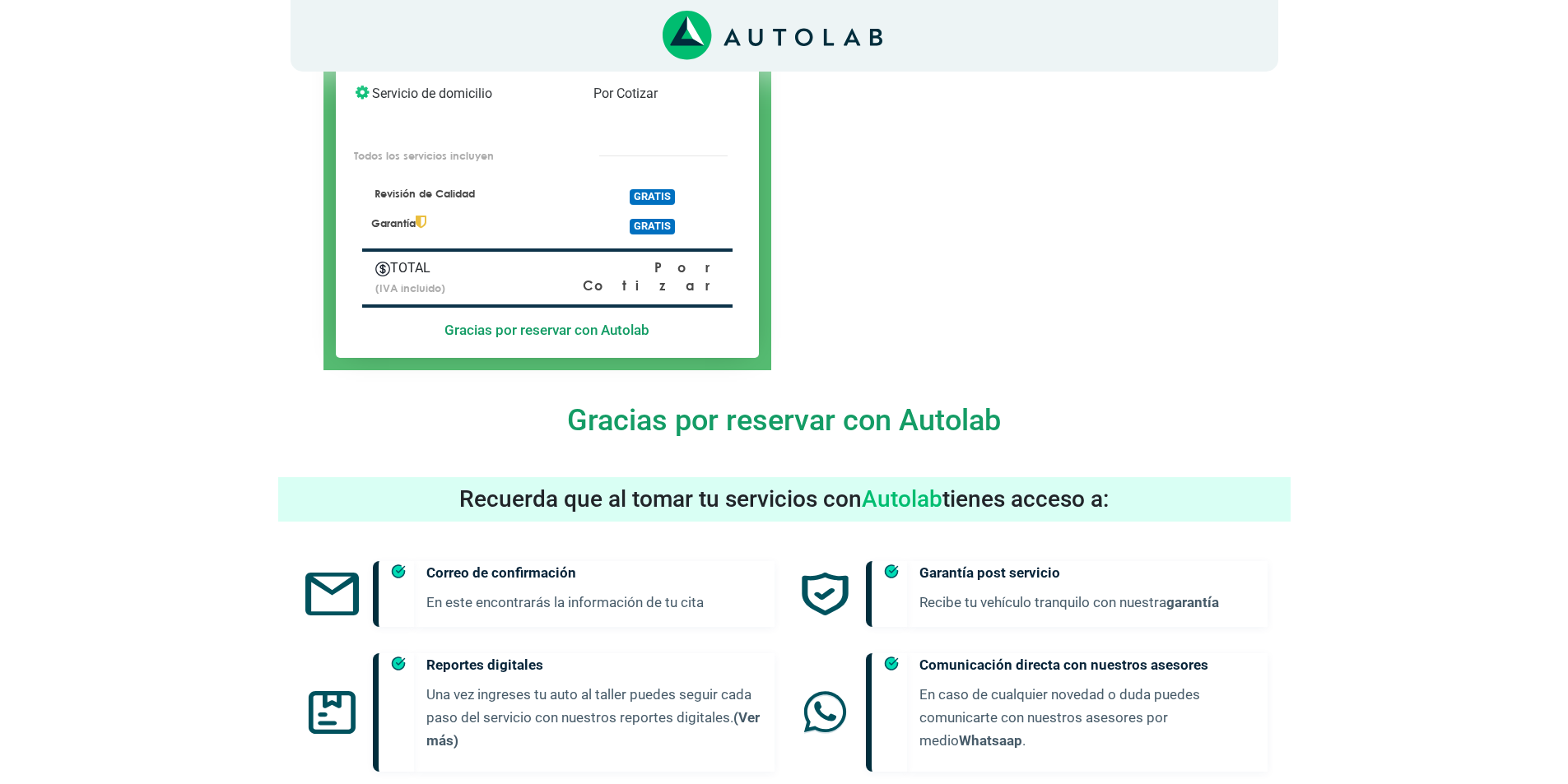
click at [653, 235] on div "TOTAL (IVA incluido) Por Cotizar Gracias por reservar con Autolab" at bounding box center [547, 297] width 397 height 123
click at [653, 218] on span "GRATIS" at bounding box center [652, 226] width 45 height 16
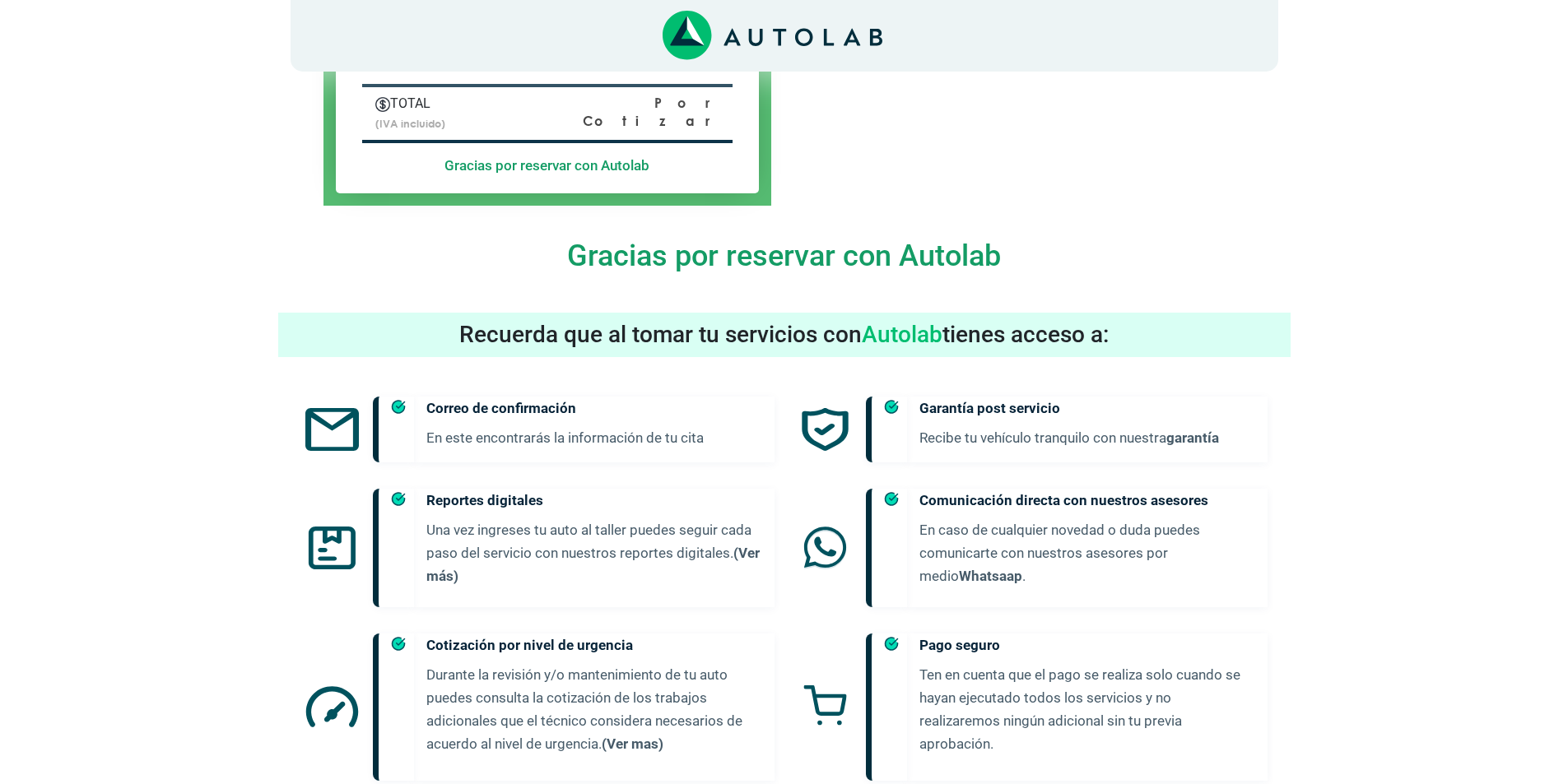
scroll to position [864, 0]
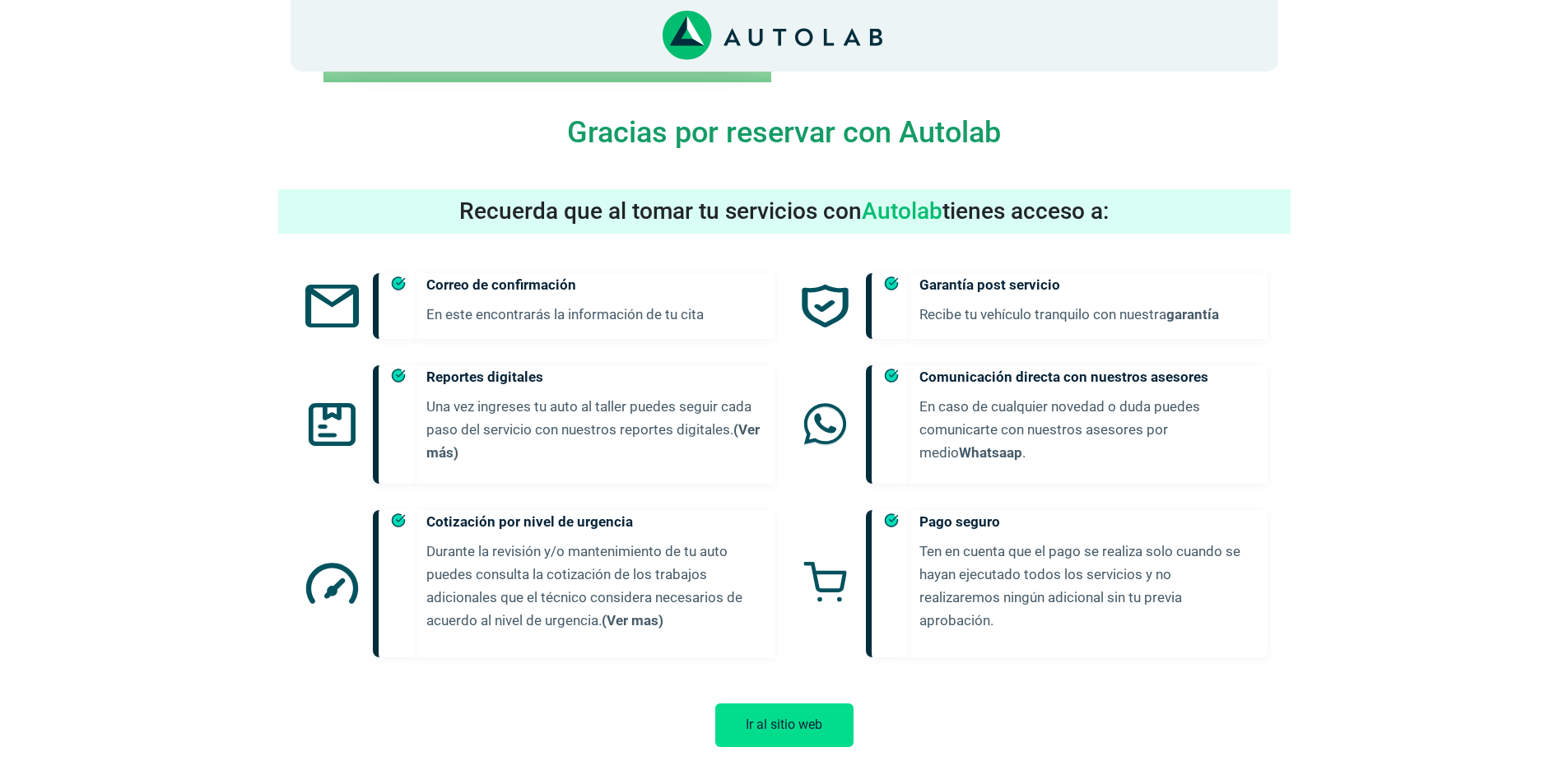
click at [804, 726] on button "Ir al sitio web" at bounding box center [784, 725] width 139 height 44
